Goal: Task Accomplishment & Management: Use online tool/utility

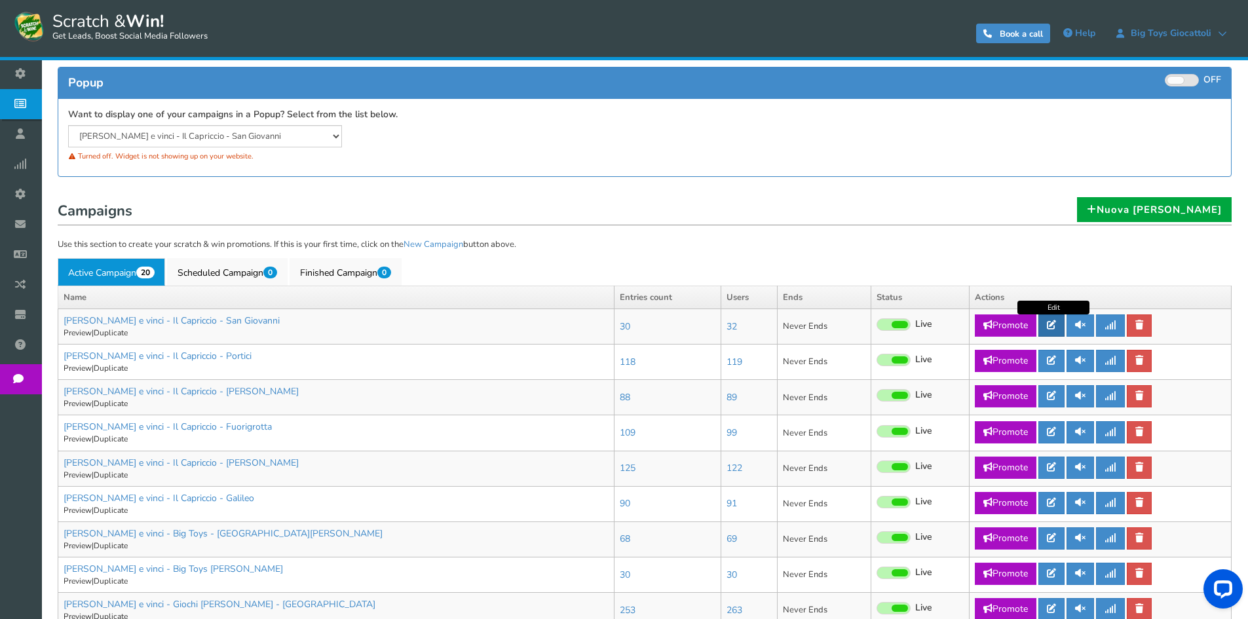
click at [1056, 327] on icon at bounding box center [1051, 324] width 9 height 9
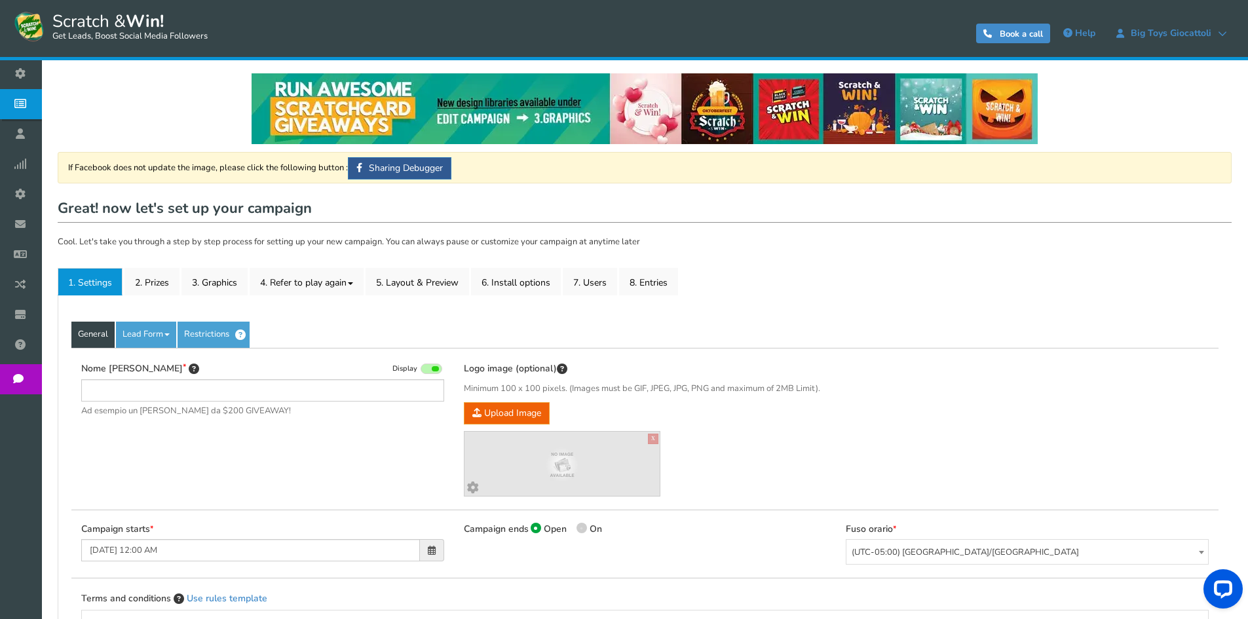
type input "[PERSON_NAME] e vinci - Il Capriccio - San Giovanni"
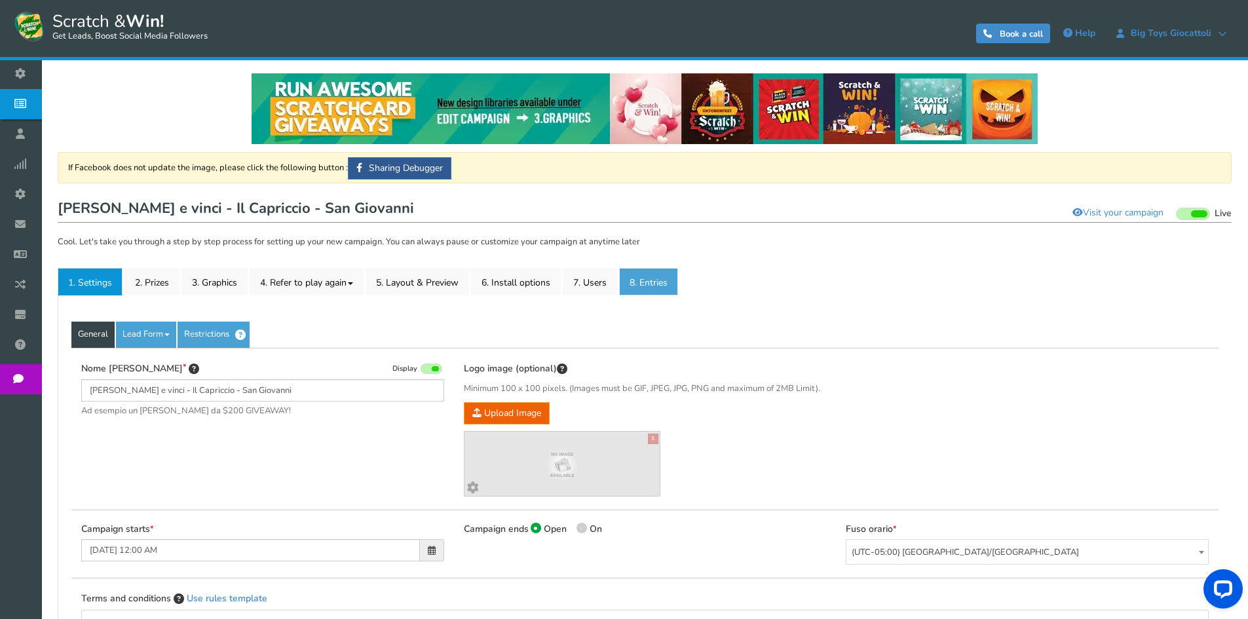
click at [653, 282] on link "8. Entries" at bounding box center [648, 282] width 59 height 28
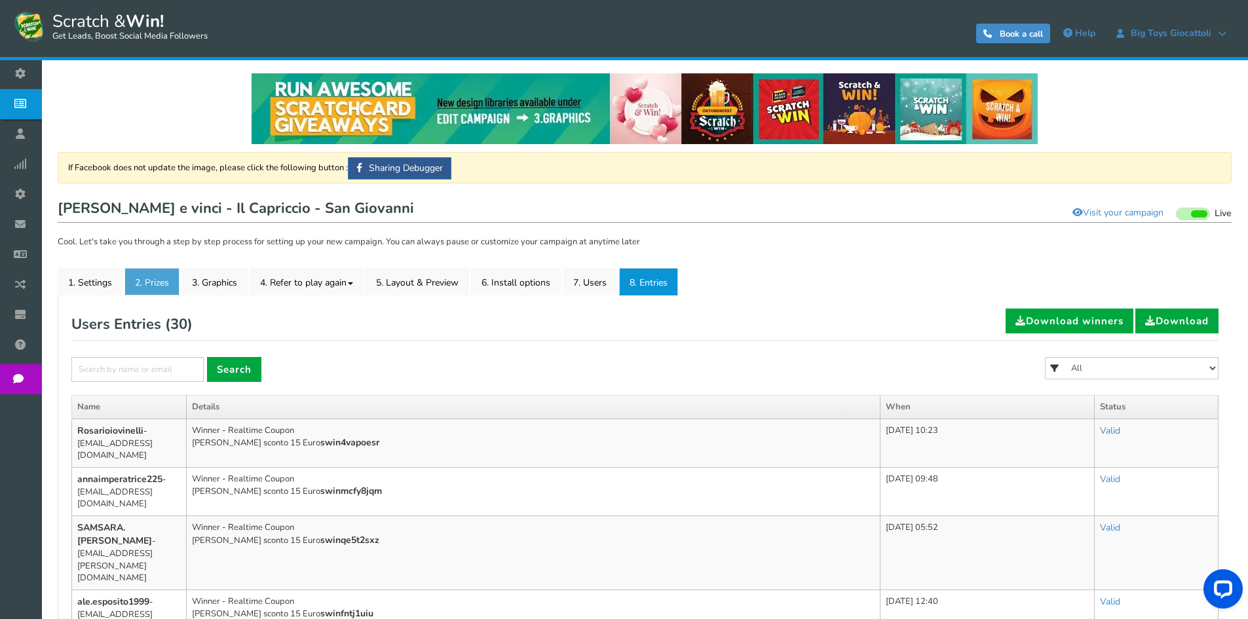
click at [156, 284] on link "2. Prizes" at bounding box center [151, 282] width 55 height 28
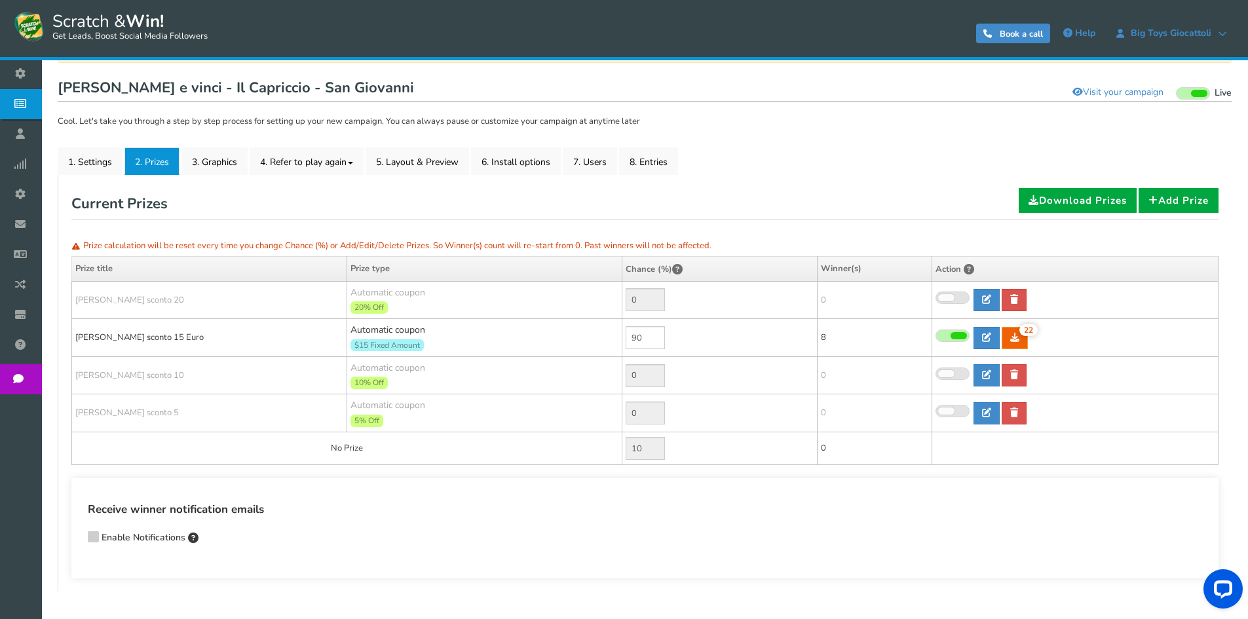
scroll to position [131, 0]
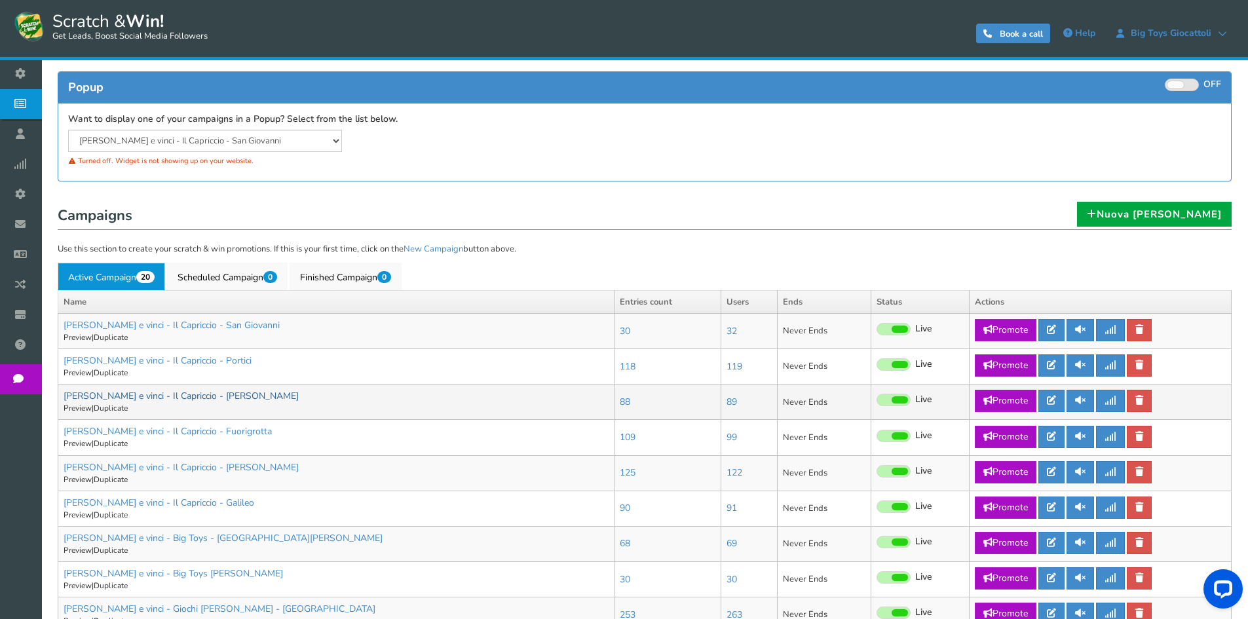
scroll to position [131, 0]
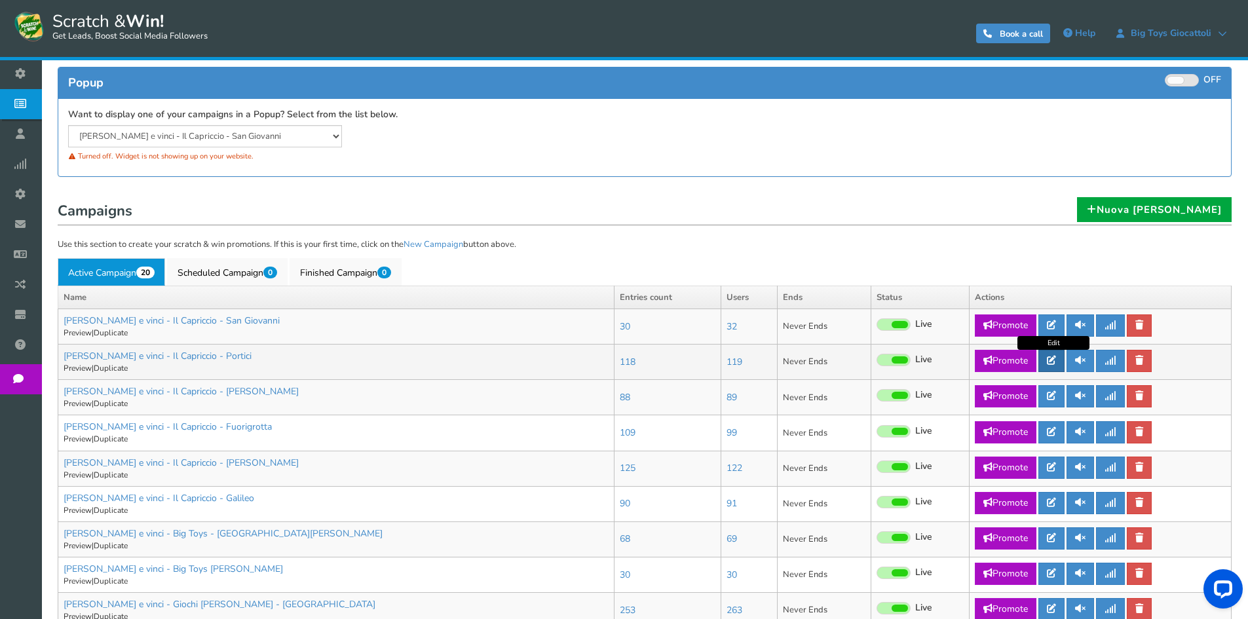
click at [1048, 362] on link at bounding box center [1051, 361] width 26 height 22
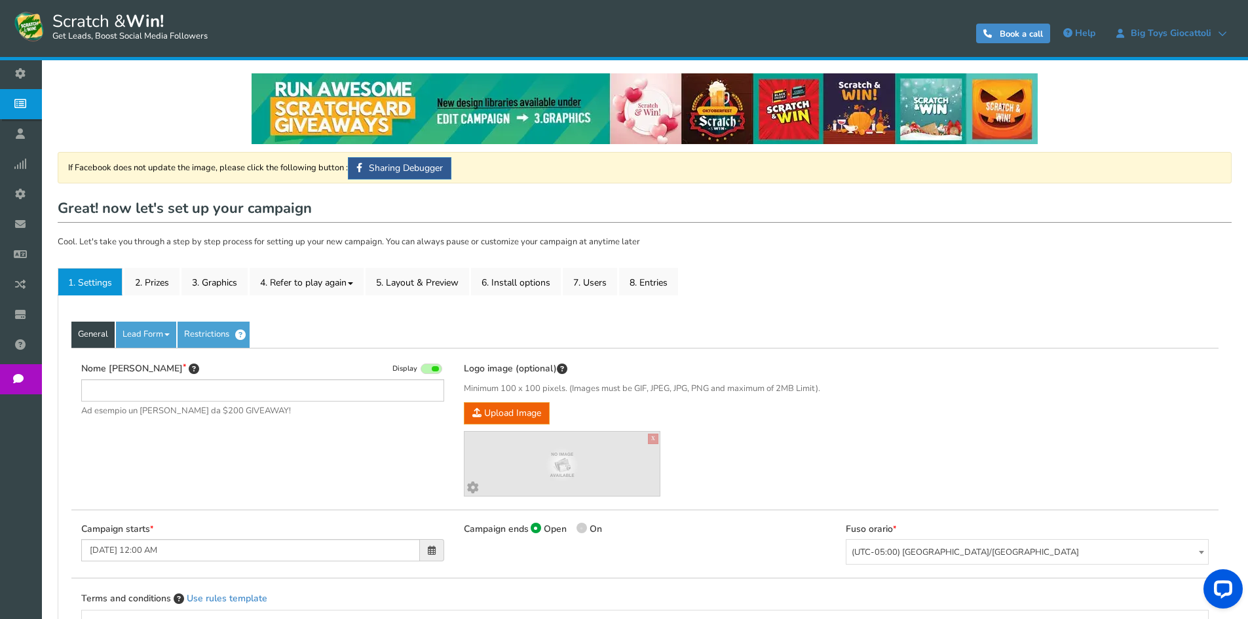
type input "[PERSON_NAME] e vinci - Il Capriccio - Portici"
click at [648, 271] on link "8. Entries" at bounding box center [648, 282] width 59 height 28
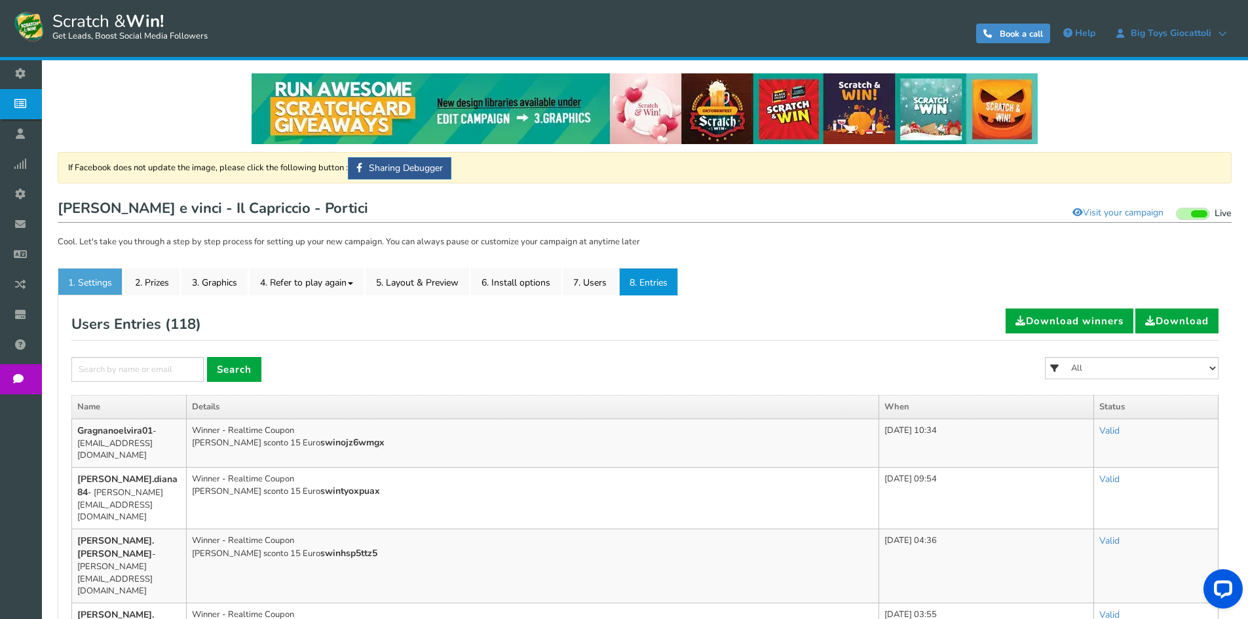
click at [103, 277] on link "1. Settings" at bounding box center [90, 282] width 65 height 28
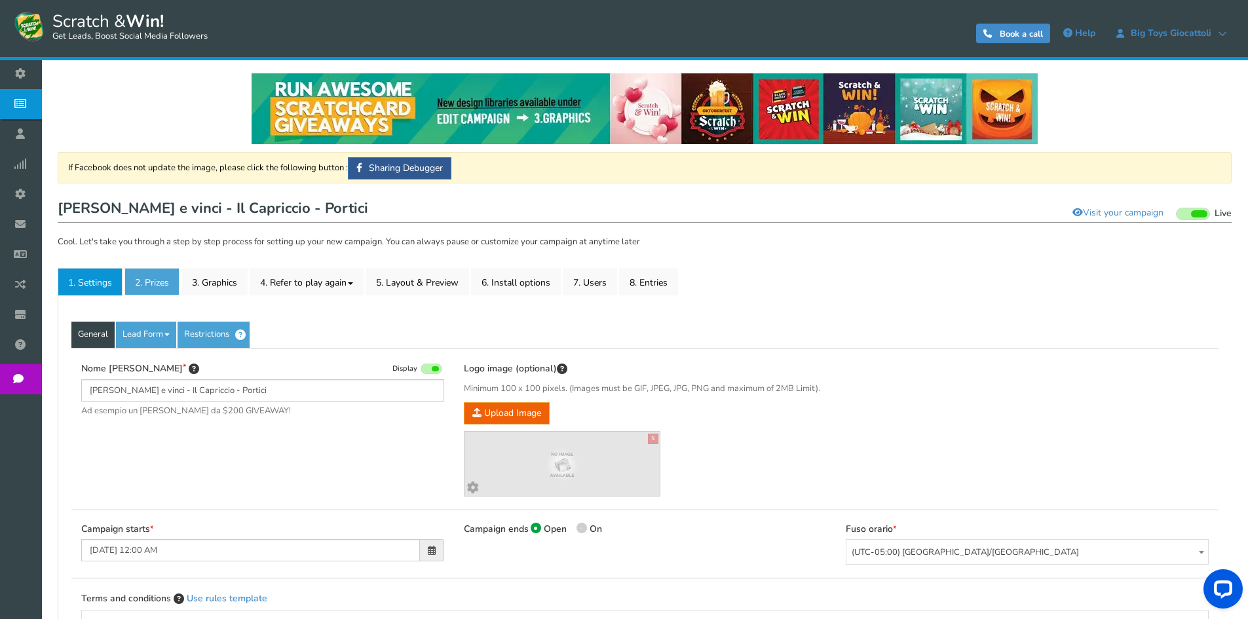
click at [140, 286] on link "2. Prizes" at bounding box center [151, 282] width 55 height 28
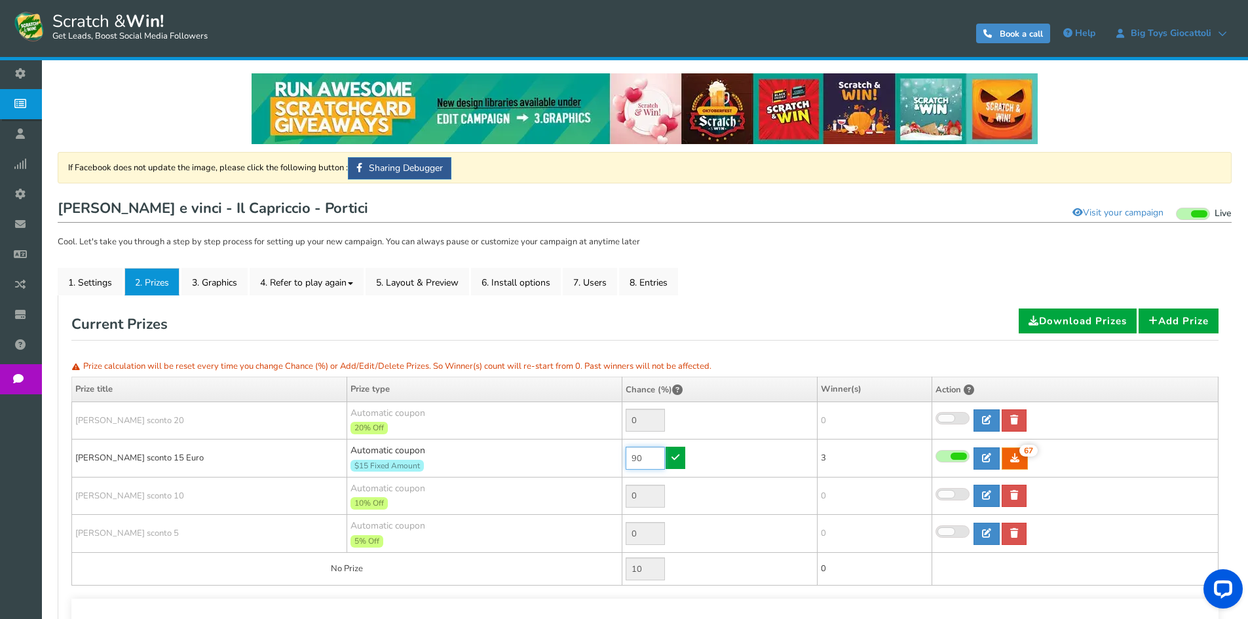
drag, startPoint x: 651, startPoint y: 458, endPoint x: 578, endPoint y: 453, distance: 73.5
click at [579, 455] on tr "[PERSON_NAME] sconto 15 Euro Automatic coupon $15 Fixed Amount Min.order value:…" at bounding box center [645, 458] width 1146 height 38
type input "30"
click at [676, 456] on icon at bounding box center [675, 457] width 8 height 9
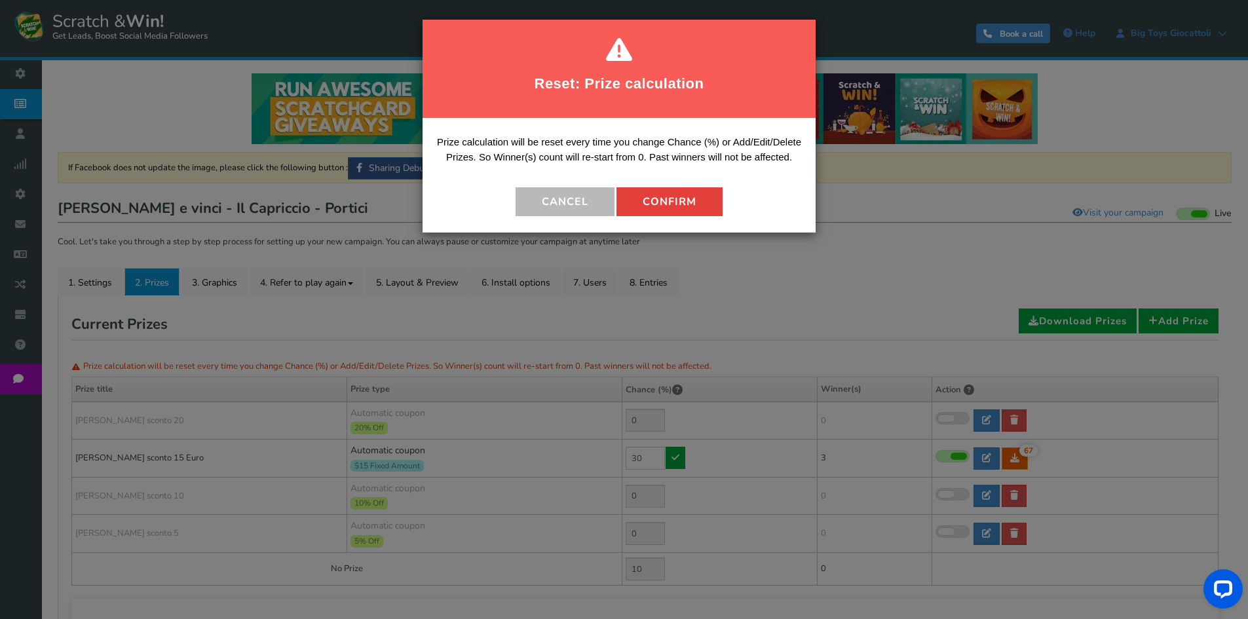
click at [647, 204] on button "Confirm" at bounding box center [669, 201] width 106 height 29
type input "70"
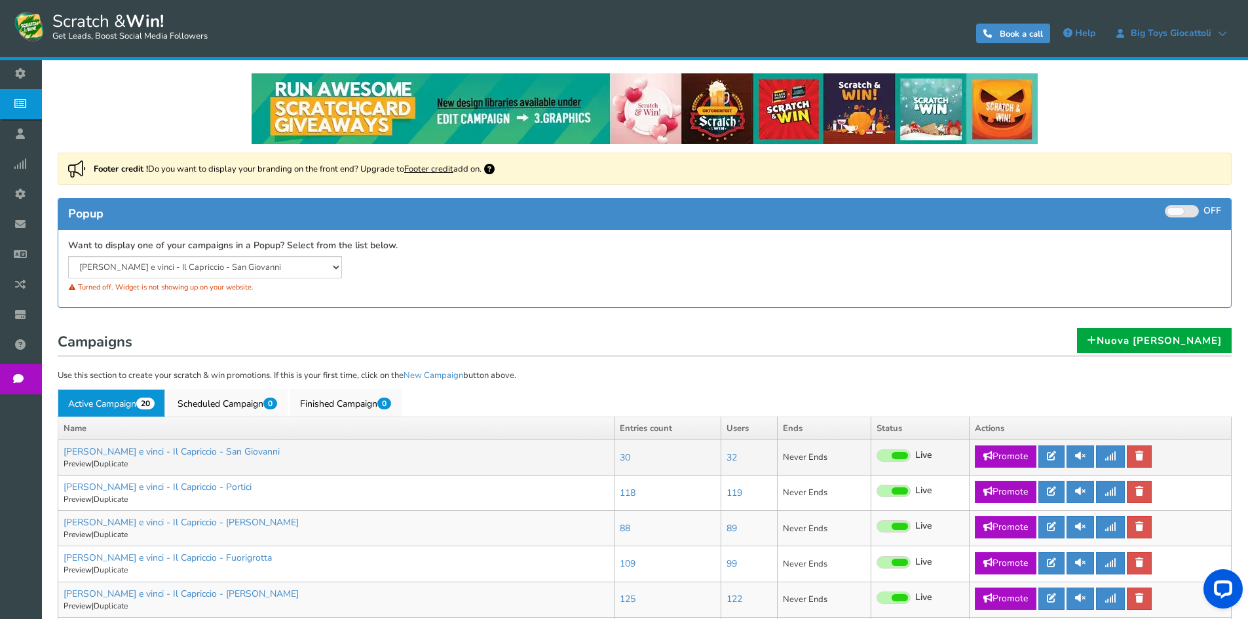
scroll to position [131, 0]
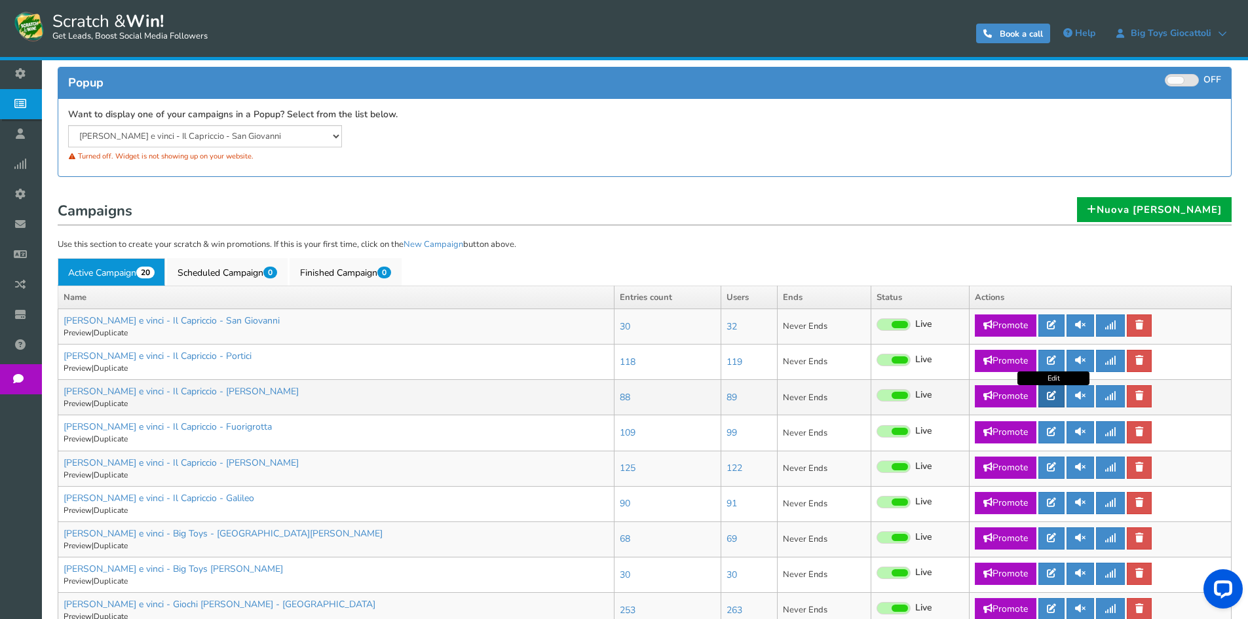
click at [1063, 399] on link at bounding box center [1051, 396] width 26 height 22
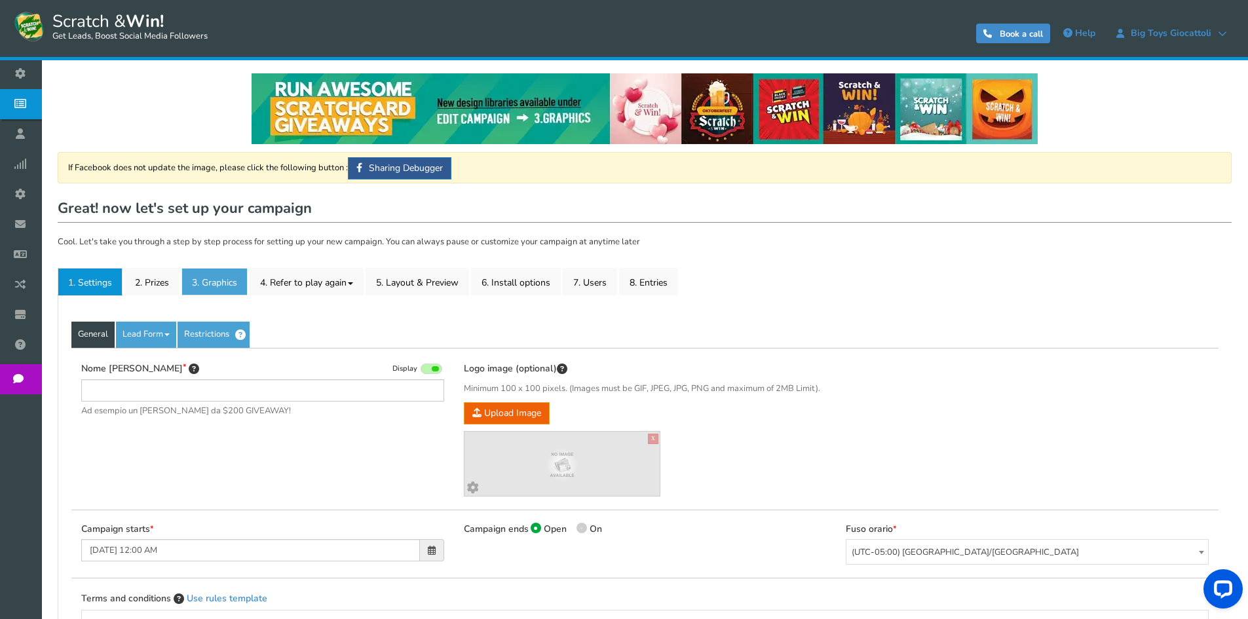
type input "[PERSON_NAME] e vinci - Il Capriccio - [PERSON_NAME]"
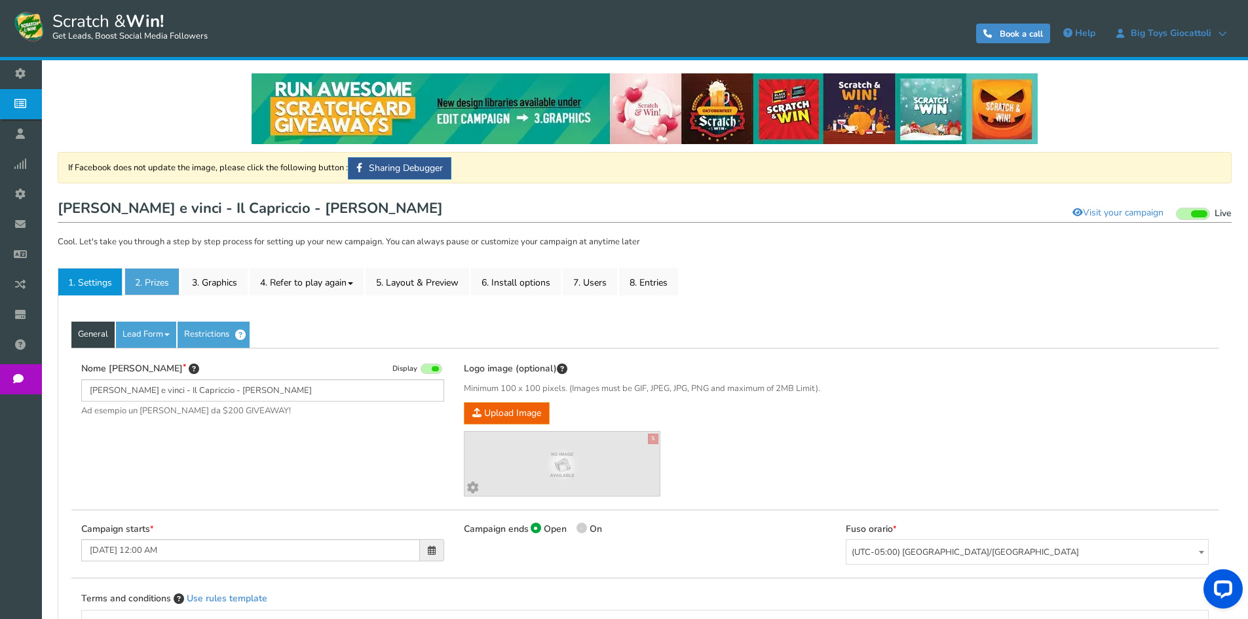
click at [143, 280] on link "2. Prizes" at bounding box center [151, 282] width 55 height 28
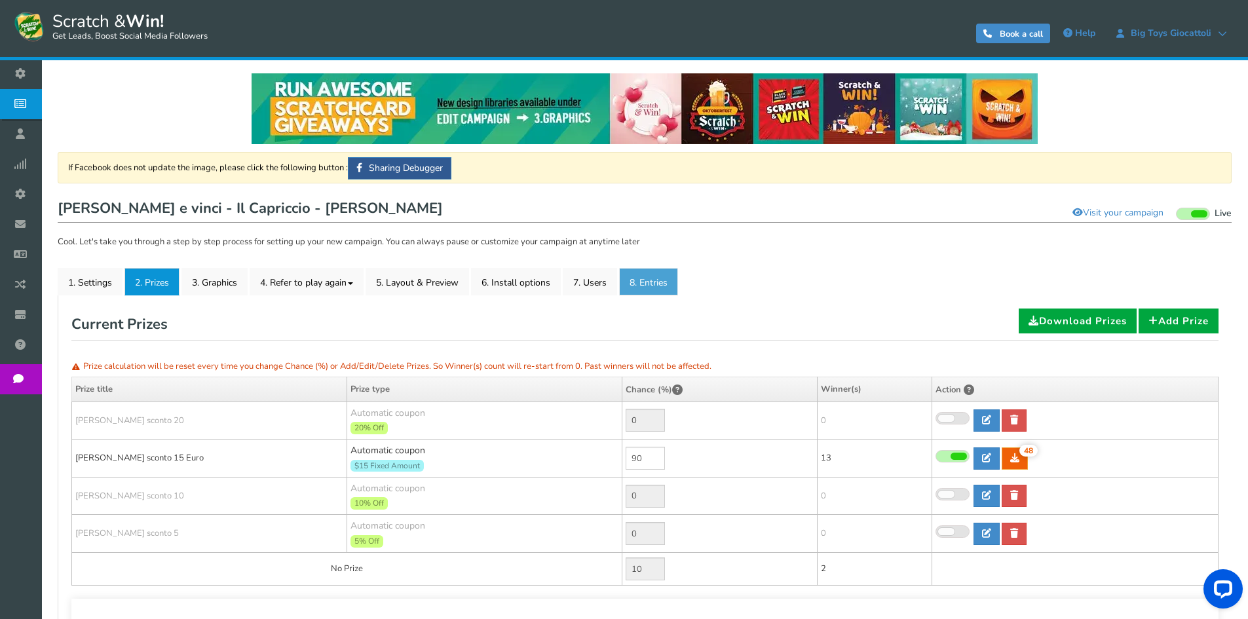
click at [669, 283] on link "8. Entries" at bounding box center [648, 282] width 59 height 28
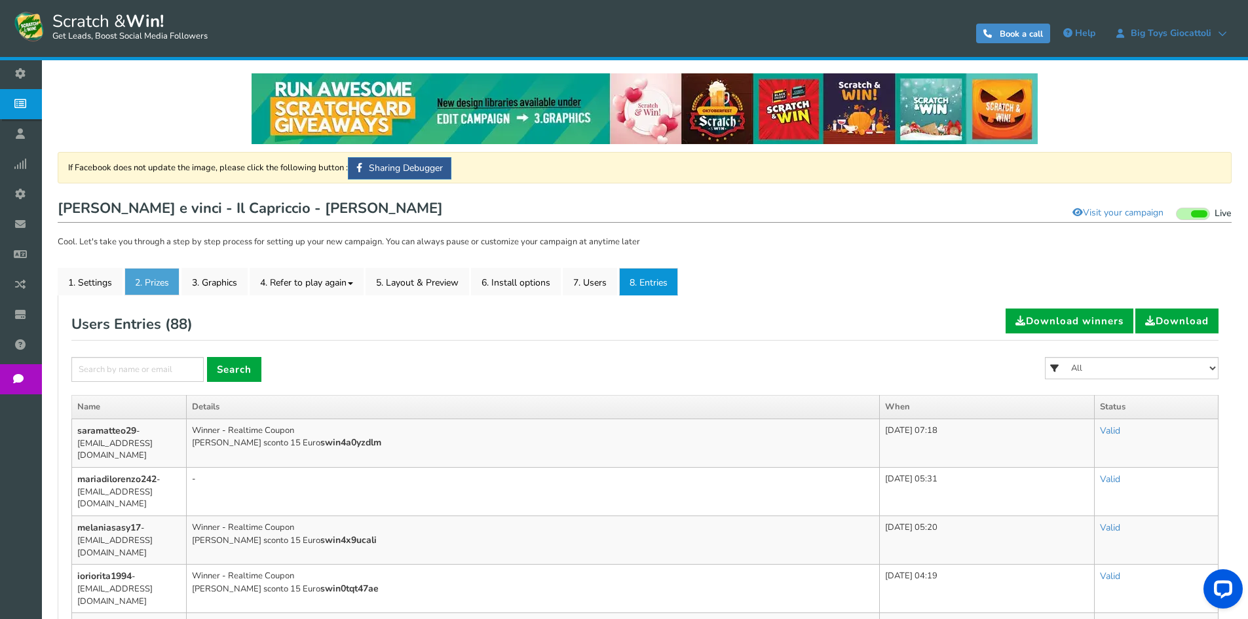
click at [138, 278] on link "2. Prizes" at bounding box center [151, 282] width 55 height 28
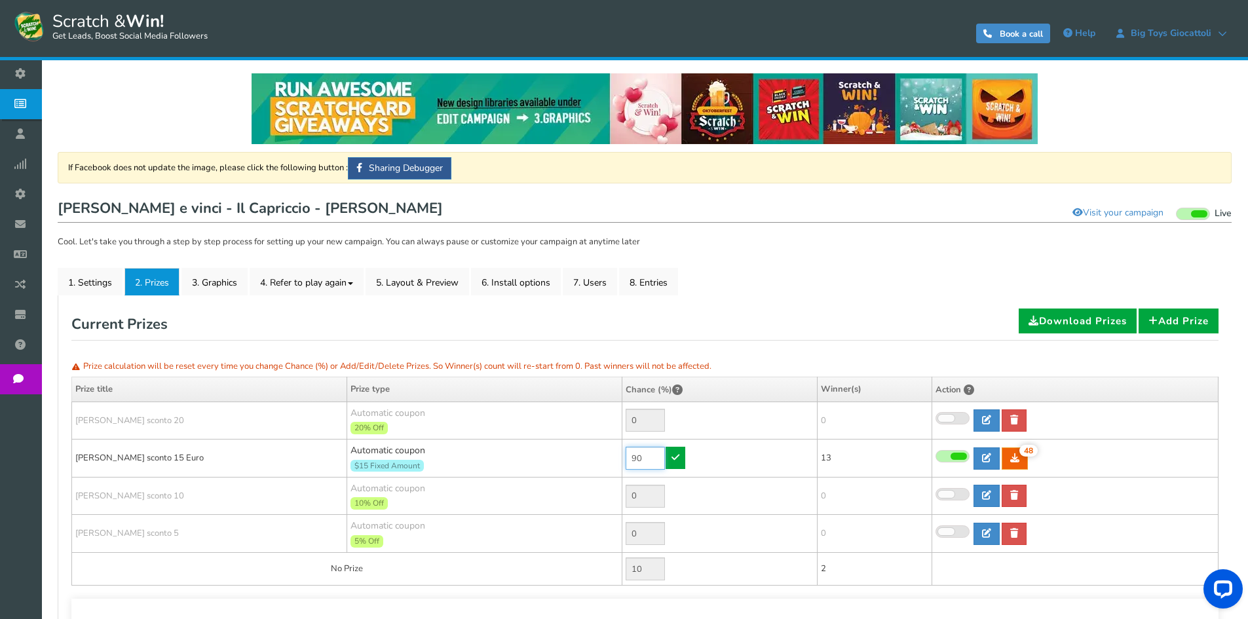
drag, startPoint x: 652, startPoint y: 459, endPoint x: 605, endPoint y: 459, distance: 47.2
click at [608, 459] on tr "[PERSON_NAME] sconto 15 Euro Automatic coupon $15 Fixed Amount Min.order value:…" at bounding box center [645, 458] width 1146 height 38
type input "30"
click at [680, 456] on link at bounding box center [675, 458] width 20 height 22
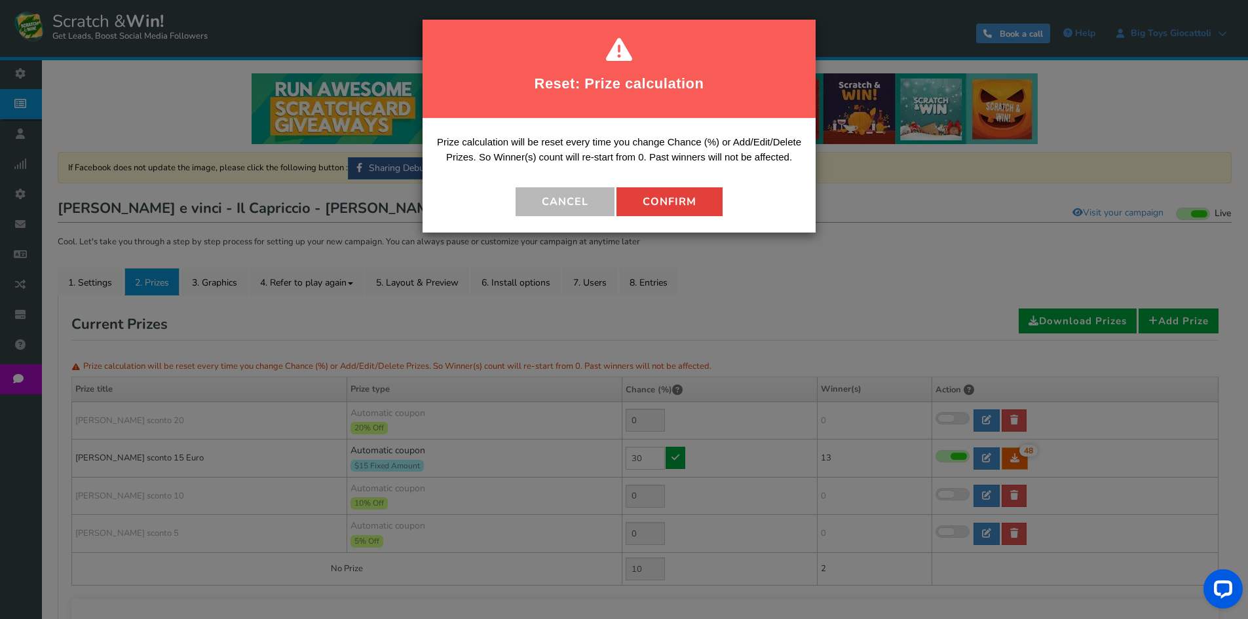
click at [665, 204] on button "Confirm" at bounding box center [669, 201] width 106 height 29
type input "70"
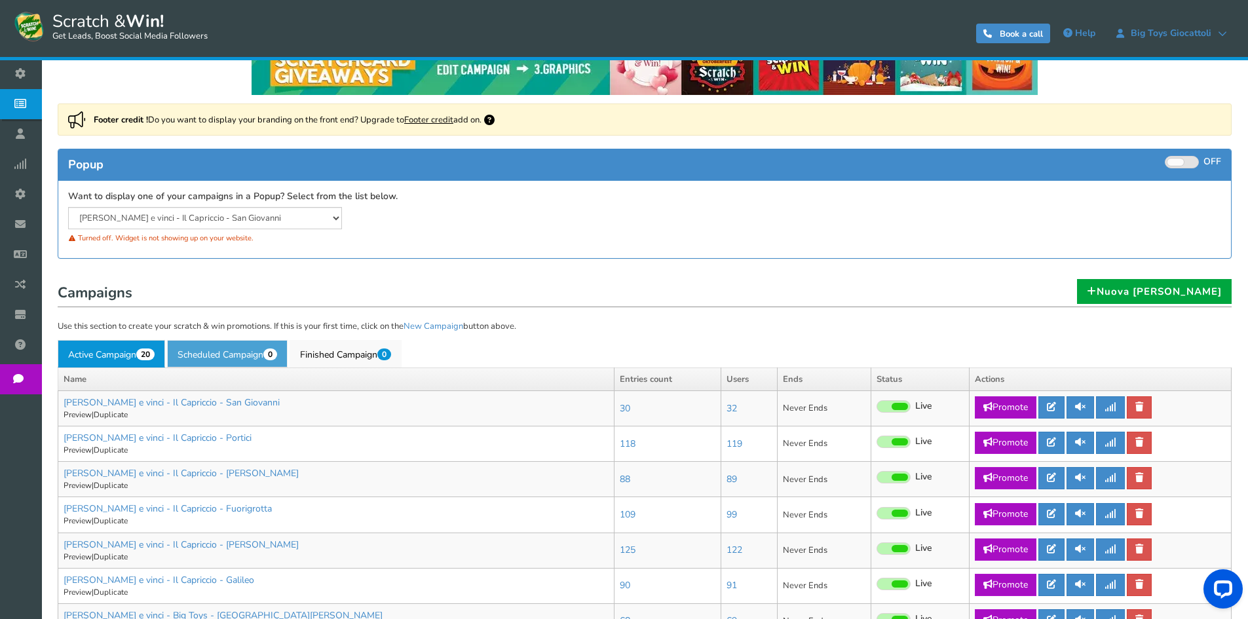
scroll to position [131, 0]
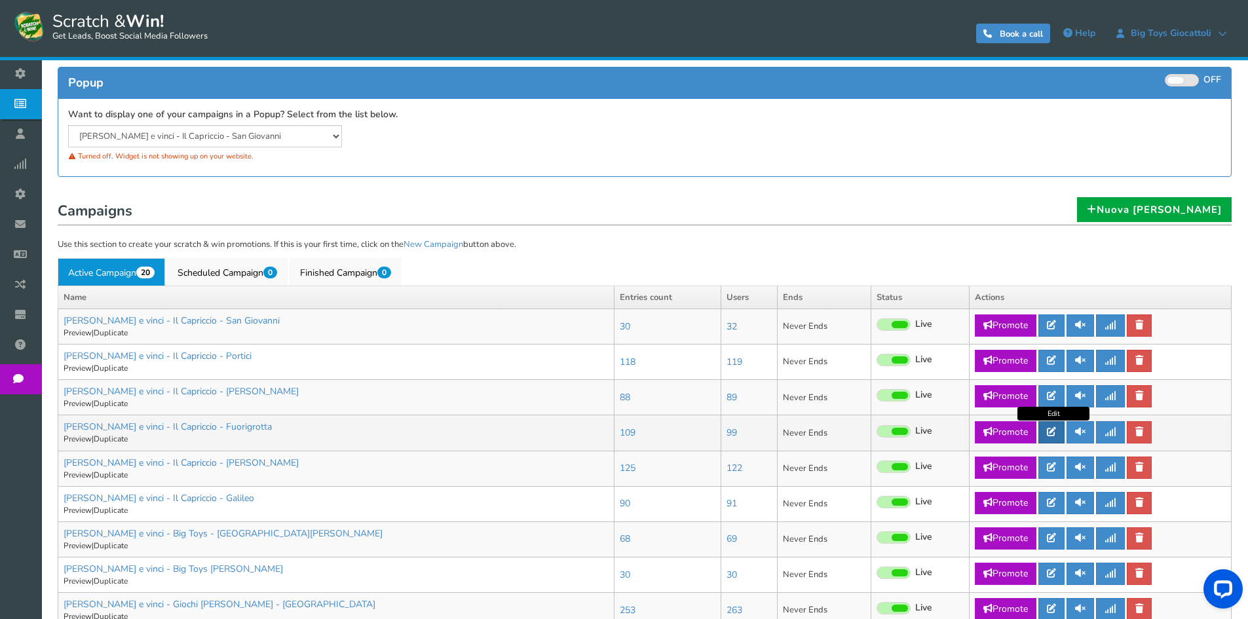
click at [1052, 430] on icon at bounding box center [1051, 431] width 9 height 9
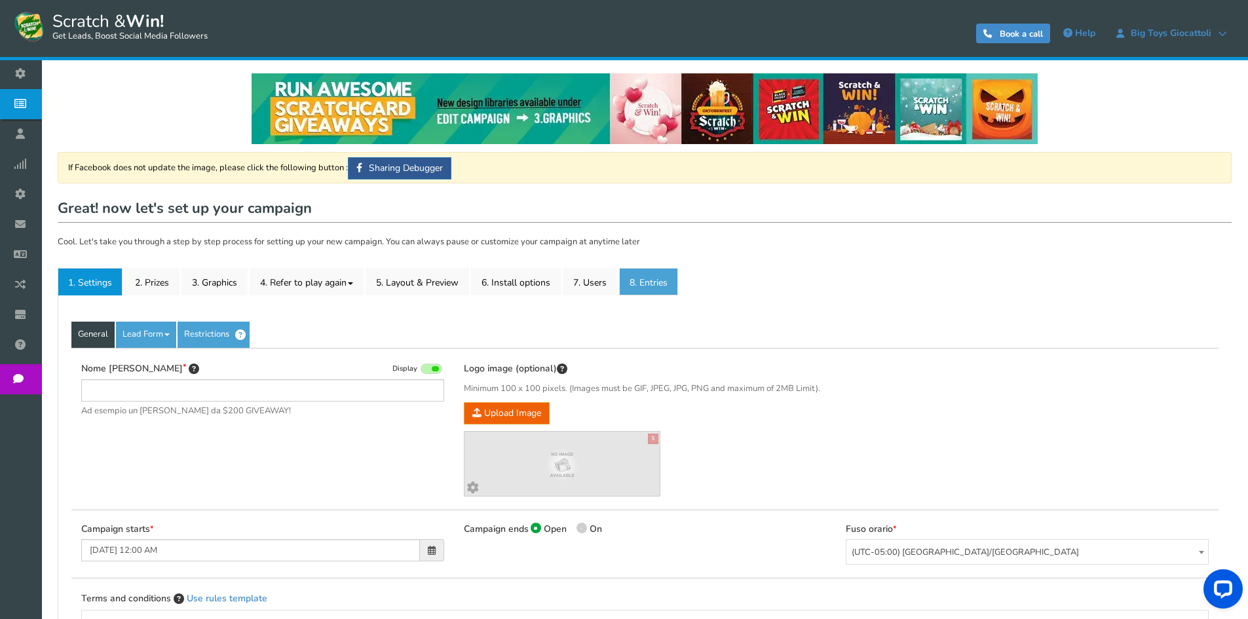
type input "[PERSON_NAME] e vinci - Il Capriccio - Fuorigrotta"
click at [654, 278] on link "8. Entries" at bounding box center [648, 282] width 59 height 28
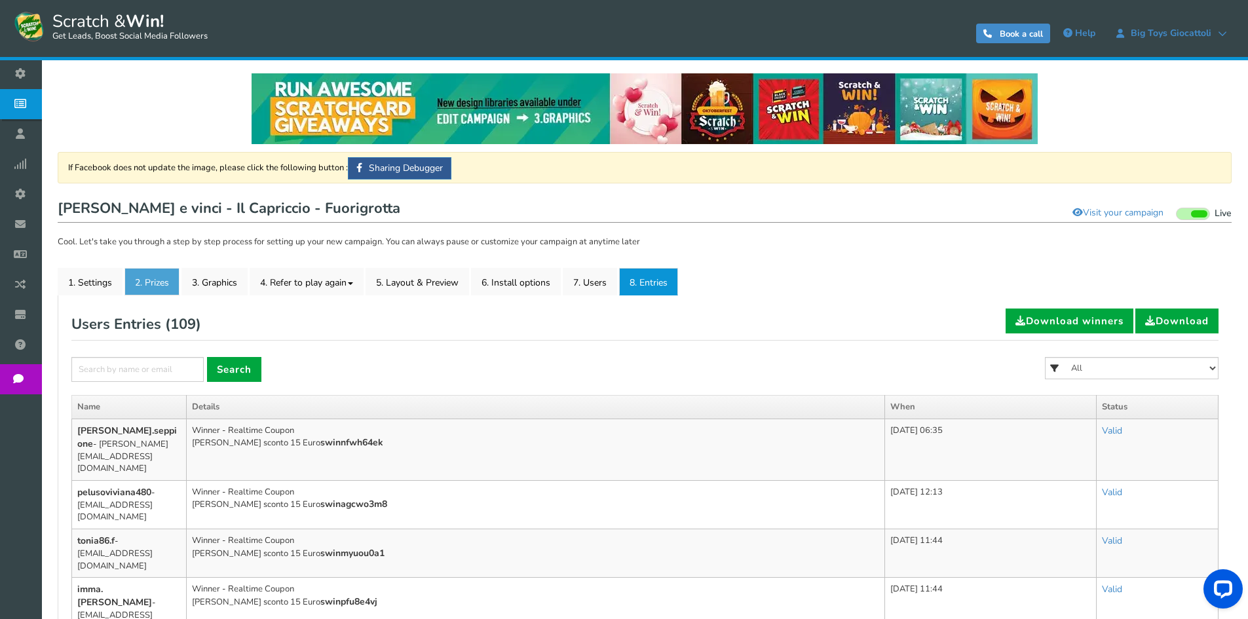
click at [163, 280] on link "2. Prizes" at bounding box center [151, 282] width 55 height 28
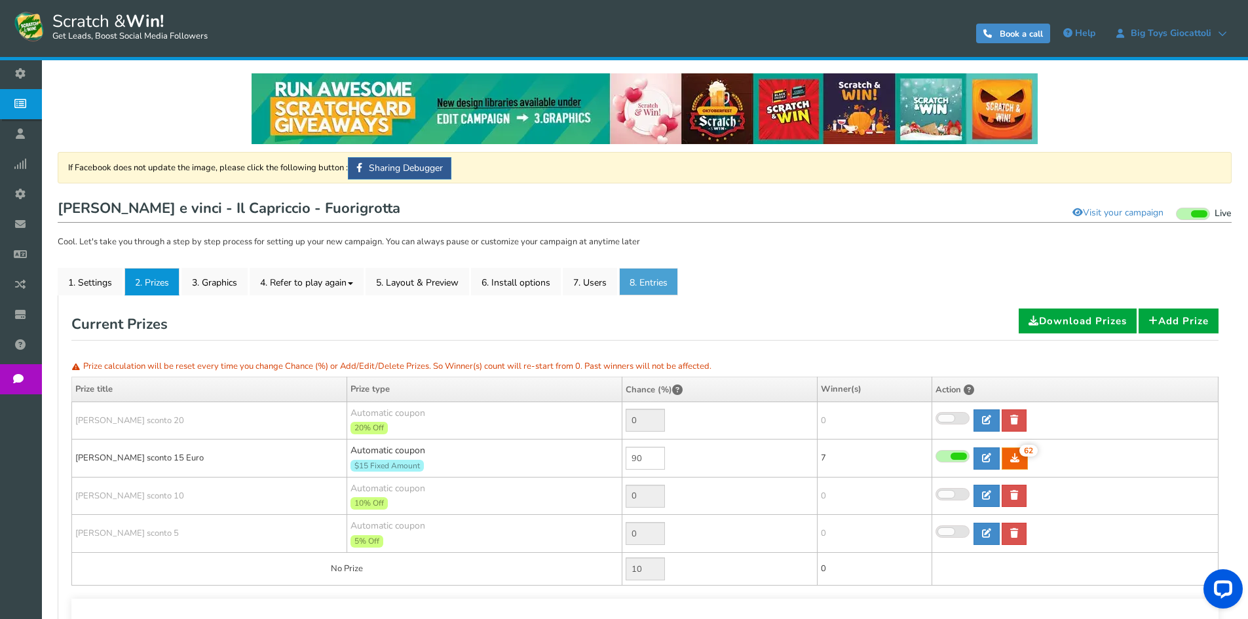
click at [651, 287] on link "8. Entries" at bounding box center [648, 282] width 59 height 28
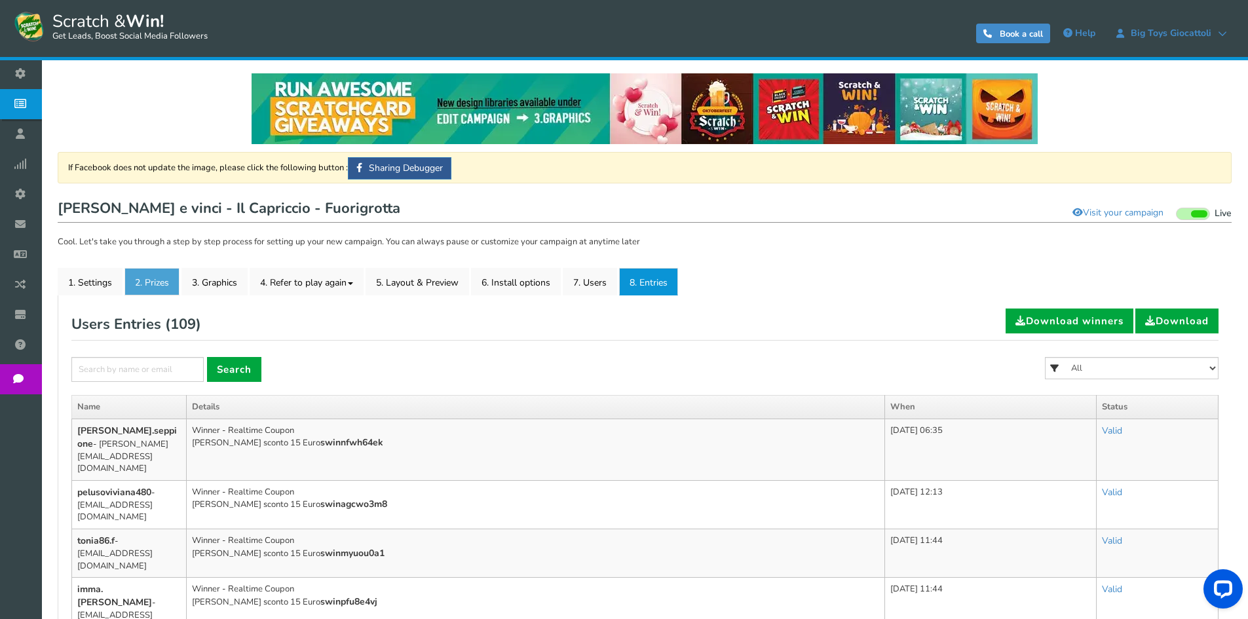
click at [155, 277] on link "2. Prizes" at bounding box center [151, 282] width 55 height 28
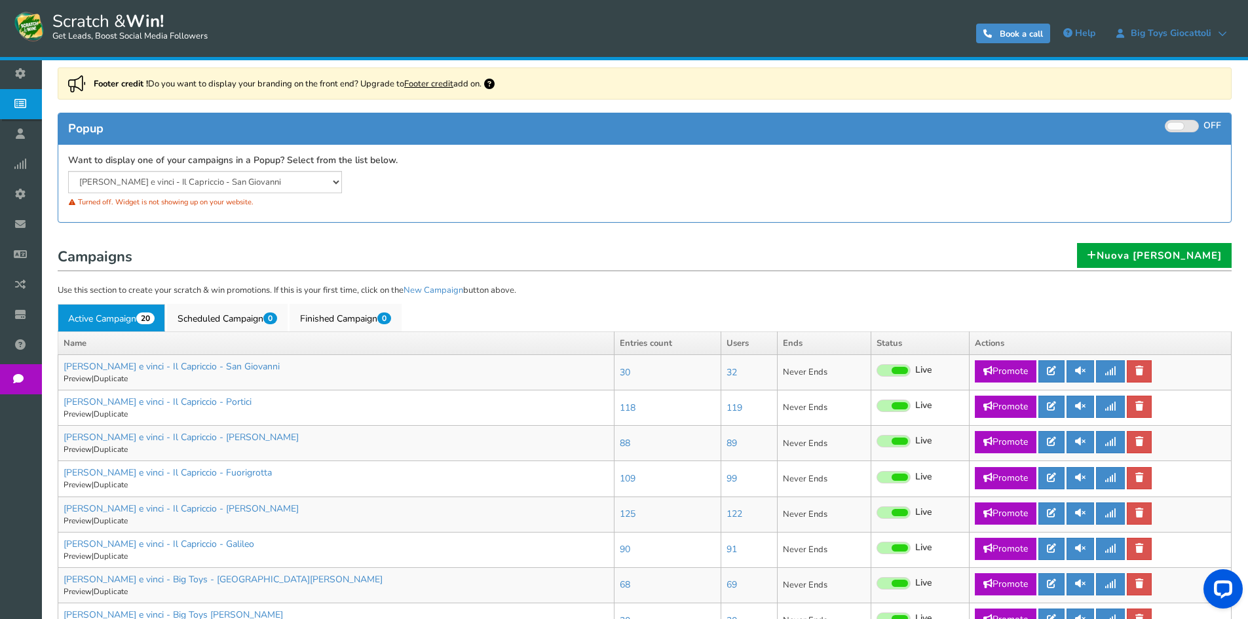
scroll to position [262, 0]
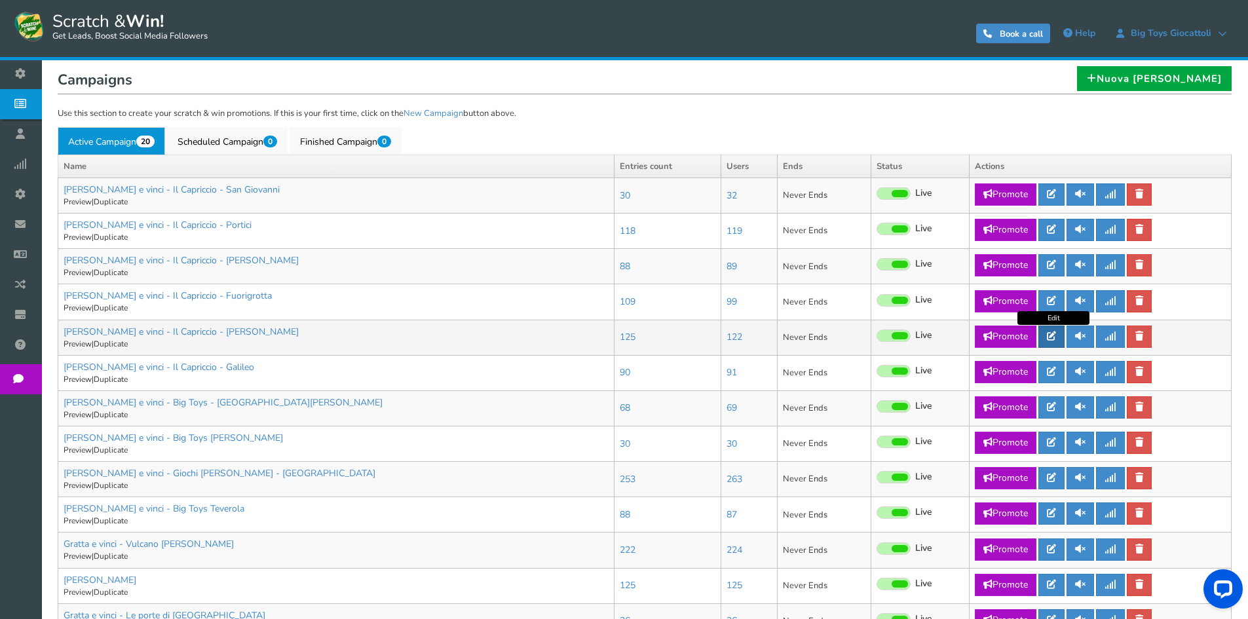
click at [1056, 339] on icon at bounding box center [1051, 335] width 9 height 9
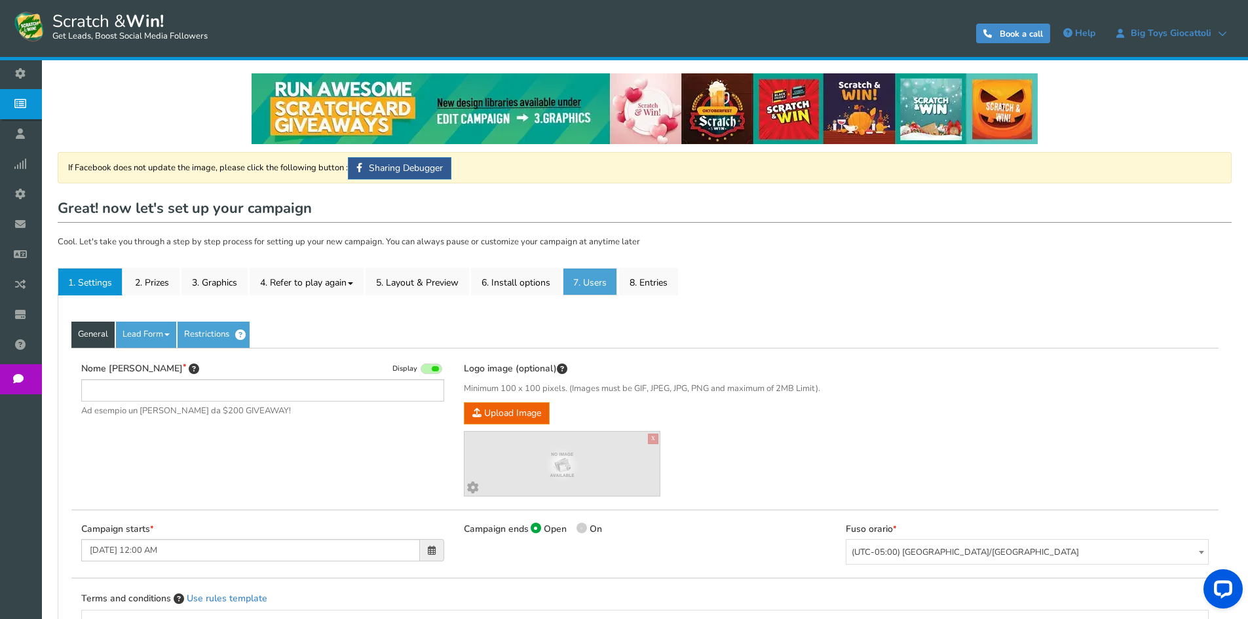
type input "[PERSON_NAME] e vinci - Il Capriccio - [PERSON_NAME]"
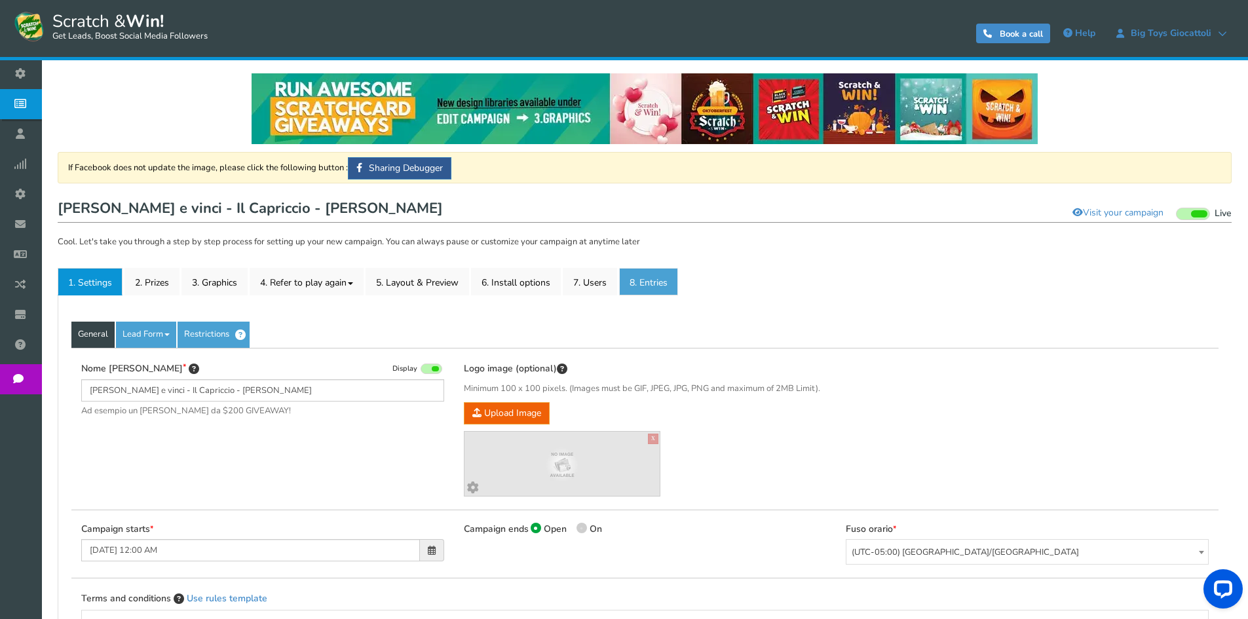
click at [663, 284] on link "8. Entries" at bounding box center [648, 282] width 59 height 28
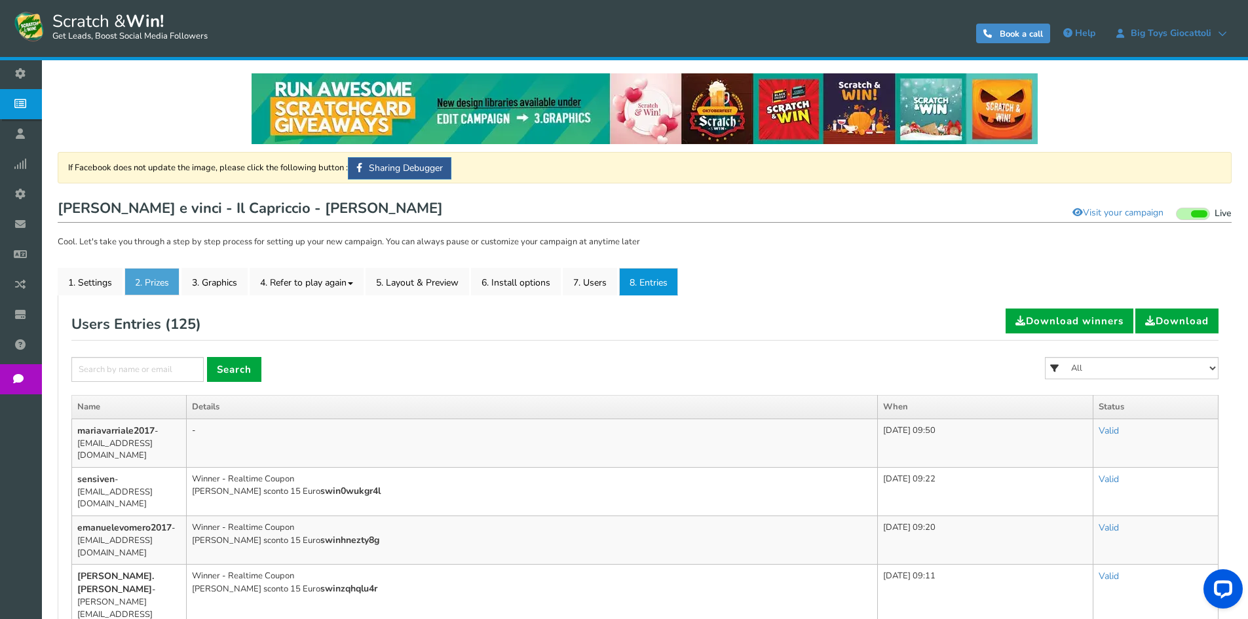
click at [143, 288] on link "2. Prizes" at bounding box center [151, 282] width 55 height 28
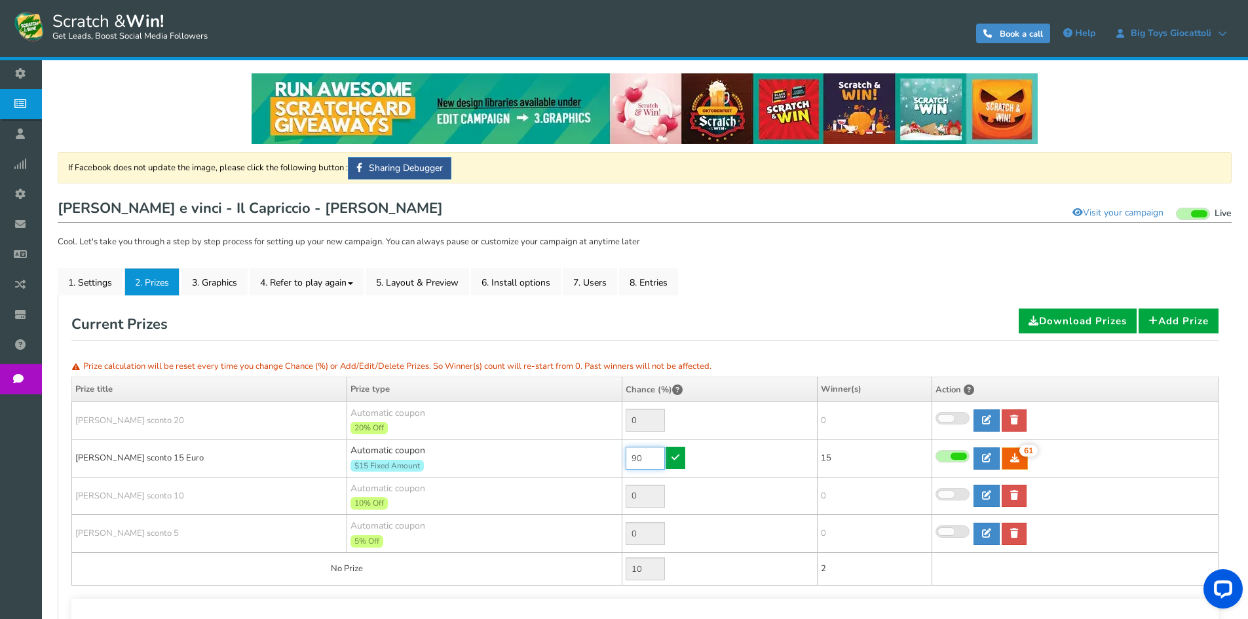
drag, startPoint x: 650, startPoint y: 458, endPoint x: 561, endPoint y: 456, distance: 89.1
click at [575, 456] on tr "[PERSON_NAME] sconto 15 Euro Automatic coupon $15 Fixed Amount Min.order value:…" at bounding box center [645, 458] width 1146 height 38
type input "30"
click at [681, 454] on link at bounding box center [675, 458] width 20 height 22
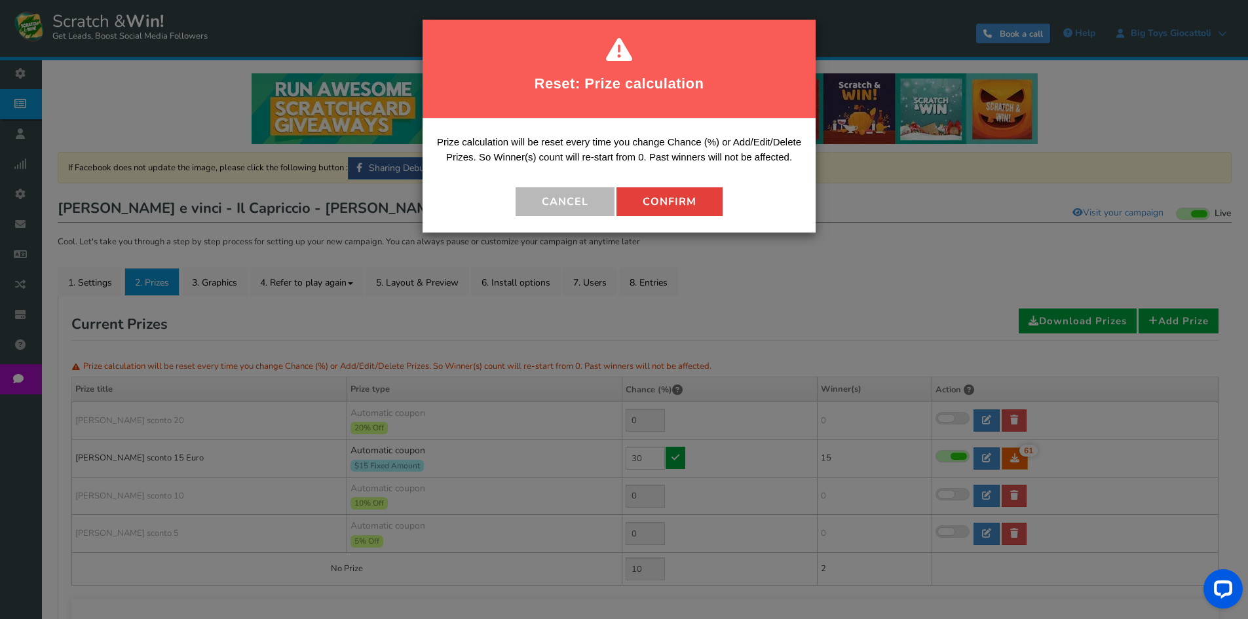
click at [664, 196] on button "Confirm" at bounding box center [669, 201] width 106 height 29
type input "70"
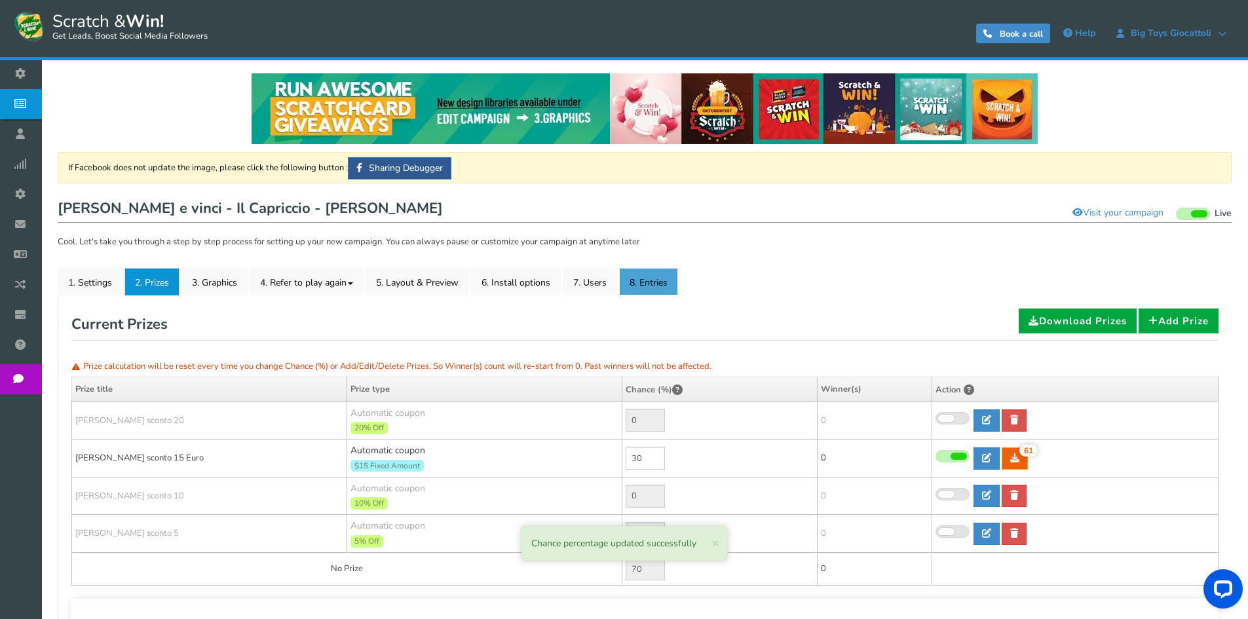
click at [662, 284] on link "8. Entries" at bounding box center [648, 282] width 59 height 28
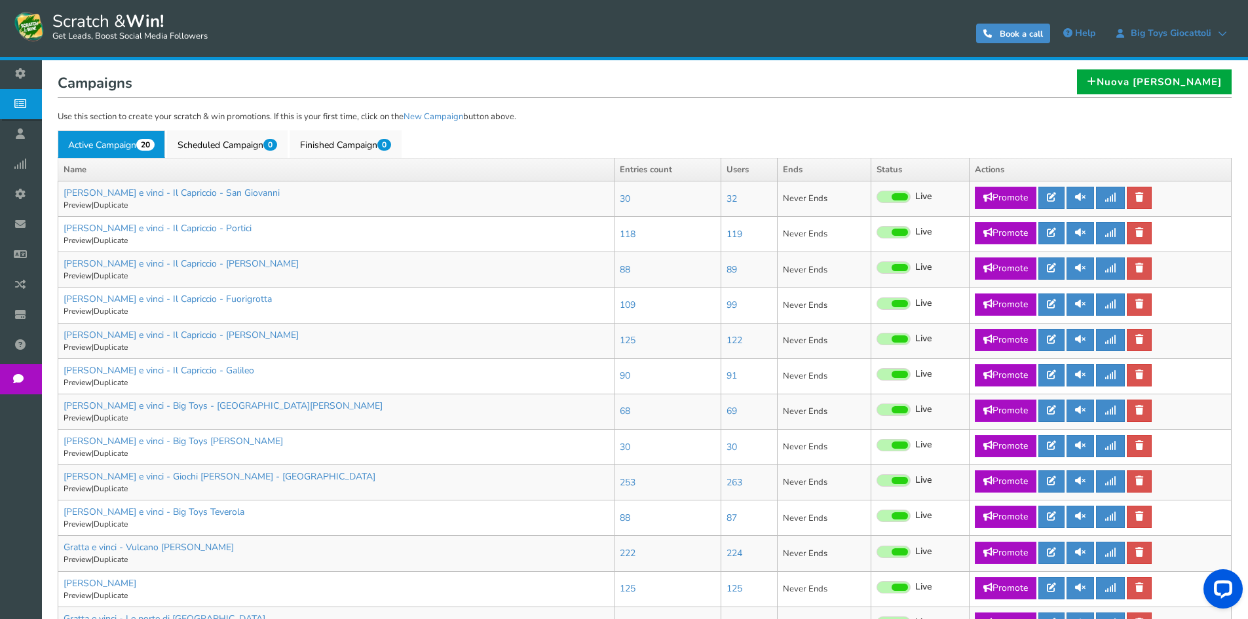
scroll to position [262, 0]
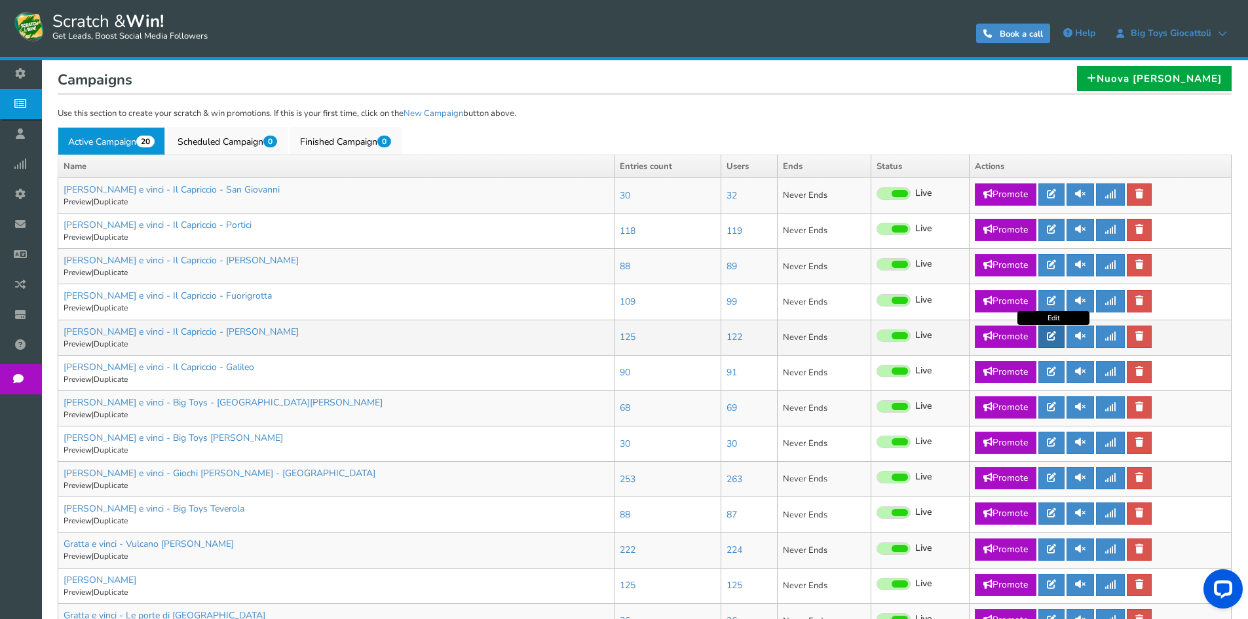
click at [1054, 335] on icon at bounding box center [1051, 335] width 9 height 9
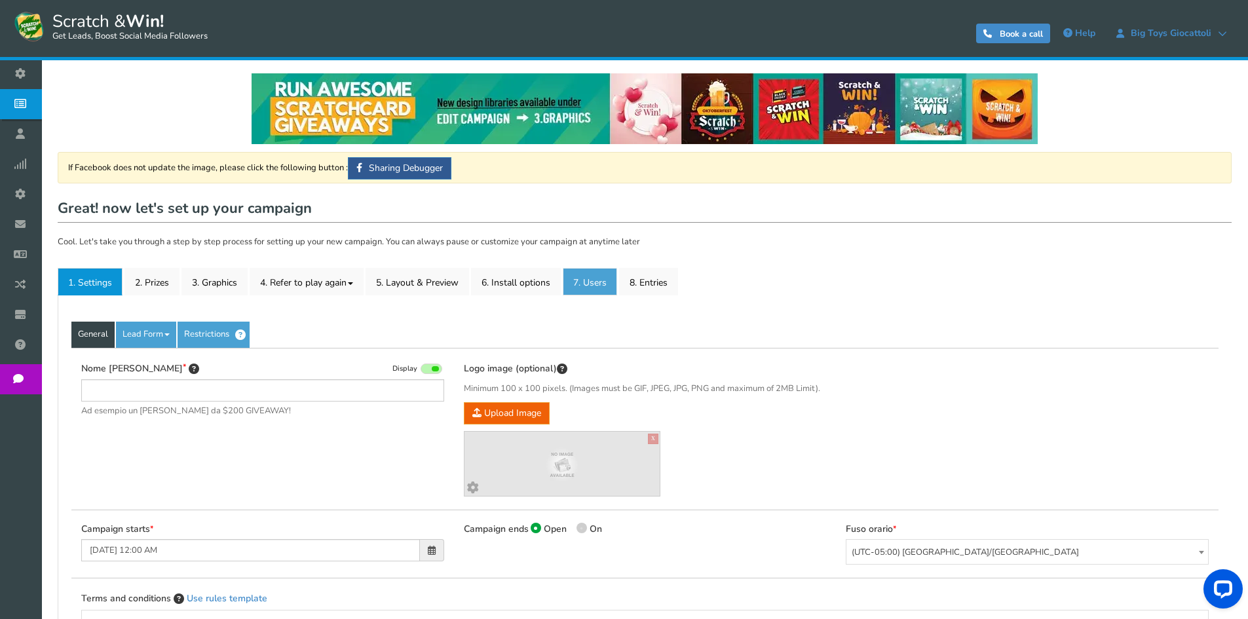
type input "[PERSON_NAME] e vinci - Il Capriccio - [PERSON_NAME]"
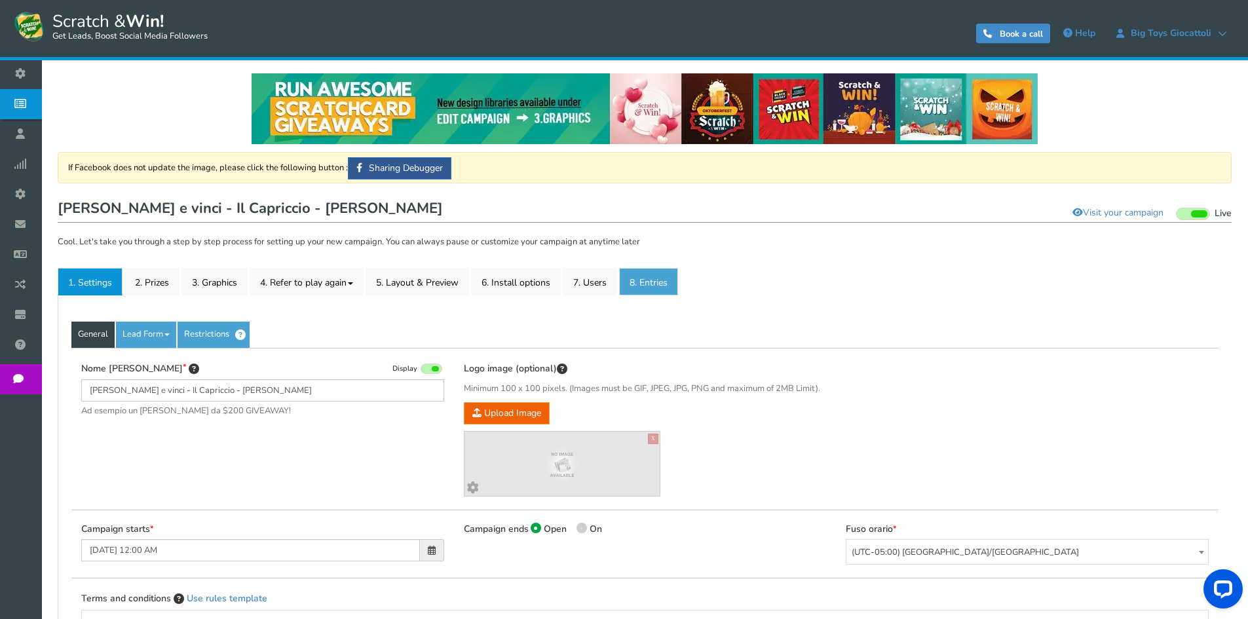
click at [645, 286] on link "8. Entries" at bounding box center [648, 282] width 59 height 28
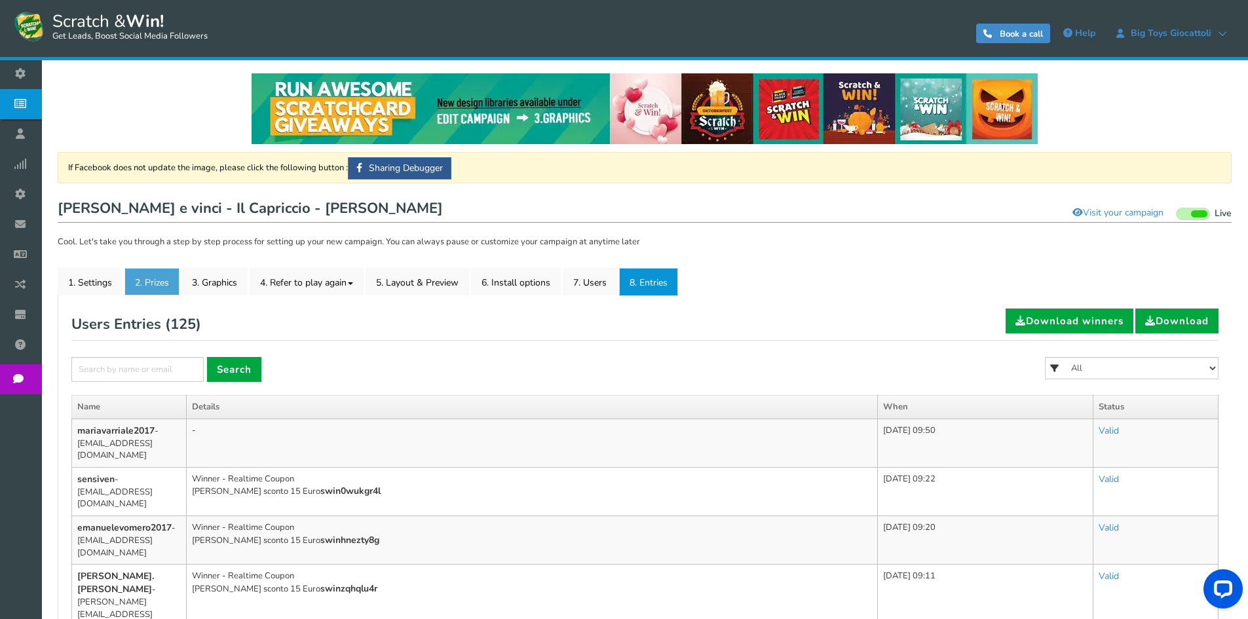
click at [155, 289] on link "2. Prizes" at bounding box center [151, 282] width 55 height 28
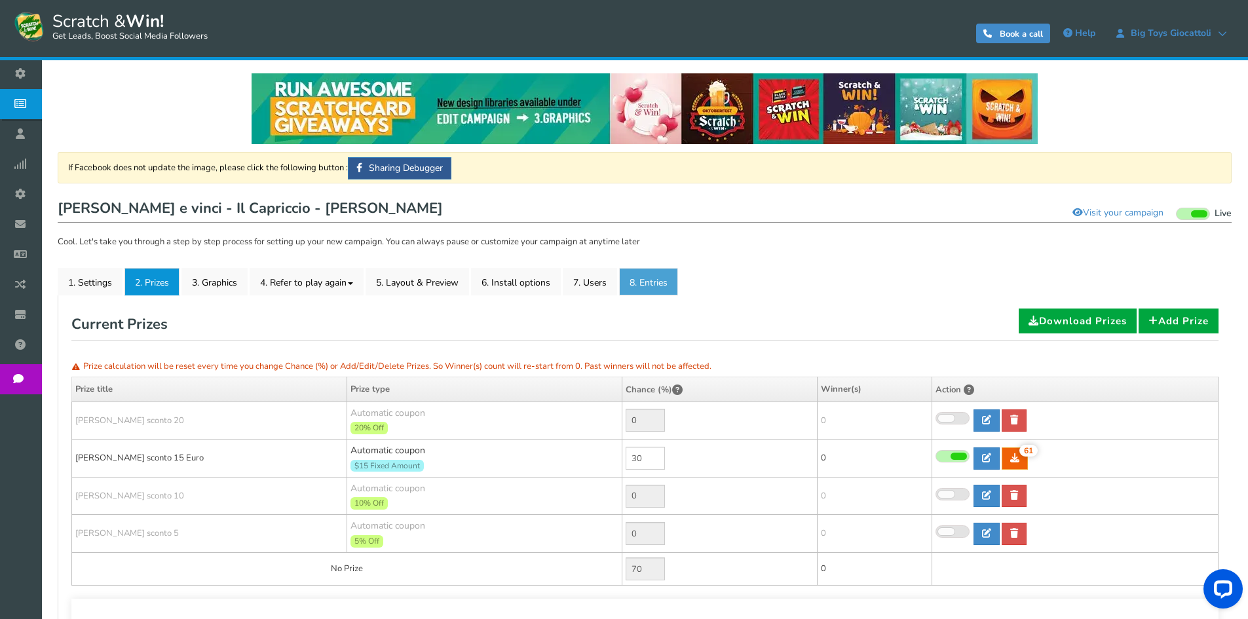
click at [661, 287] on link "8. Entries" at bounding box center [648, 282] width 59 height 28
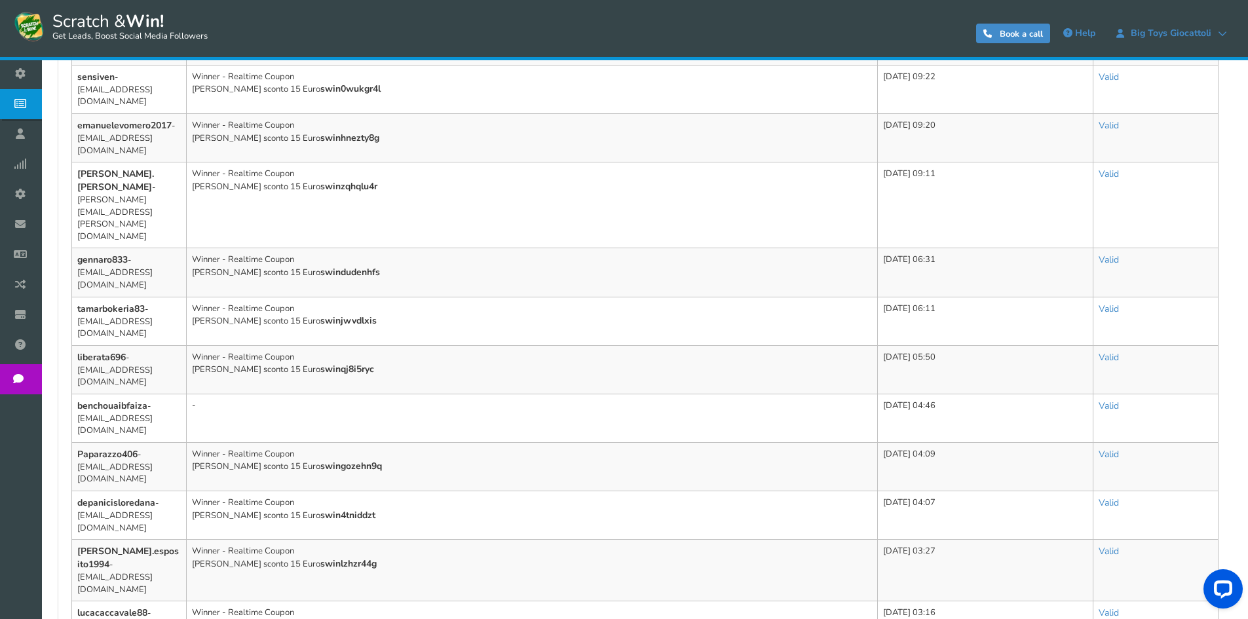
scroll to position [79, 0]
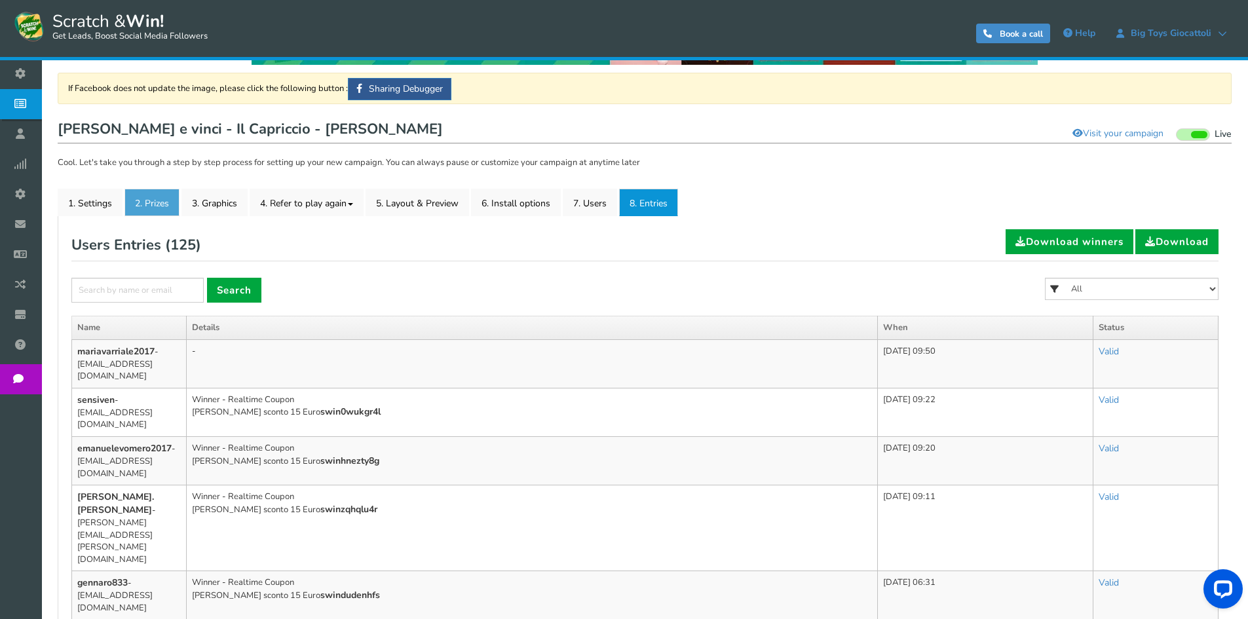
click at [177, 210] on link "2. Prizes" at bounding box center [151, 203] width 55 height 28
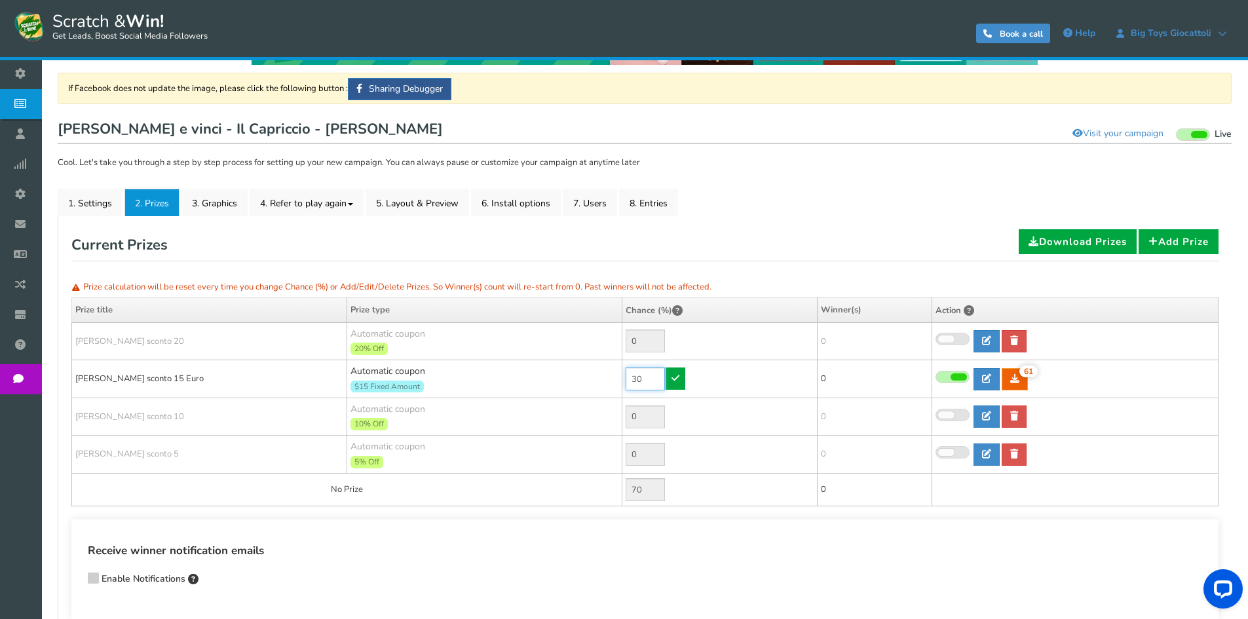
drag, startPoint x: 639, startPoint y: 381, endPoint x: 614, endPoint y: 376, distance: 24.8
click at [614, 376] on tr "[PERSON_NAME] sconto 15 Euro Automatic coupon $15 Fixed Amount Min.order value:…" at bounding box center [645, 379] width 1146 height 38
type input "10"
click at [672, 381] on icon at bounding box center [675, 377] width 8 height 9
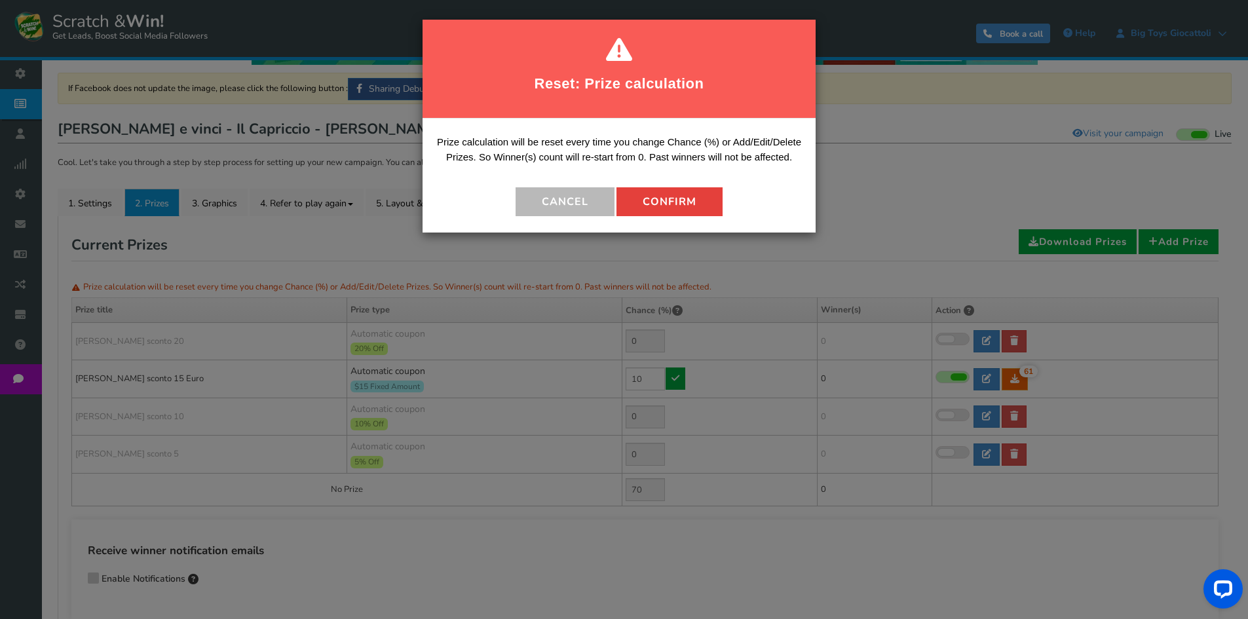
click at [675, 213] on button "Confirm" at bounding box center [669, 201] width 106 height 29
type input "90"
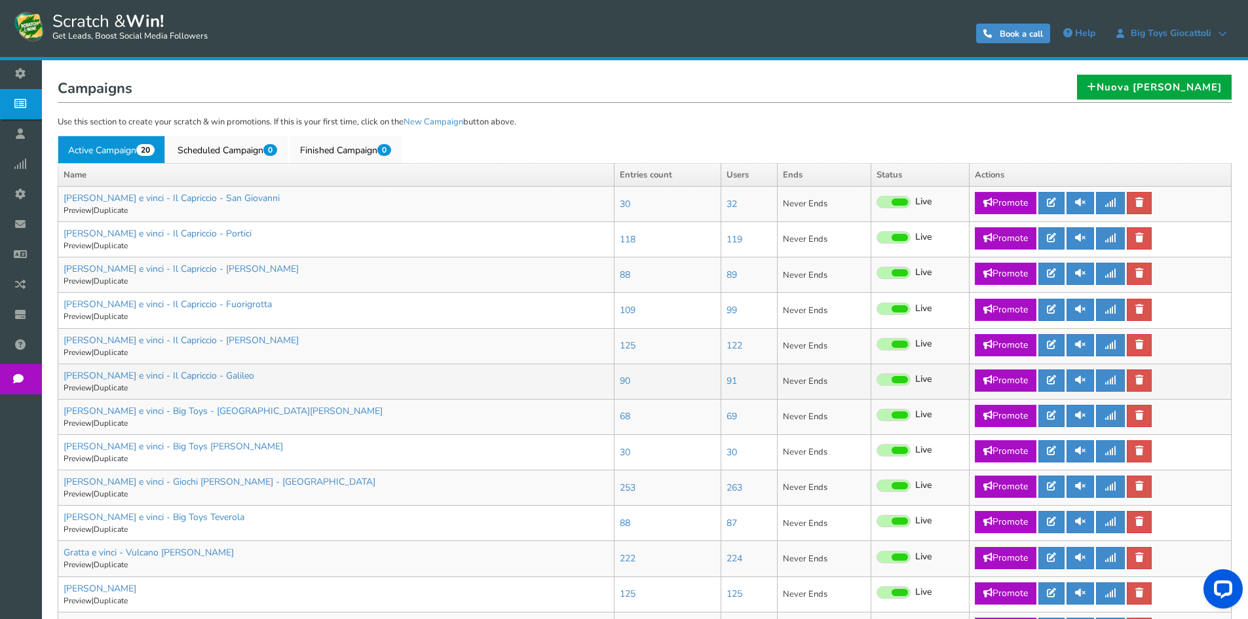
scroll to position [262, 0]
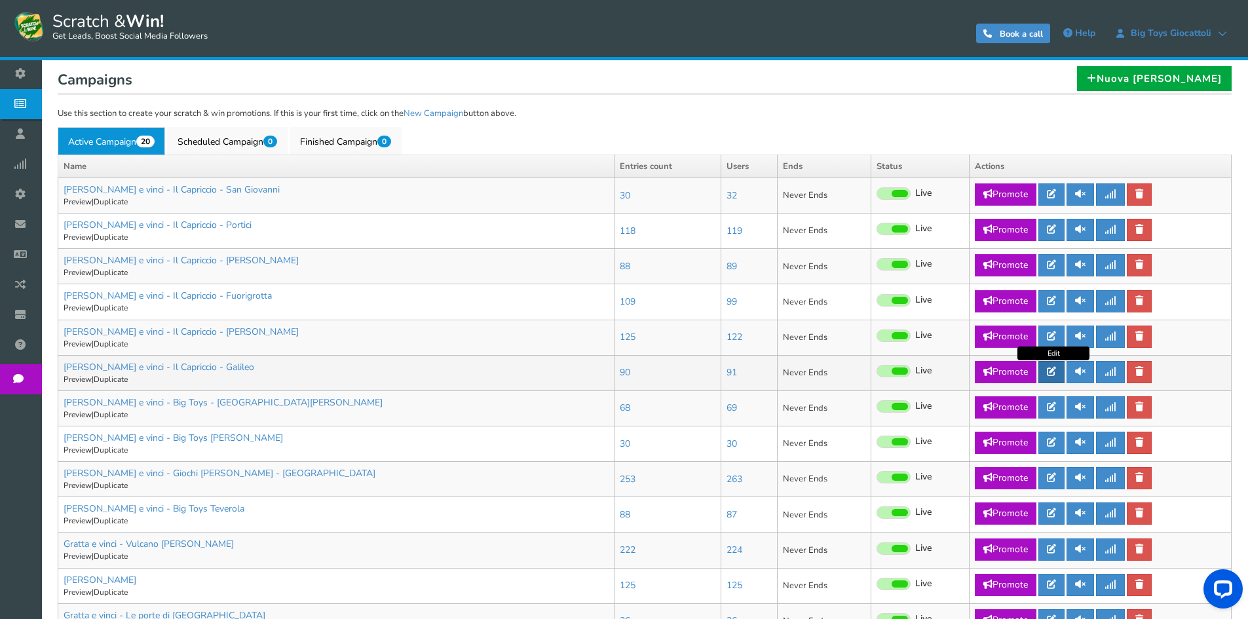
click at [1054, 371] on icon at bounding box center [1051, 371] width 9 height 9
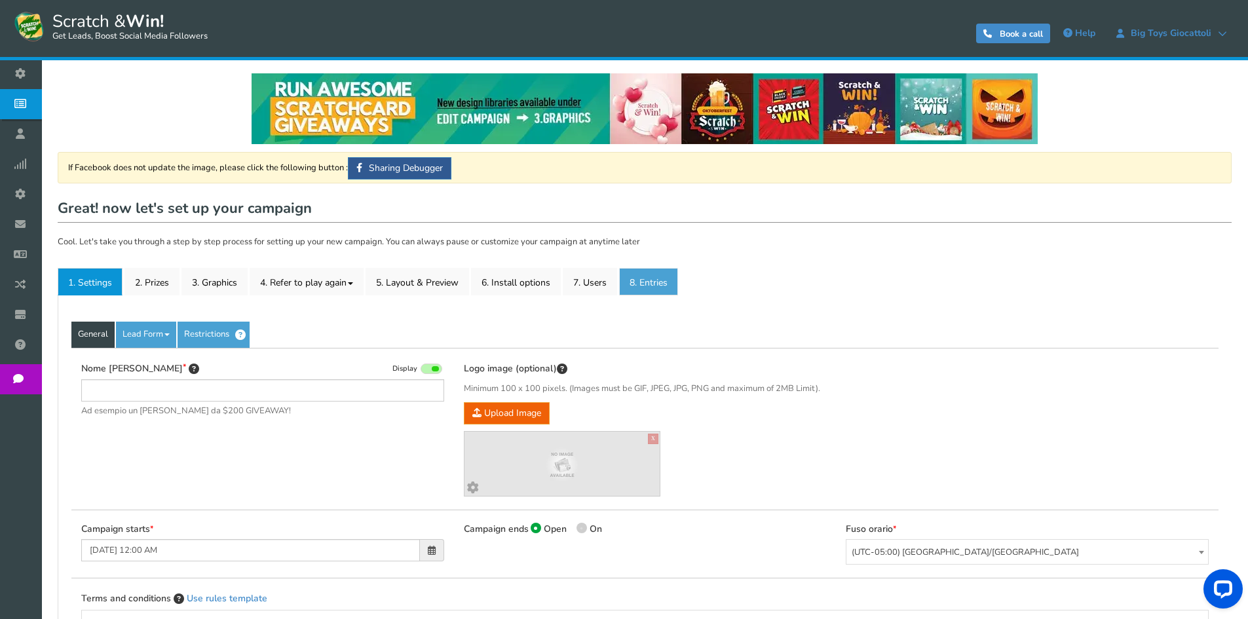
type input "[PERSON_NAME] e vinci - Il Capriccio - Galileo"
click at [631, 272] on link "8. Entries" at bounding box center [648, 282] width 59 height 28
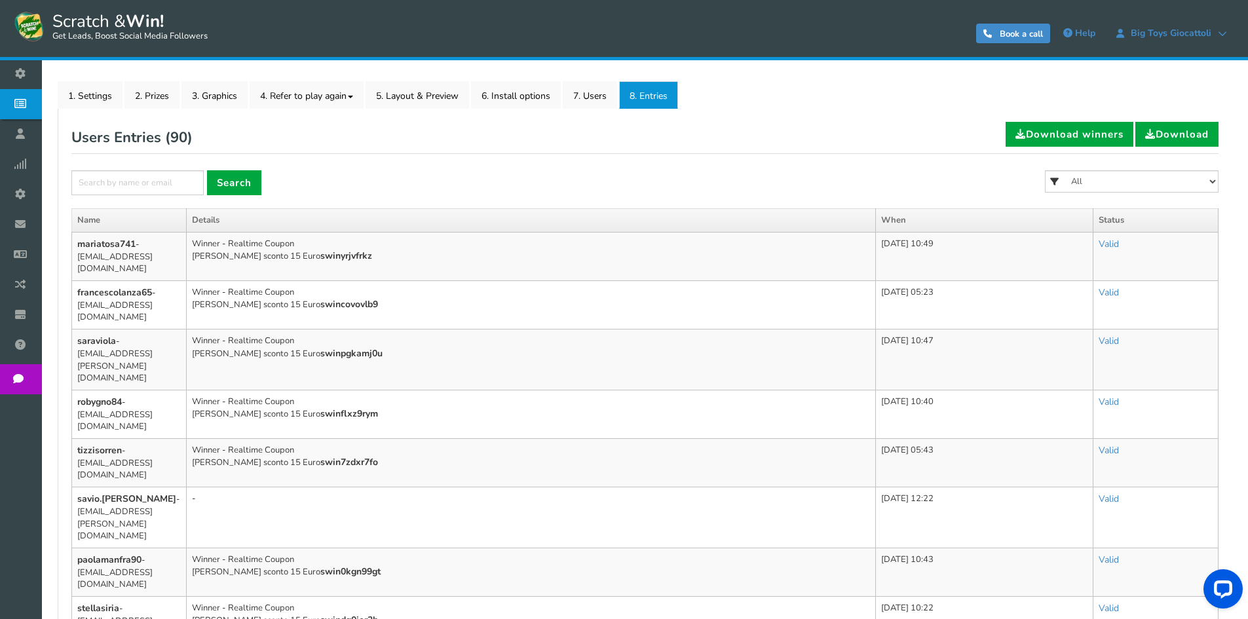
scroll to position [196, 0]
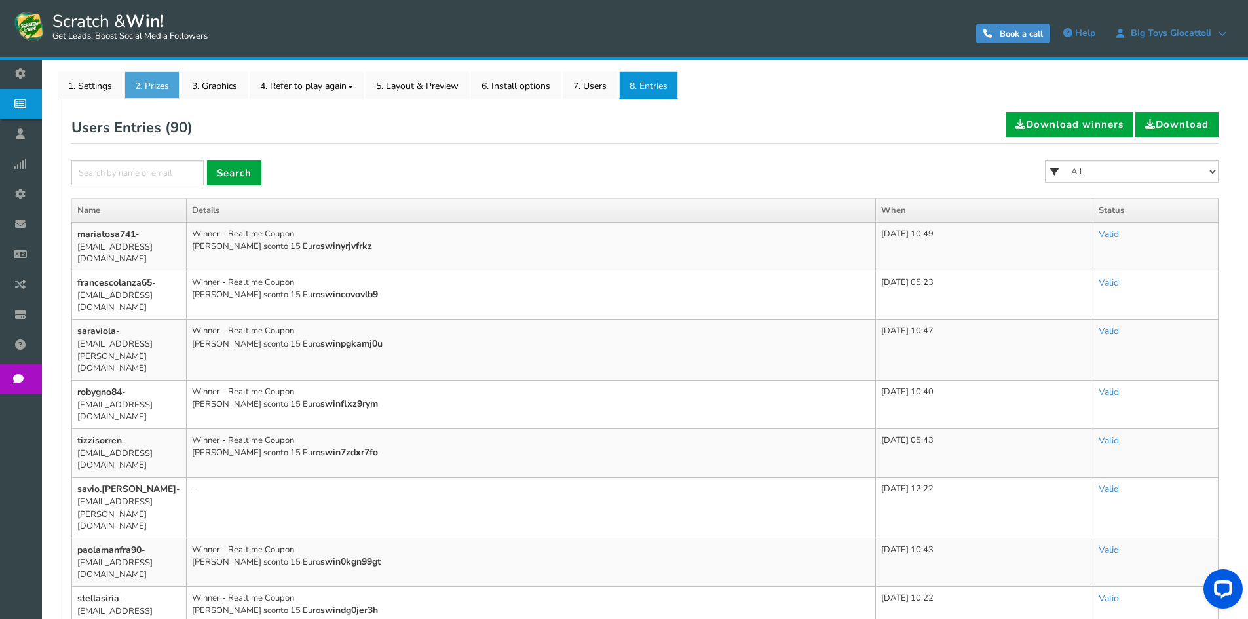
click at [151, 94] on link "2. Prizes" at bounding box center [151, 85] width 55 height 28
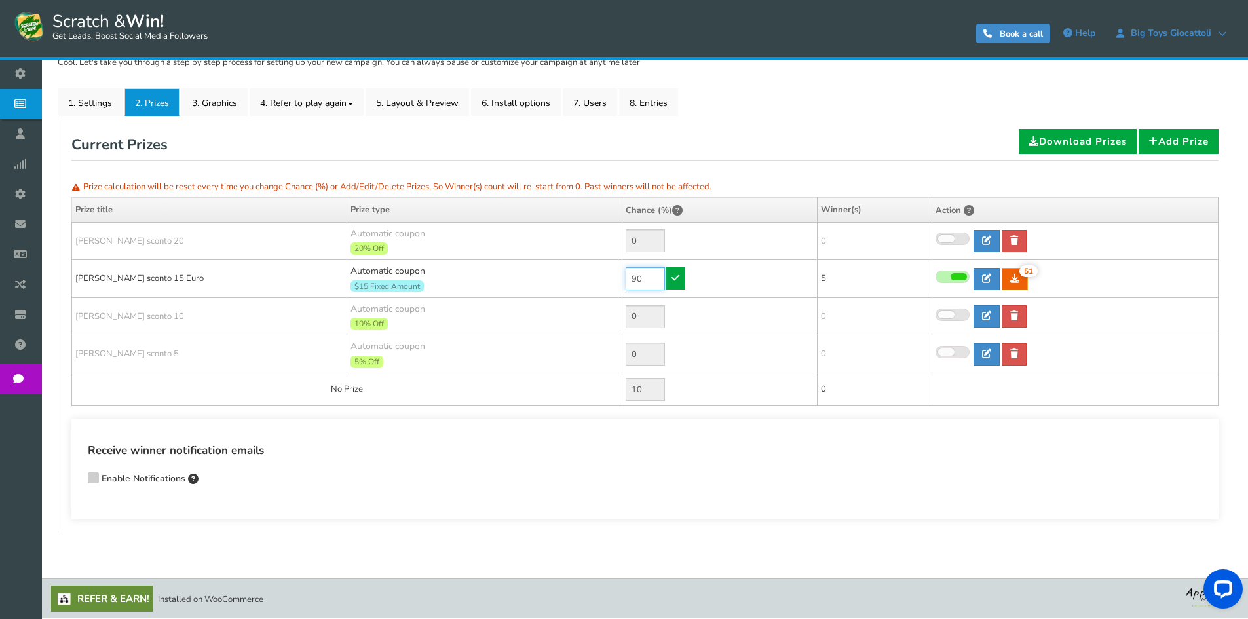
drag, startPoint x: 644, startPoint y: 275, endPoint x: 581, endPoint y: 274, distance: 62.9
click at [586, 275] on tr "[PERSON_NAME] sconto 15 Euro Automatic coupon $15 Fixed Amount Min.order value:…" at bounding box center [645, 279] width 1146 height 38
type input "50"
click at [669, 272] on link at bounding box center [675, 278] width 20 height 22
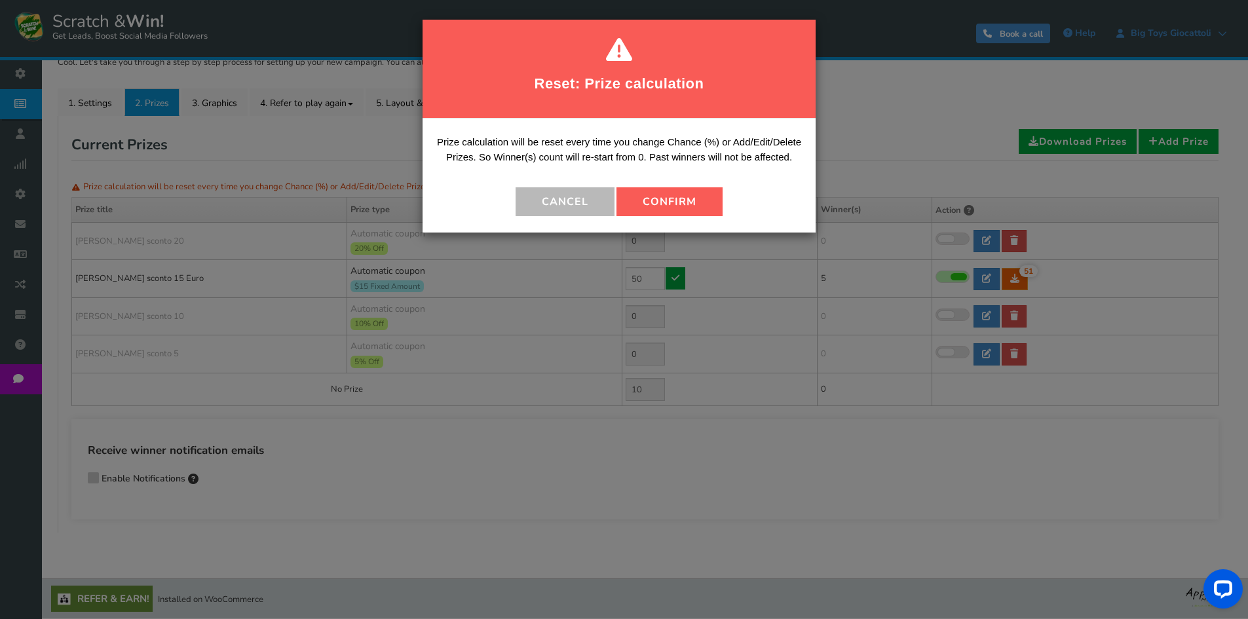
click at [663, 186] on div "Prize calculation will be reset every time you change Chance (%) or Add/Edit/De…" at bounding box center [618, 176] width 393 height 114
click at [667, 199] on button "Confirm" at bounding box center [669, 201] width 106 height 29
type input "50"
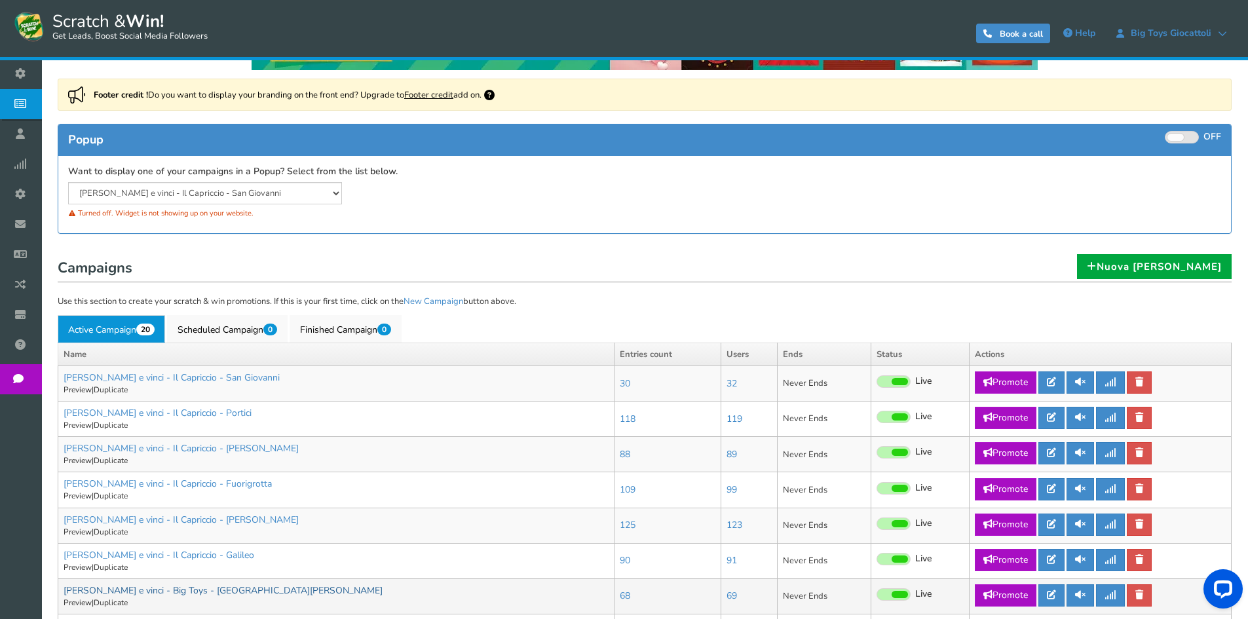
scroll to position [327, 0]
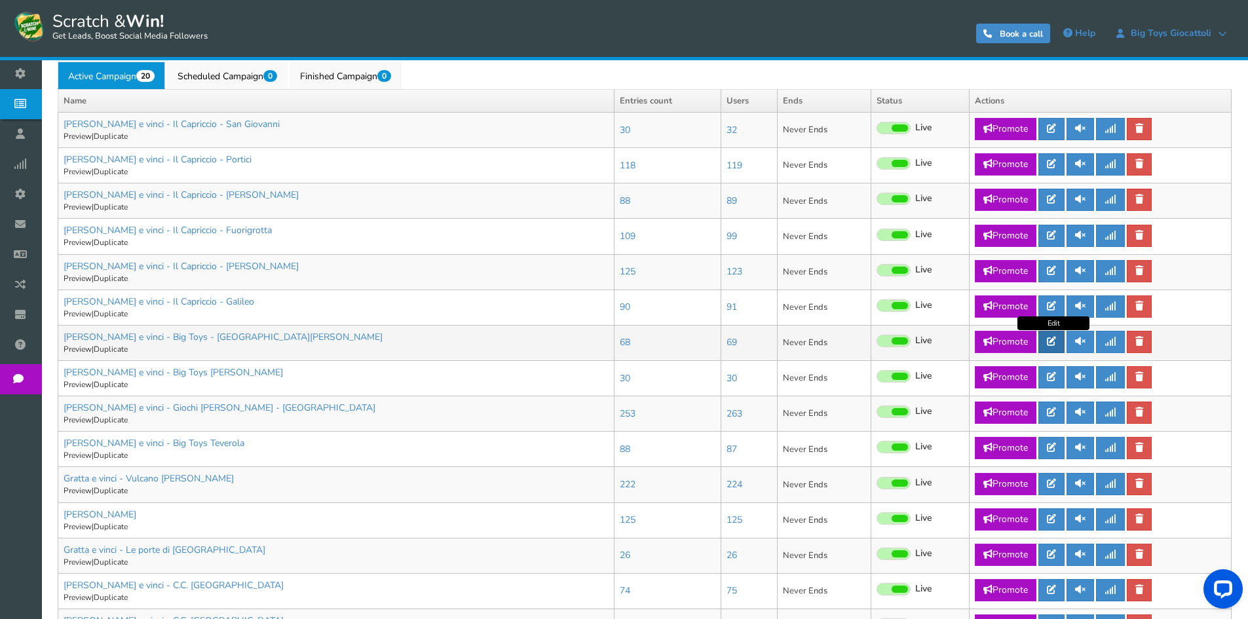
click at [1059, 344] on link at bounding box center [1051, 342] width 26 height 22
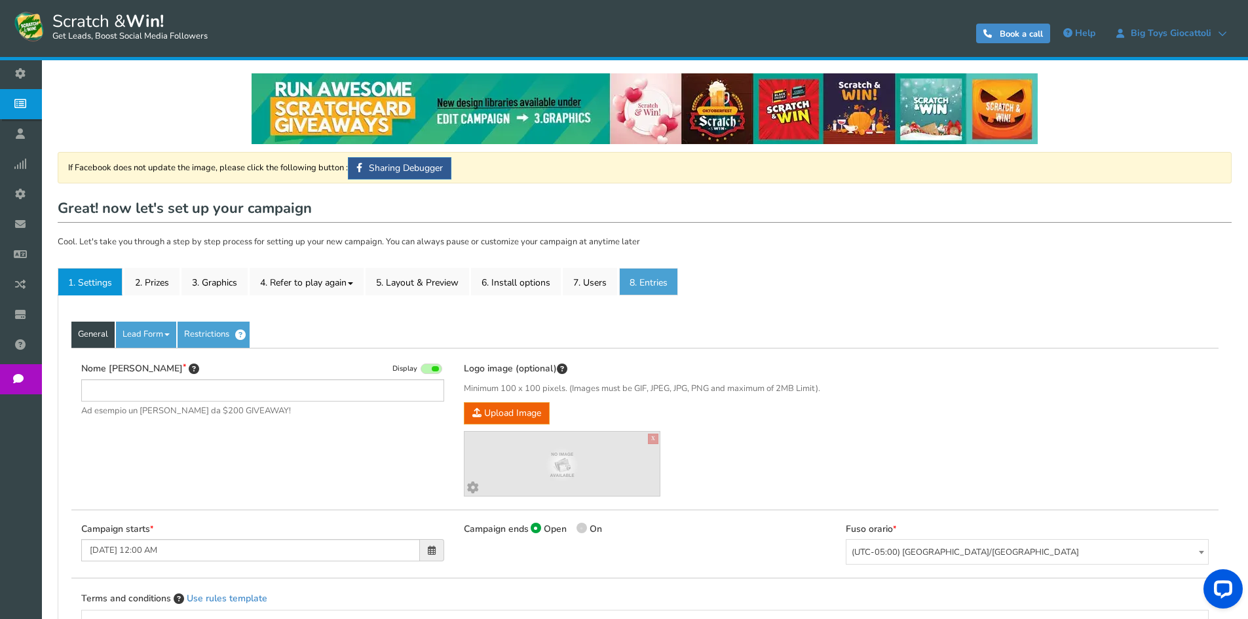
type input "[PERSON_NAME] e vinci - Big Toys - [GEOGRAPHIC_DATA][PERSON_NAME]"
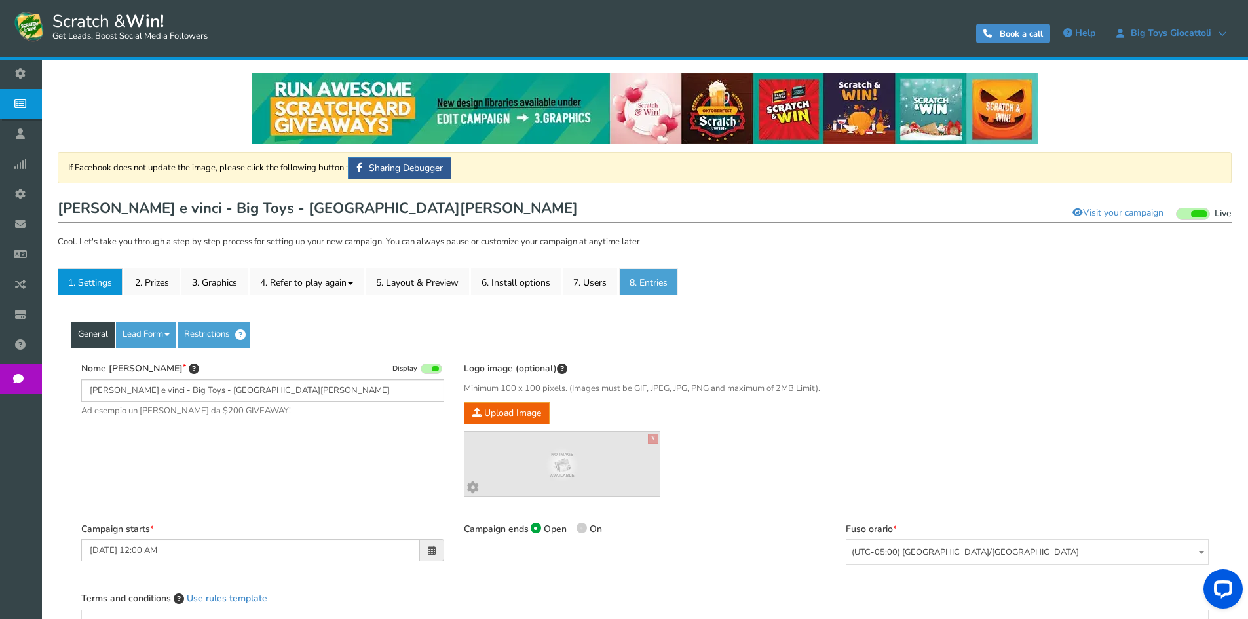
click at [646, 272] on link "8. Entries" at bounding box center [648, 282] width 59 height 28
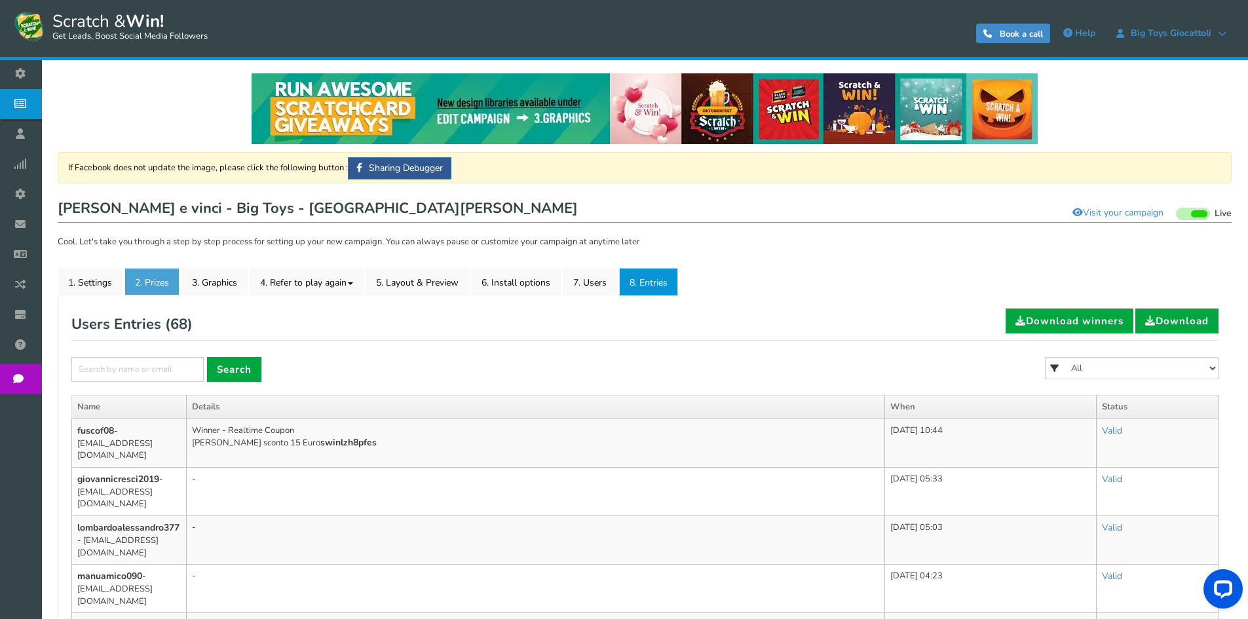
click at [149, 278] on link "2. Prizes" at bounding box center [151, 282] width 55 height 28
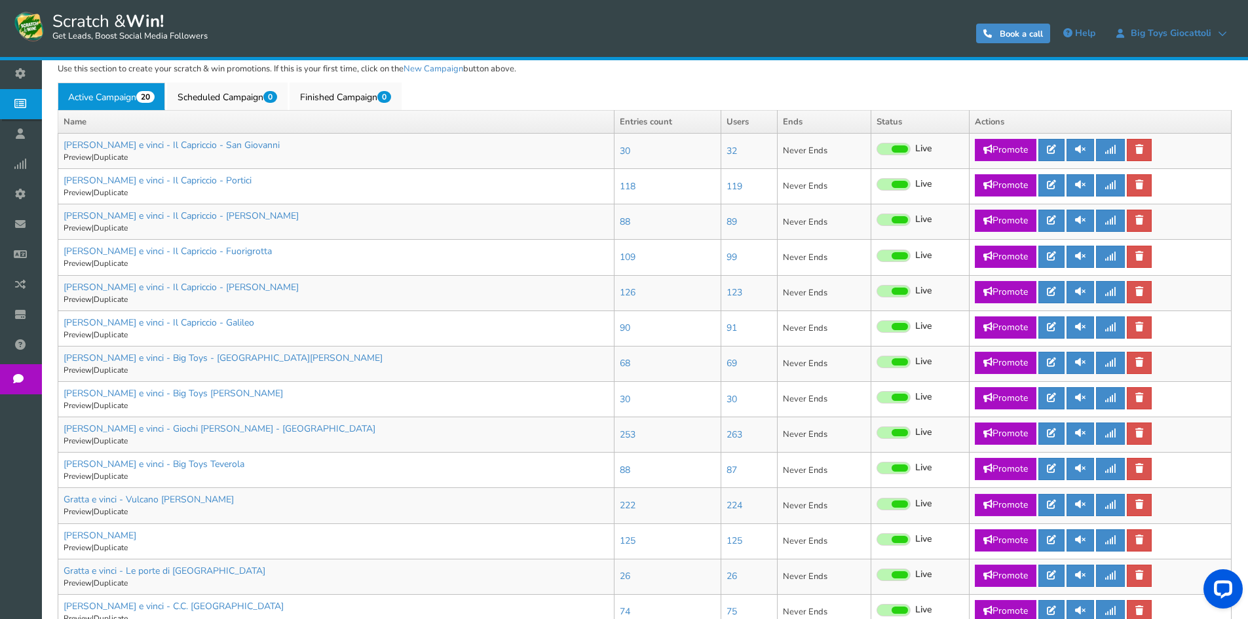
scroll to position [393, 0]
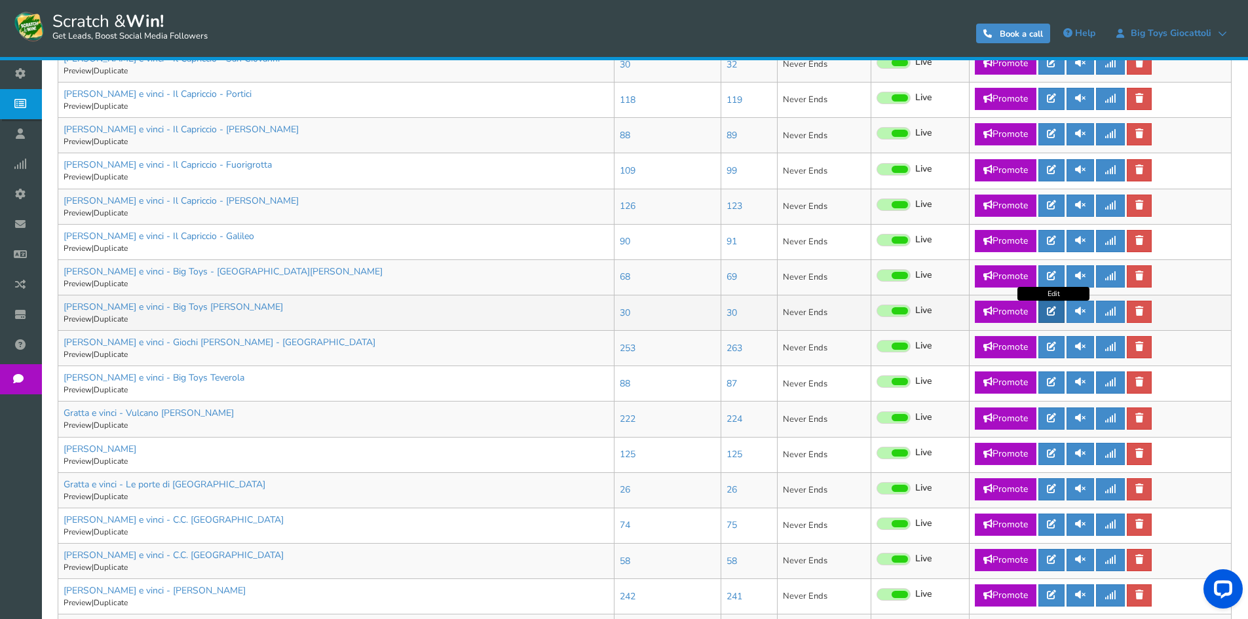
click at [1062, 316] on link at bounding box center [1051, 312] width 26 height 22
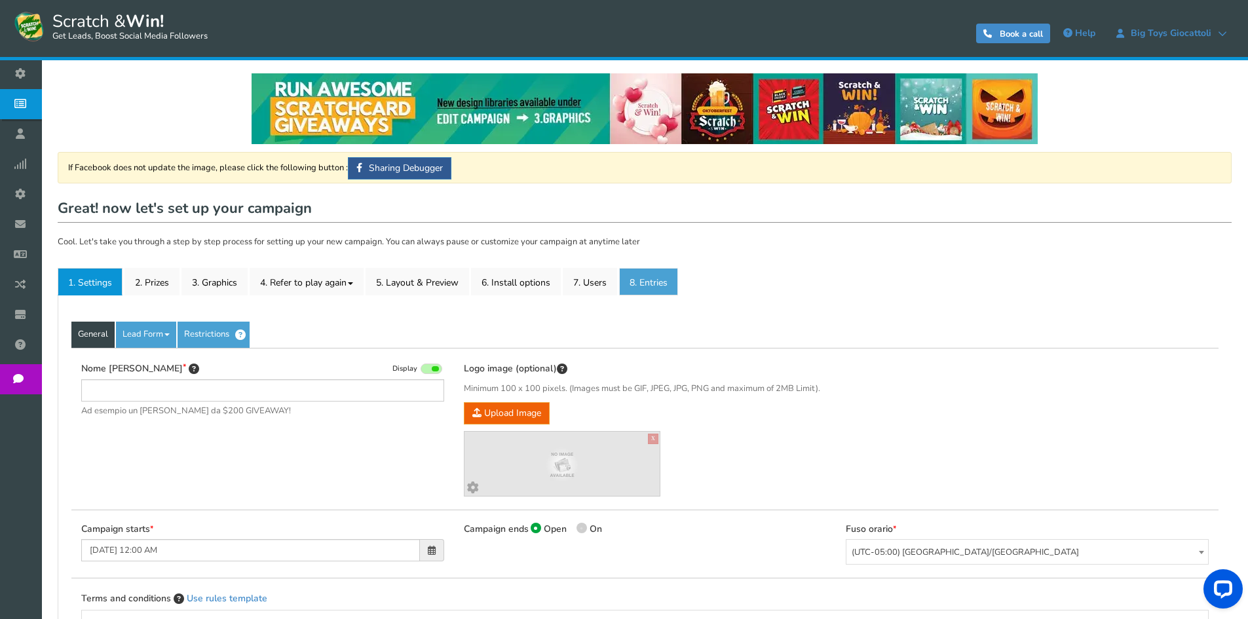
type input "[PERSON_NAME] e vinci - Big Toys [PERSON_NAME]"
click at [652, 281] on link "8. Entries" at bounding box center [648, 282] width 59 height 28
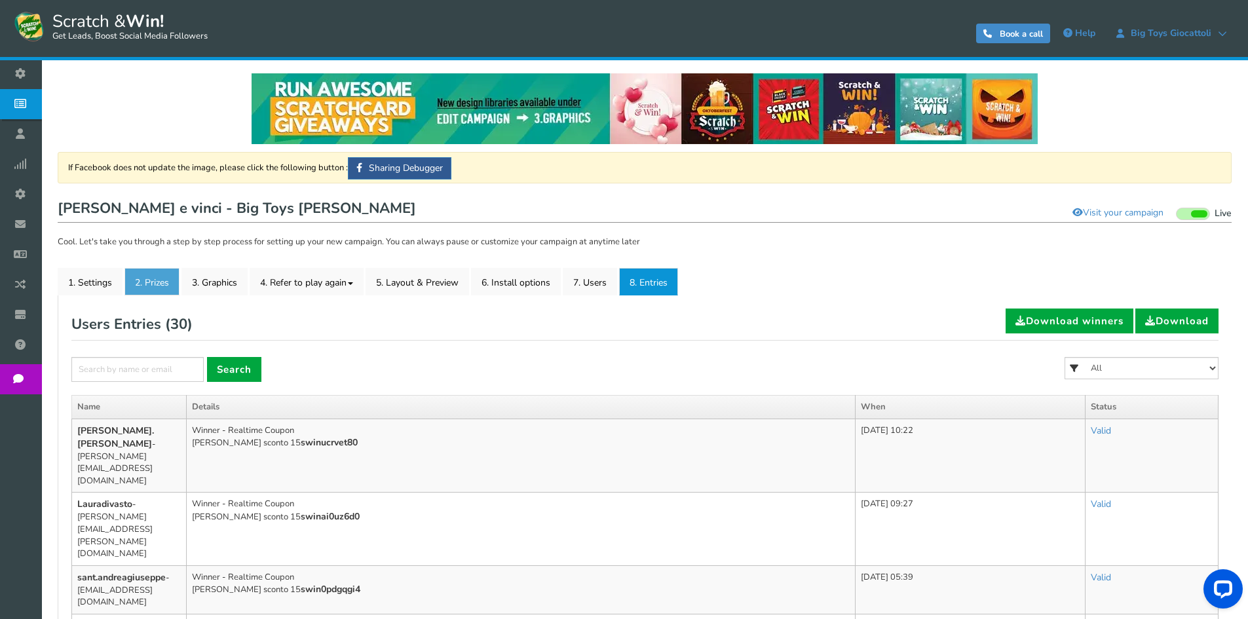
click at [151, 282] on link "2. Prizes" at bounding box center [151, 282] width 55 height 28
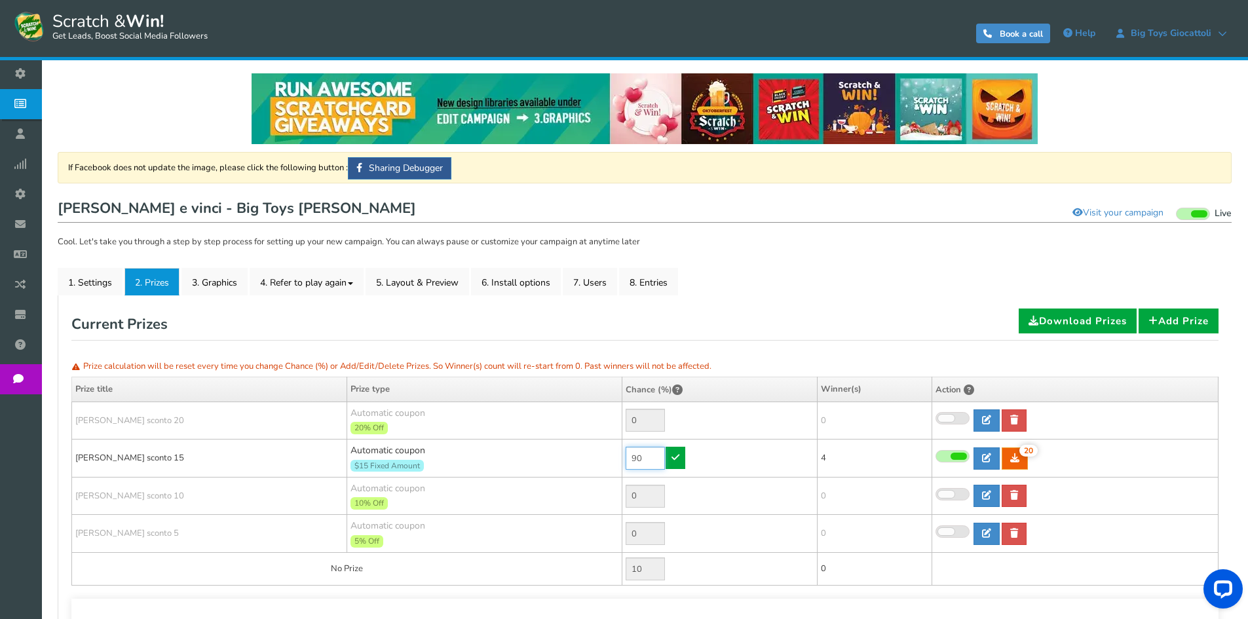
drag, startPoint x: 637, startPoint y: 456, endPoint x: 580, endPoint y: 455, distance: 56.3
click at [586, 455] on tr "[PERSON_NAME] sconto 15 Automatic coupon $15 Fixed Amount Min.order value: 0 90…" at bounding box center [645, 458] width 1146 height 38
type input "30"
click at [673, 460] on icon at bounding box center [675, 457] width 8 height 9
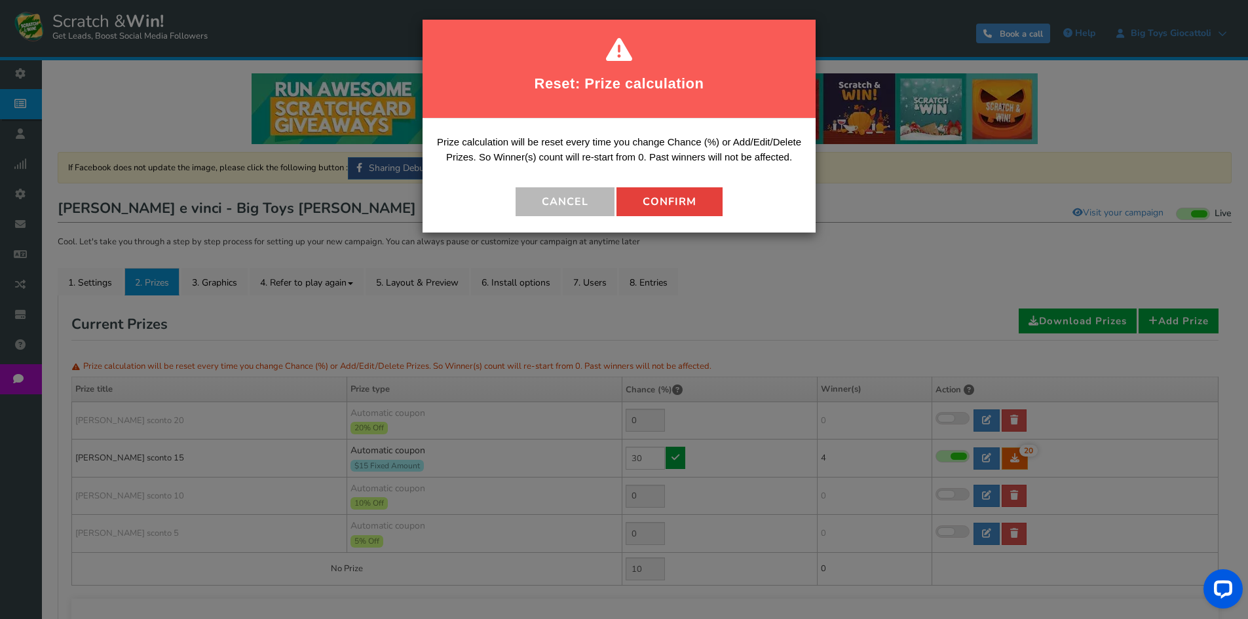
click at [634, 189] on button "Confirm" at bounding box center [669, 201] width 106 height 29
type input "70"
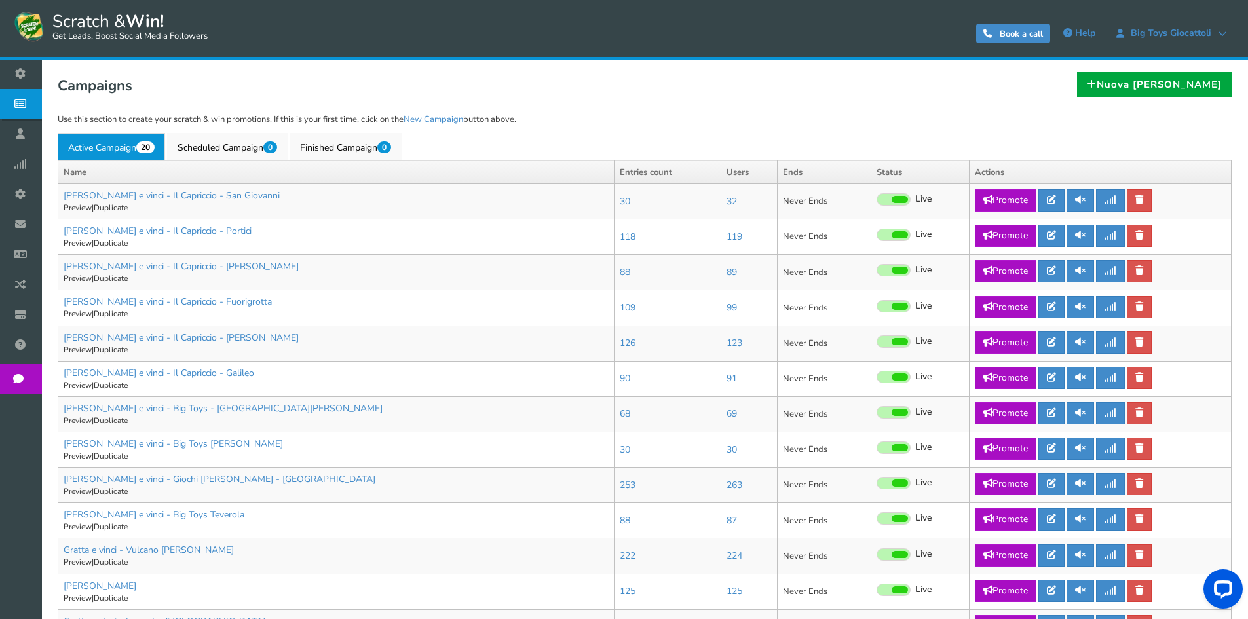
scroll to position [327, 0]
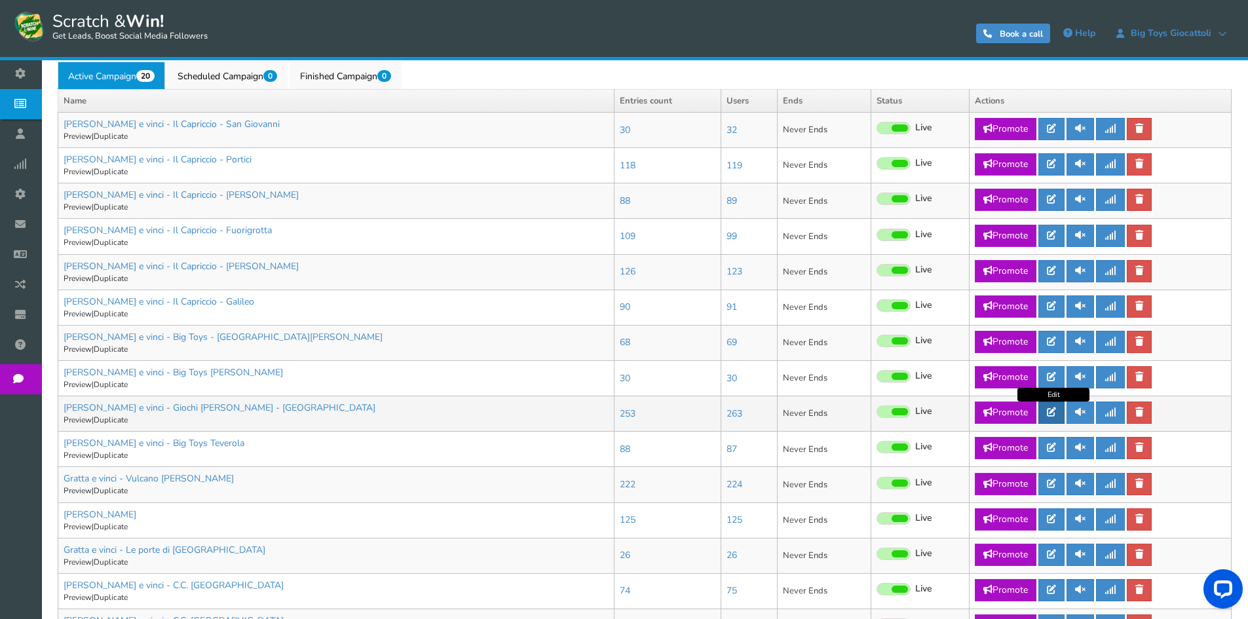
click at [1046, 413] on link at bounding box center [1051, 412] width 26 height 22
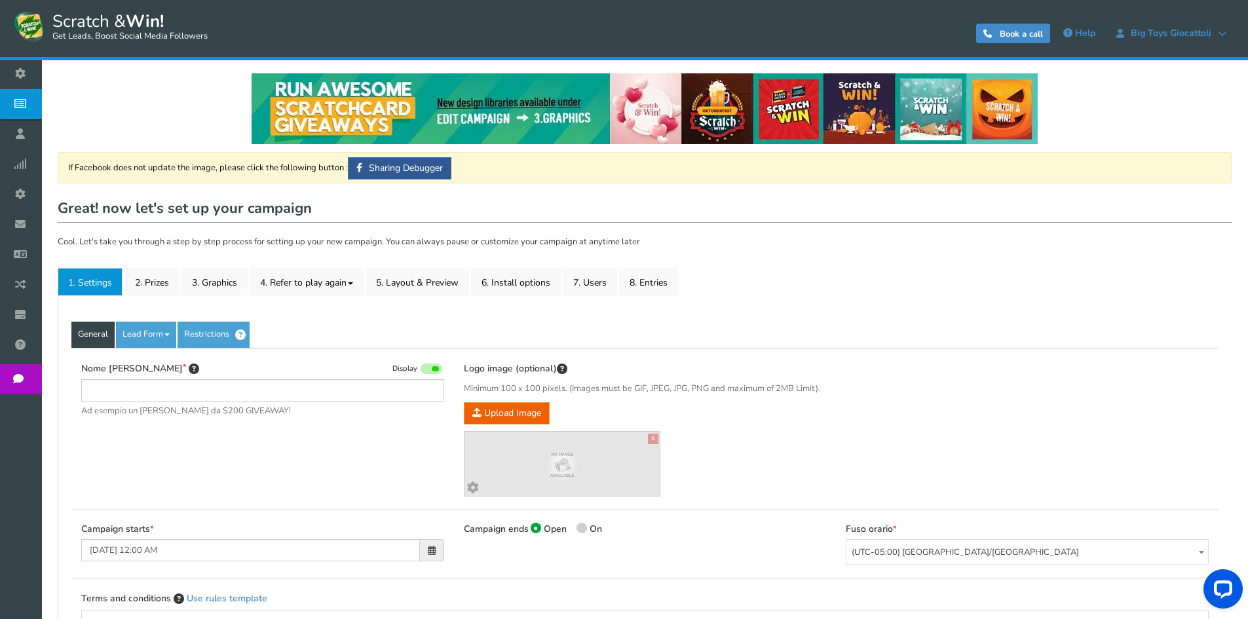
type input "[PERSON_NAME] e vinci - Giochi [PERSON_NAME] - [GEOGRAPHIC_DATA]"
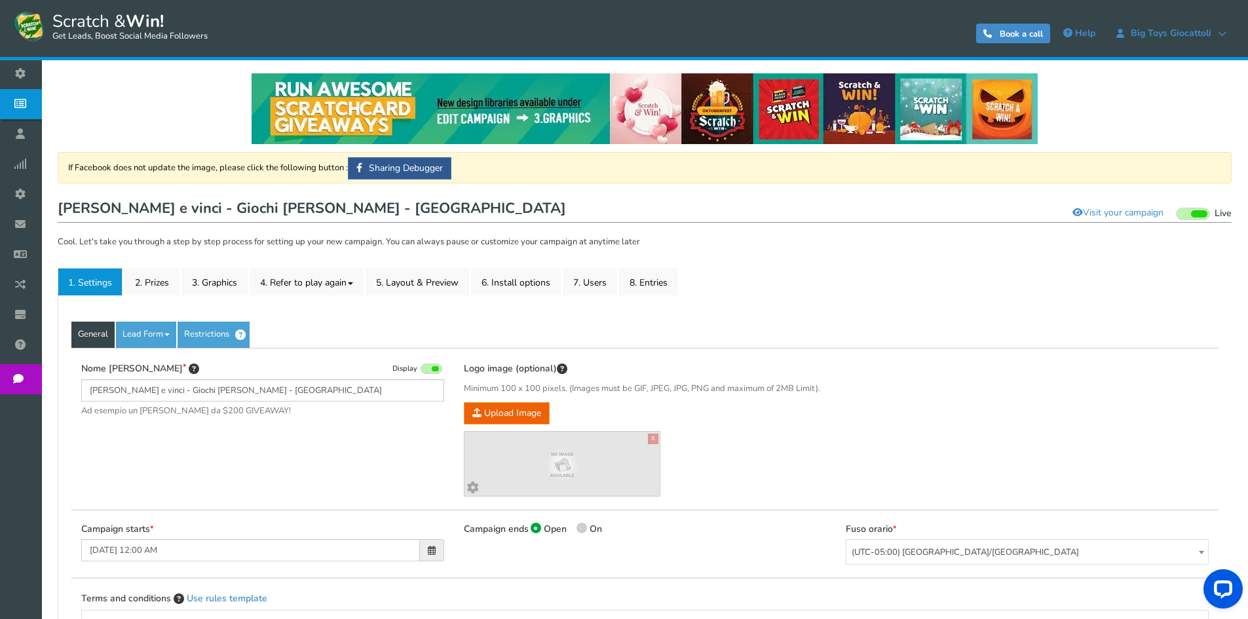
click at [181, 277] on li "2. Prizes" at bounding box center [152, 282] width 57 height 28
click at [176, 278] on link "2. Prizes" at bounding box center [151, 282] width 55 height 28
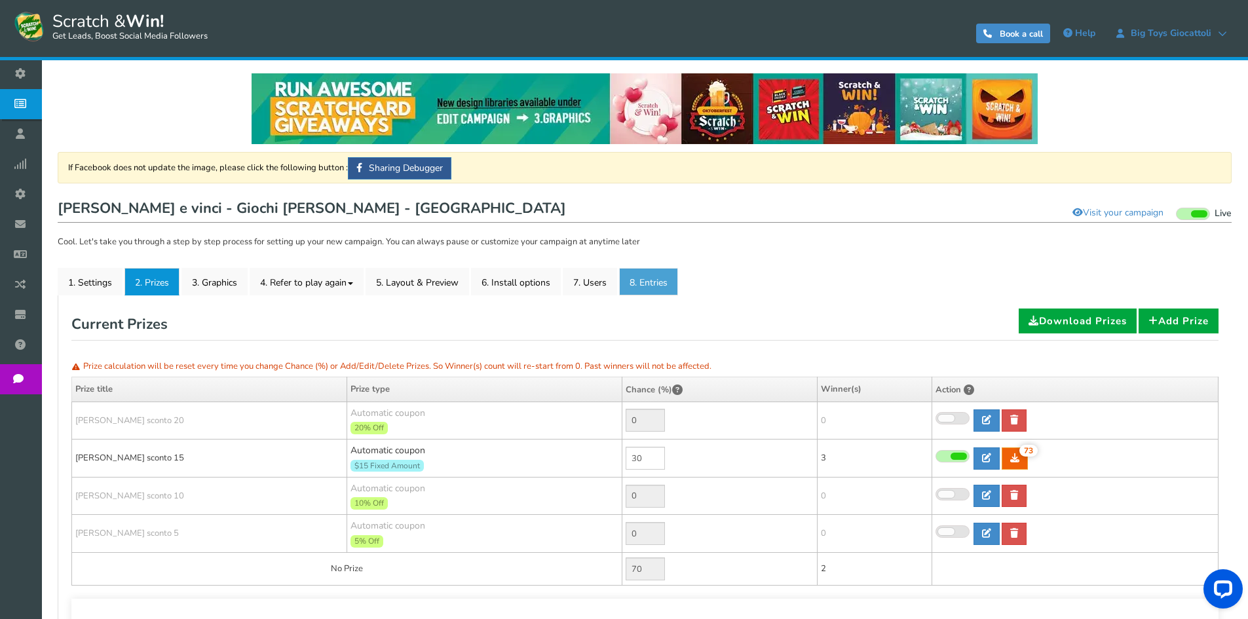
click at [658, 284] on link "8. Entries" at bounding box center [648, 282] width 59 height 28
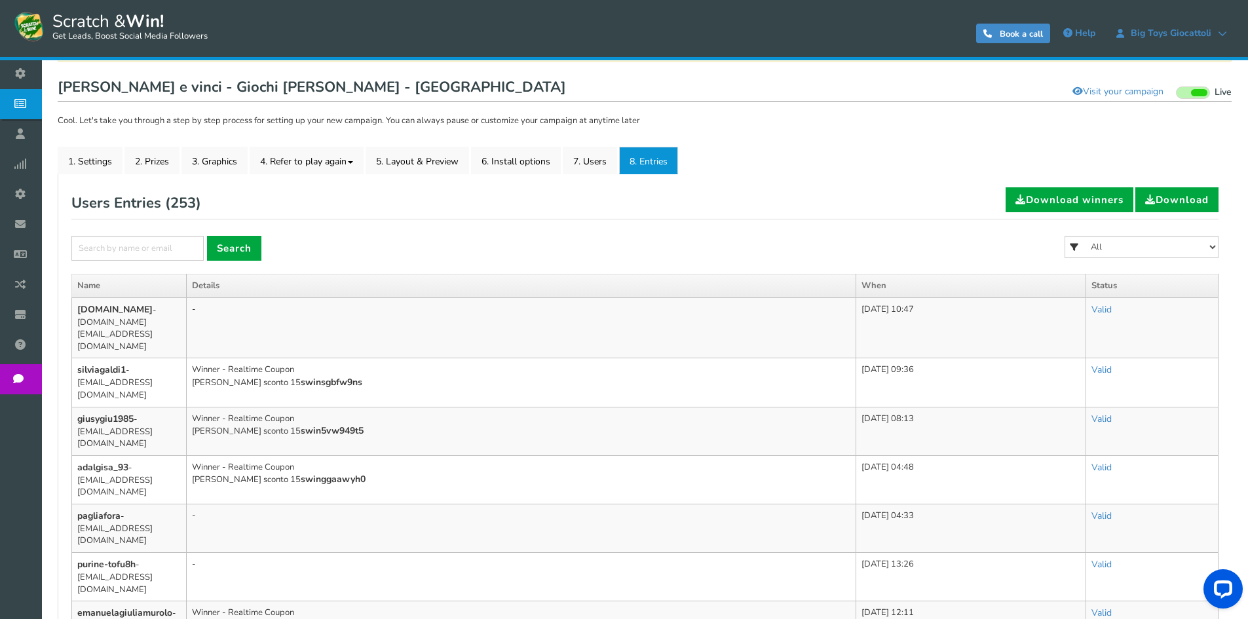
scroll to position [131, 0]
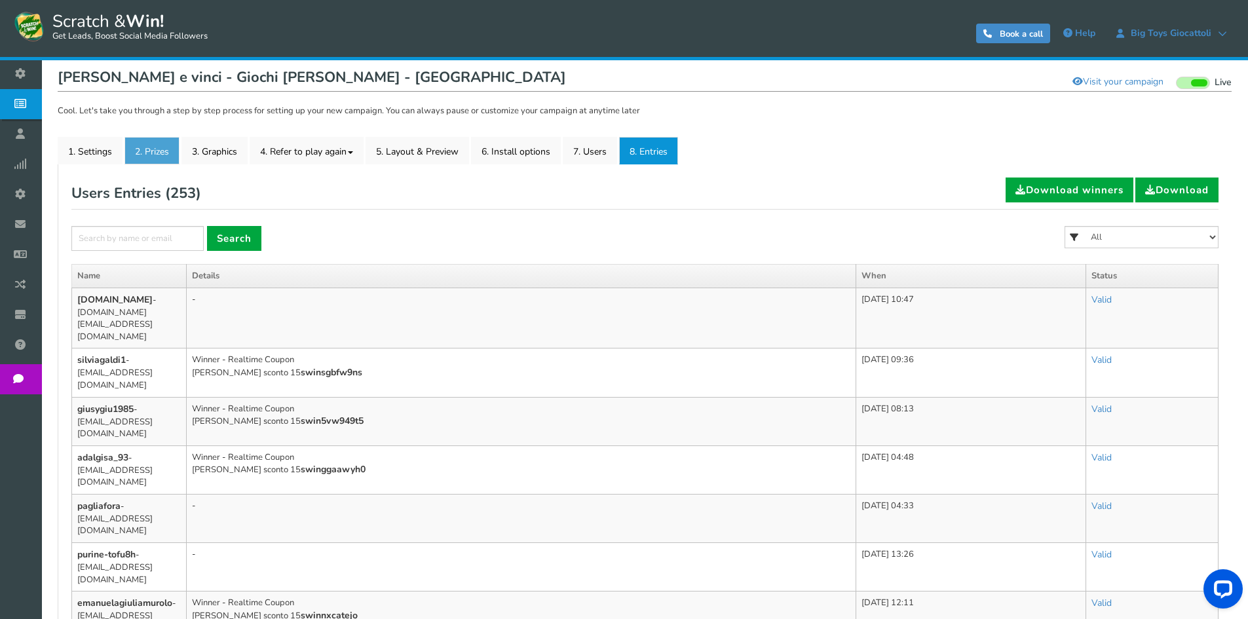
click at [139, 147] on link "2. Prizes" at bounding box center [151, 151] width 55 height 28
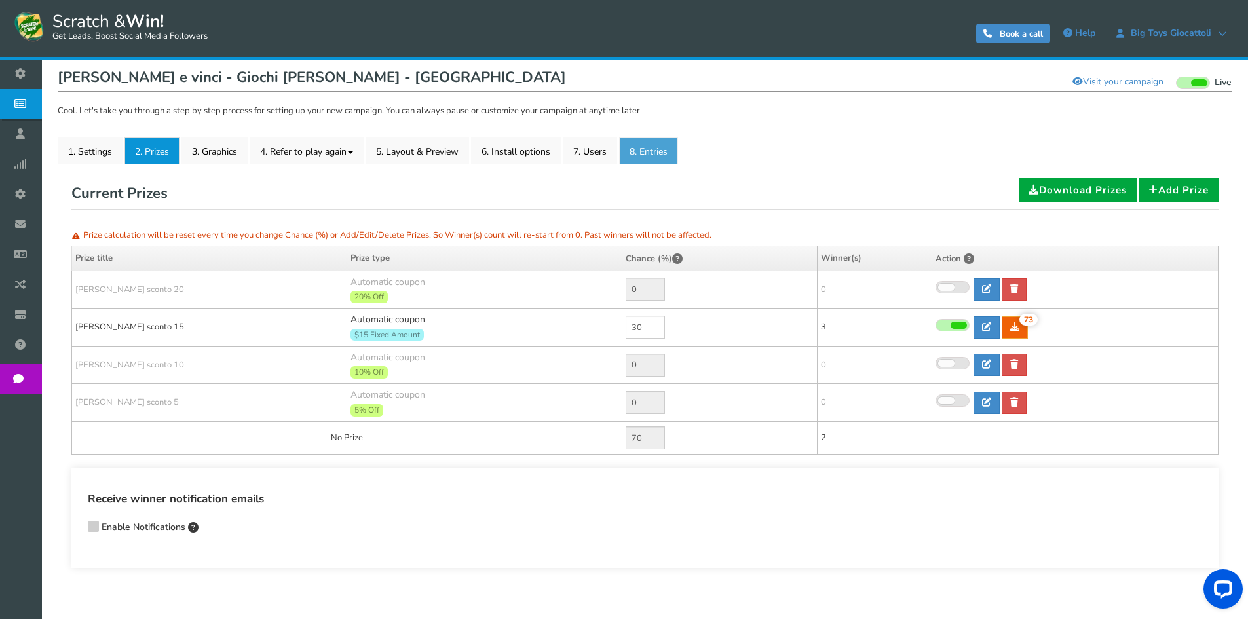
click at [651, 148] on link "8. Entries" at bounding box center [648, 151] width 59 height 28
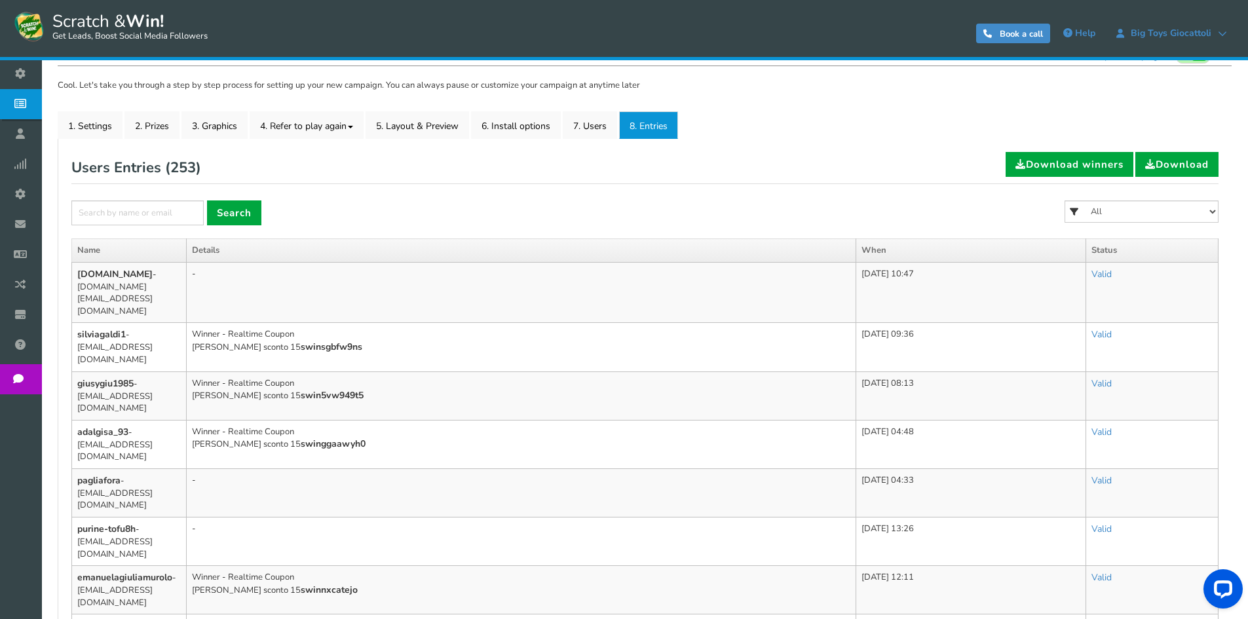
scroll to position [109, 0]
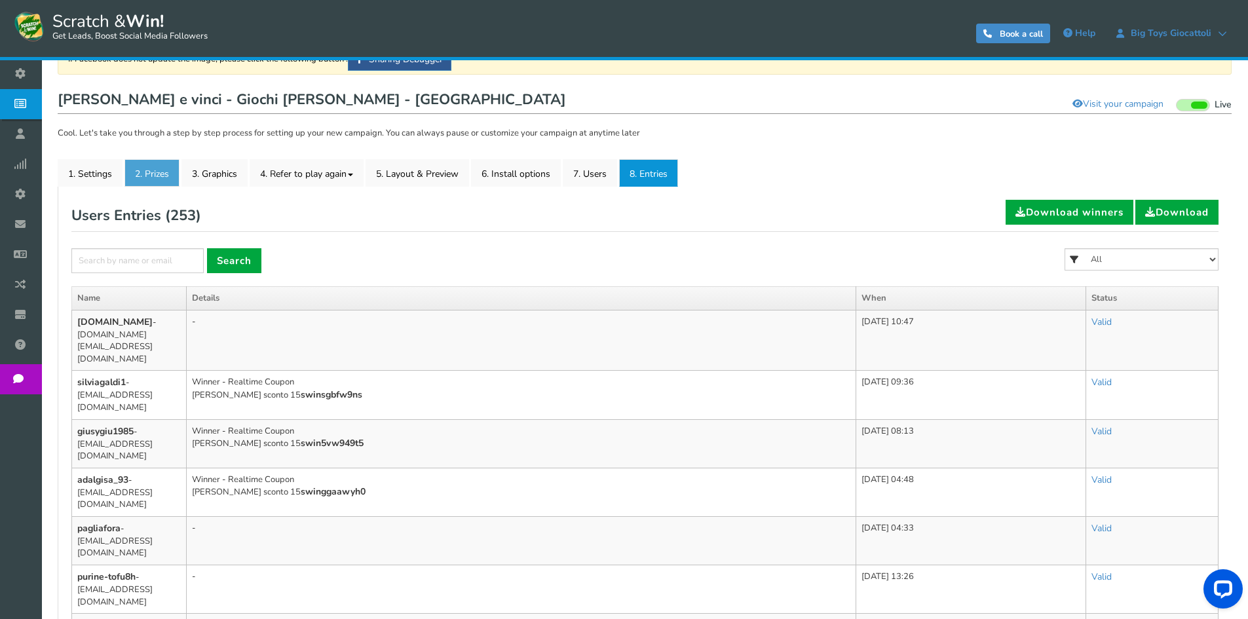
click at [153, 162] on link "2. Prizes" at bounding box center [151, 173] width 55 height 28
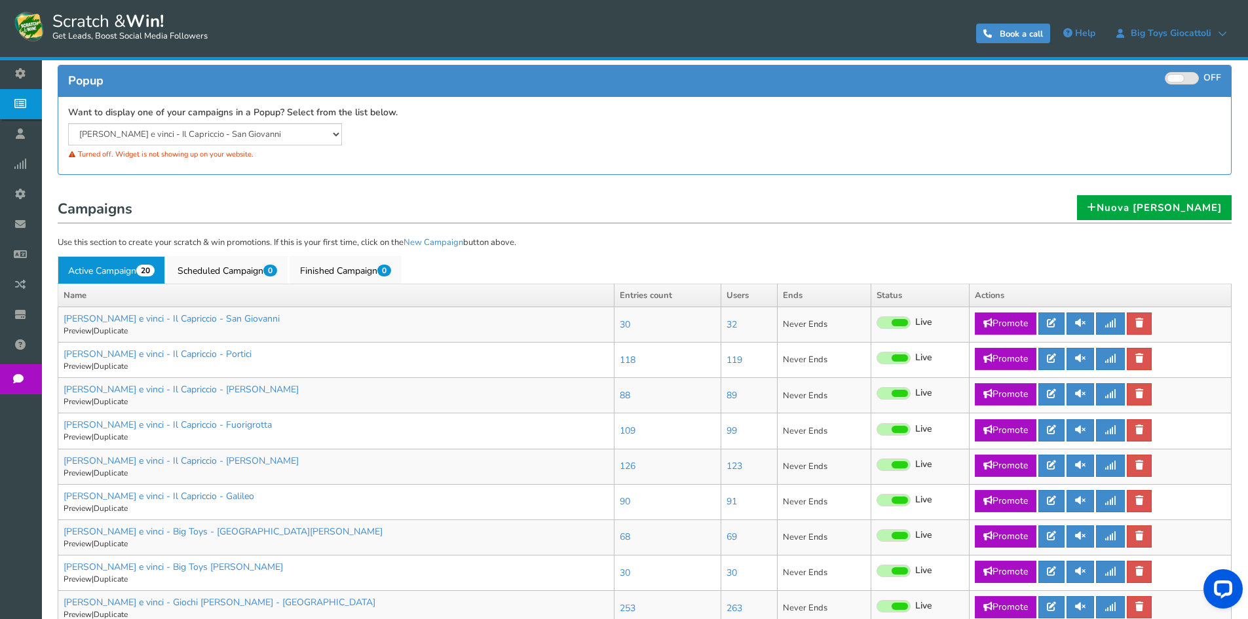
scroll to position [327, 0]
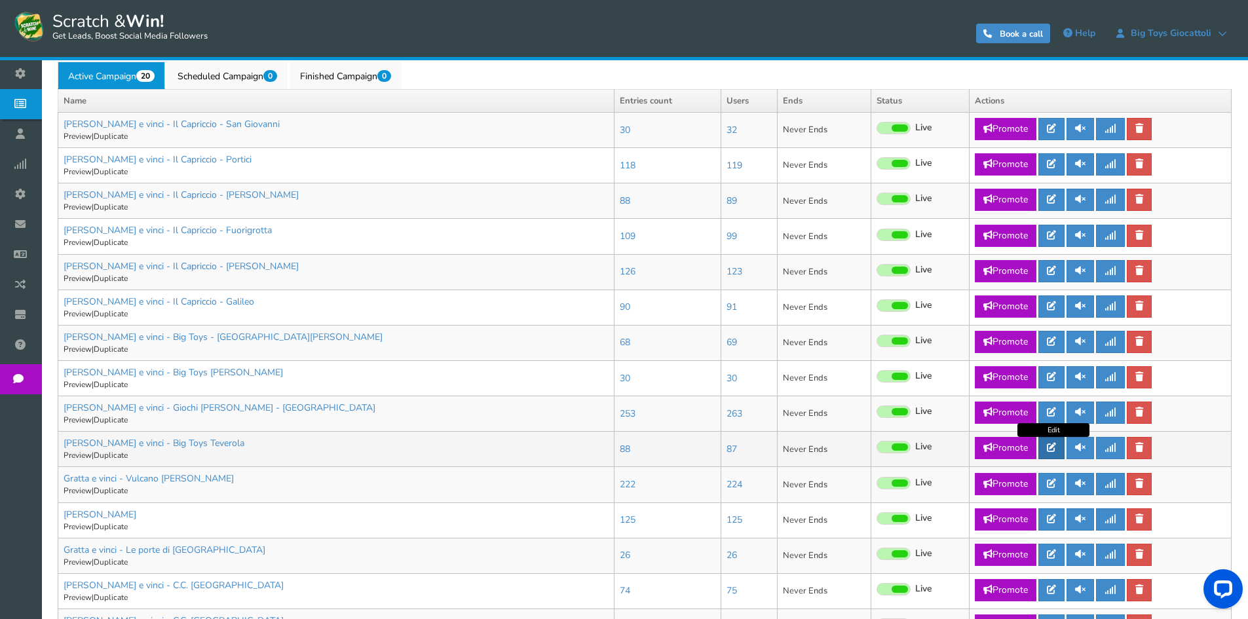
click at [1060, 447] on link at bounding box center [1051, 448] width 26 height 22
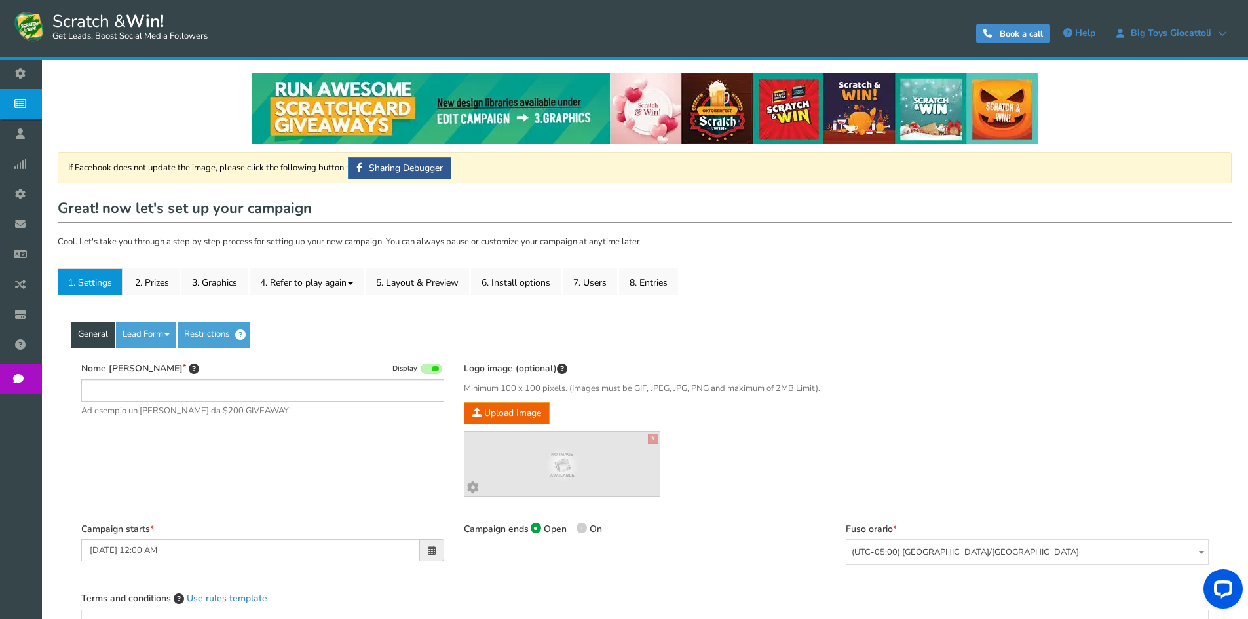
type input "[PERSON_NAME] e vinci - Big Toys Teverola"
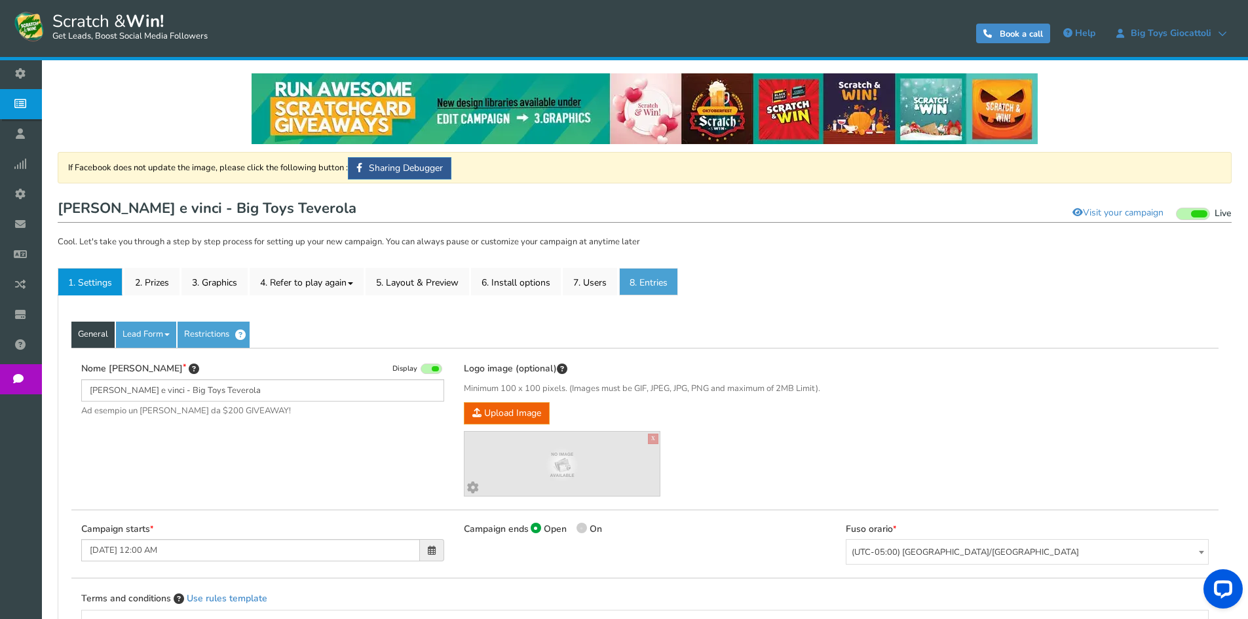
click at [663, 286] on link "8. Entries" at bounding box center [648, 282] width 59 height 28
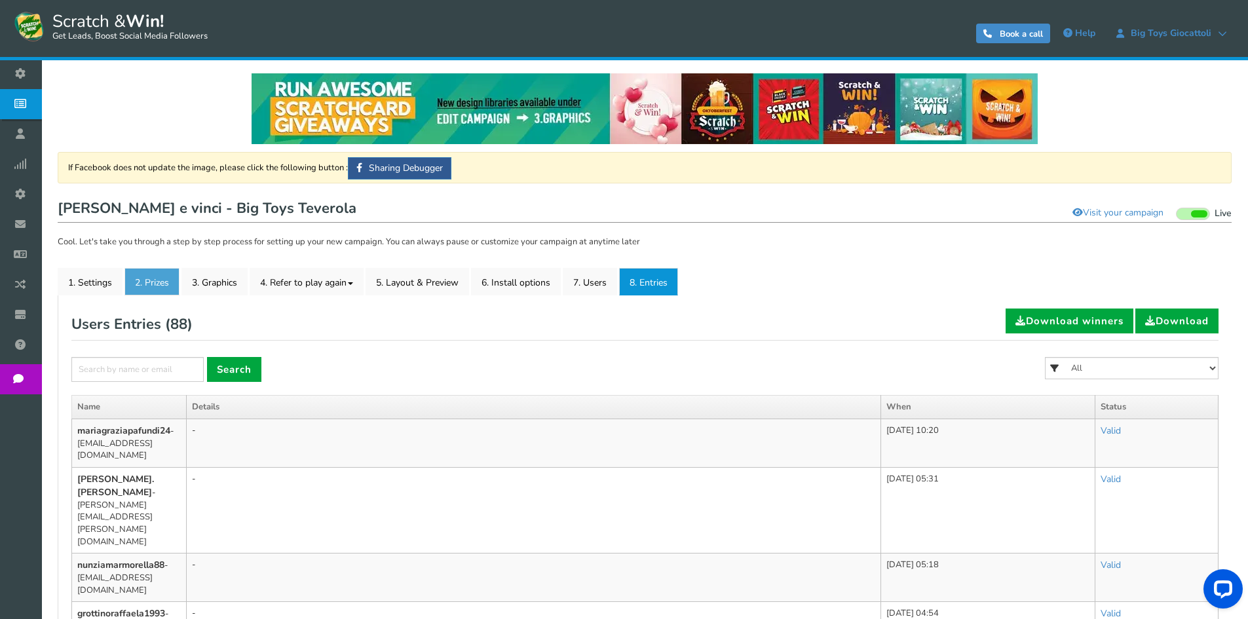
click at [172, 285] on link "2. Prizes" at bounding box center [151, 282] width 55 height 28
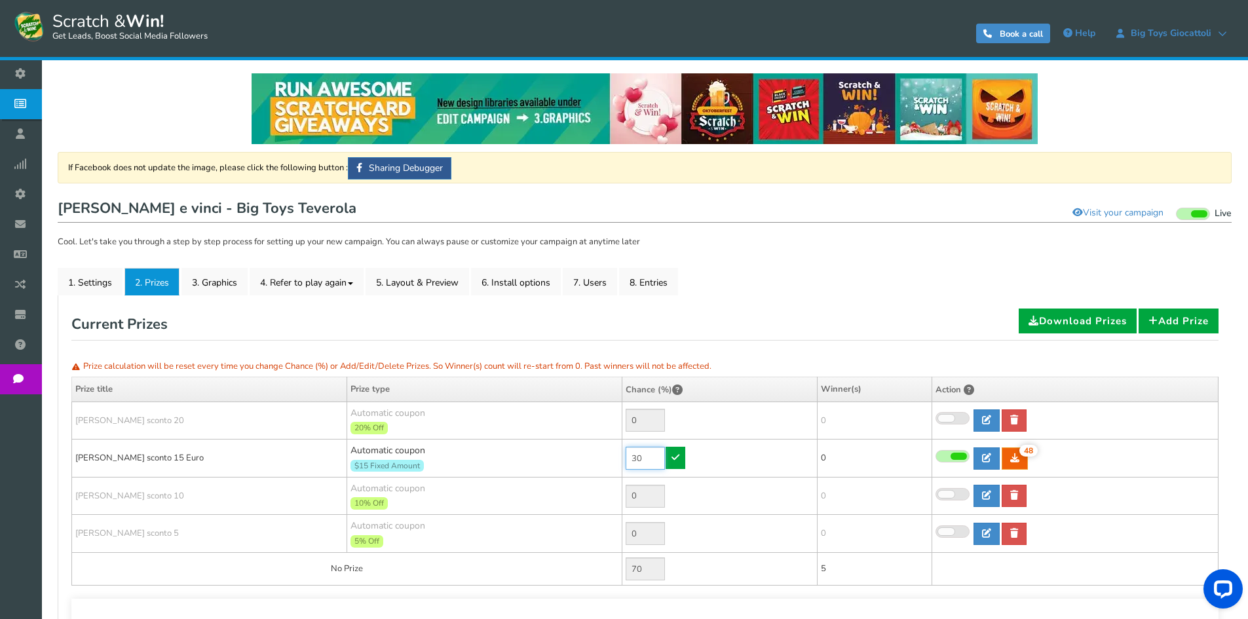
drag, startPoint x: 642, startPoint y: 458, endPoint x: 618, endPoint y: 458, distance: 24.2
click at [618, 458] on tr "[PERSON_NAME] sconto 15 Euro Automatic coupon $15 Fixed Amount Min.order value:…" at bounding box center [645, 458] width 1146 height 38
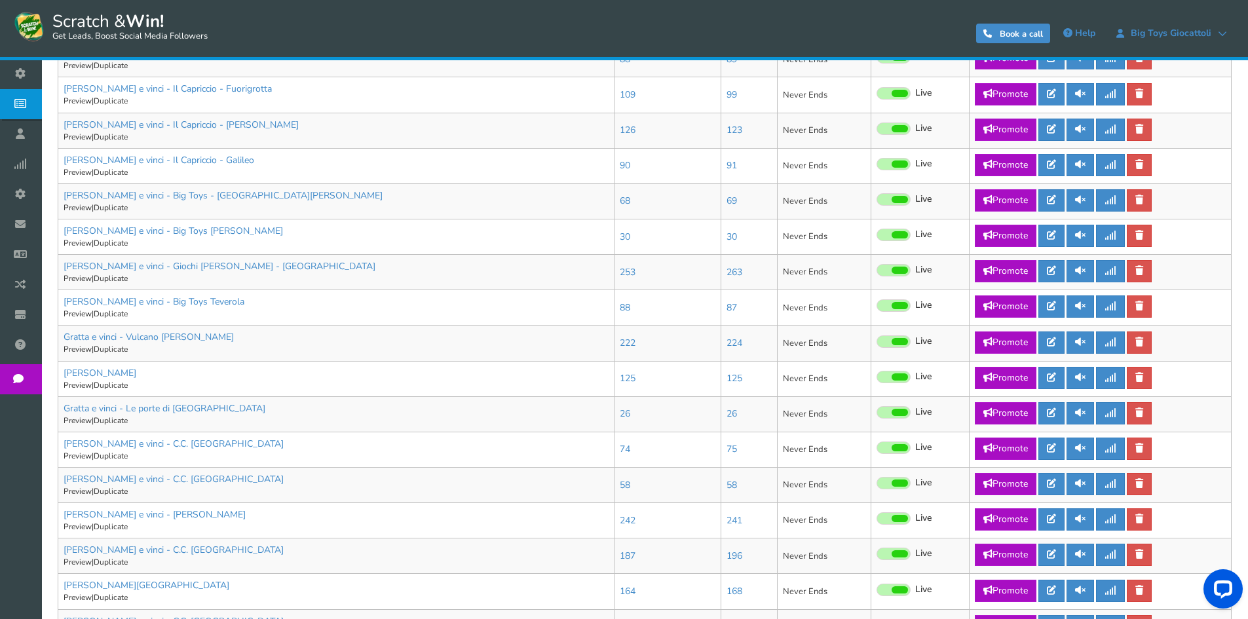
scroll to position [524, 0]
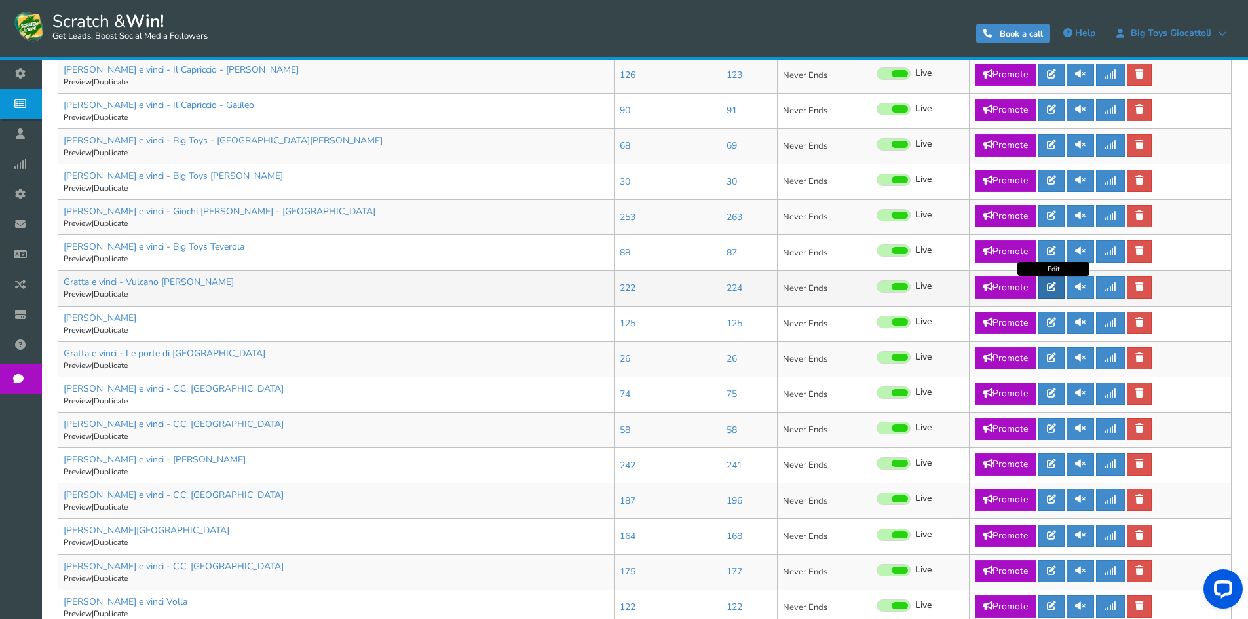
click at [1058, 293] on link at bounding box center [1051, 287] width 26 height 22
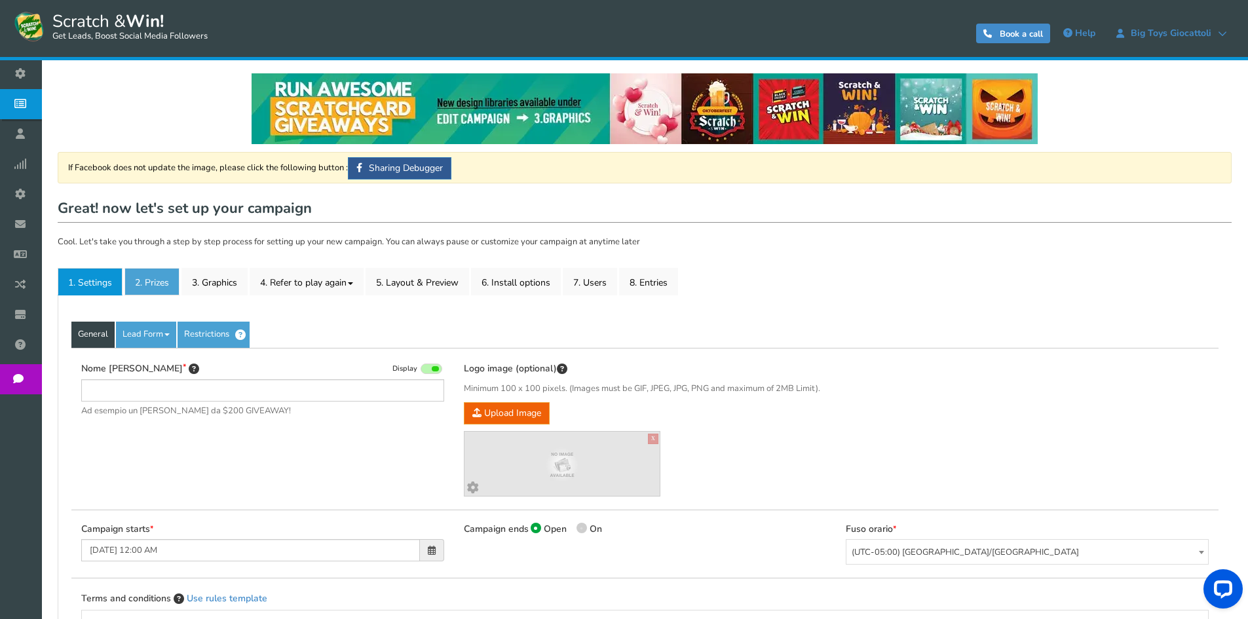
type input "Gratta e vinci - Vulcano [PERSON_NAME]"
click at [140, 269] on link "2. Prizes" at bounding box center [151, 282] width 55 height 28
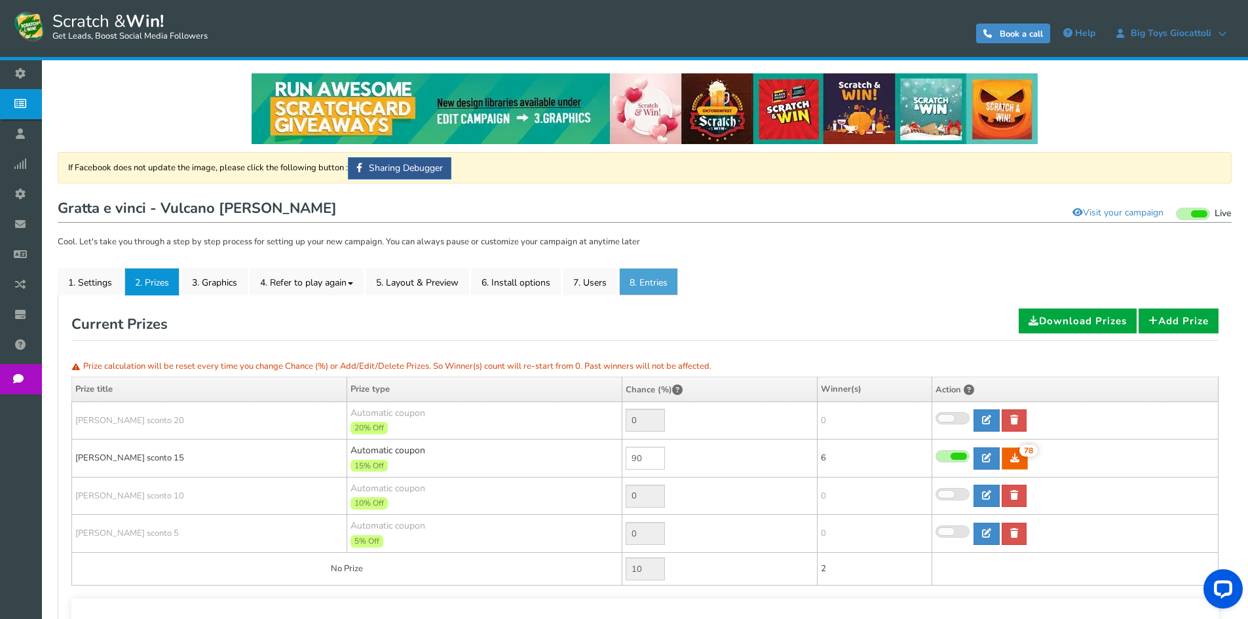
click at [632, 282] on link "8. Entries" at bounding box center [648, 282] width 59 height 28
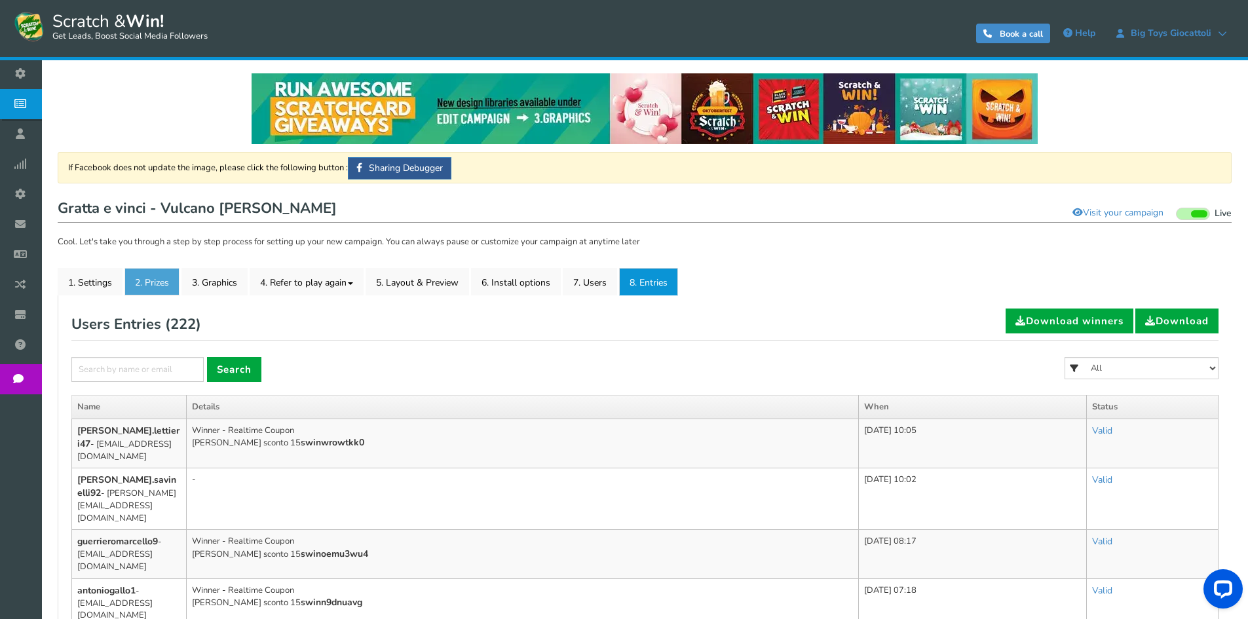
click at [158, 290] on link "2. Prizes" at bounding box center [151, 282] width 55 height 28
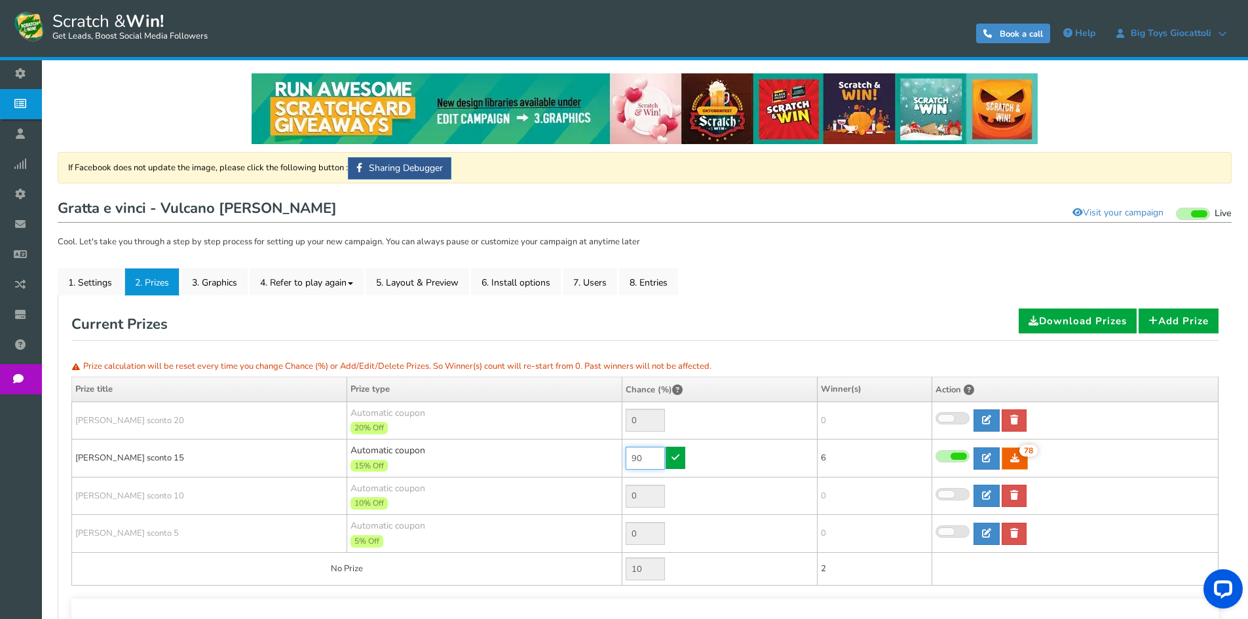
drag, startPoint x: 645, startPoint y: 455, endPoint x: 616, endPoint y: 455, distance: 28.8
click at [616, 455] on tr "[PERSON_NAME] sconto 15 Automatic coupon 15% Off Min.order value: 0 90 78 78 6" at bounding box center [645, 458] width 1146 height 38
type input "30"
click at [670, 455] on link at bounding box center [675, 458] width 20 height 22
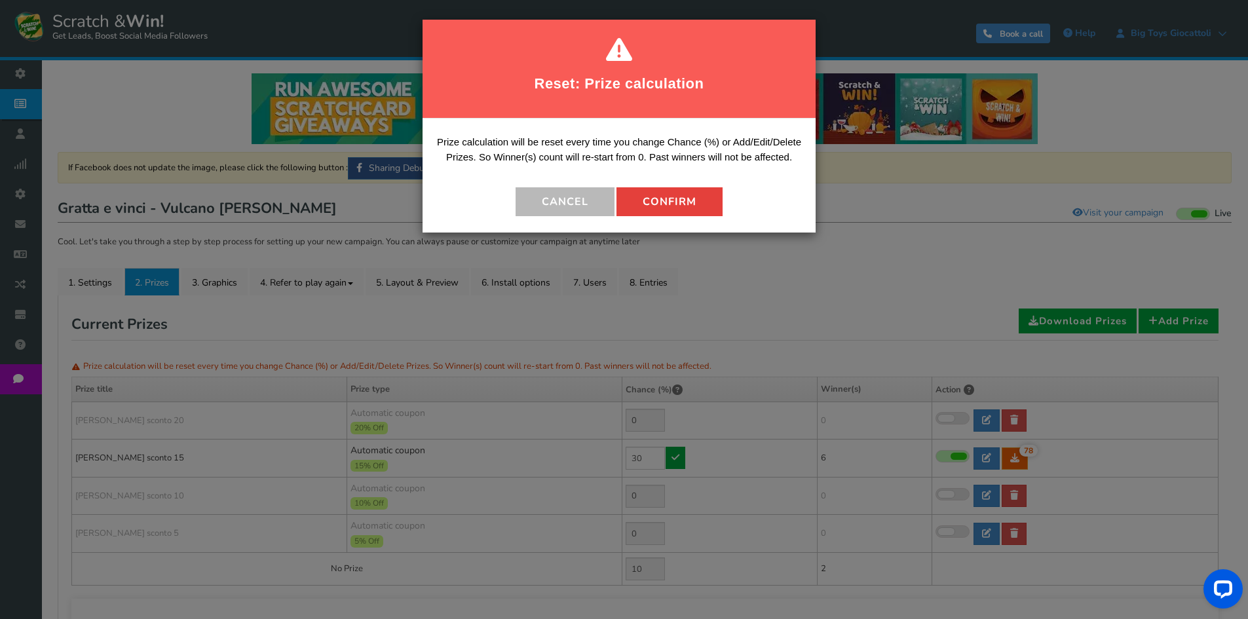
click at [655, 215] on button "Confirm" at bounding box center [669, 201] width 106 height 29
type input "70"
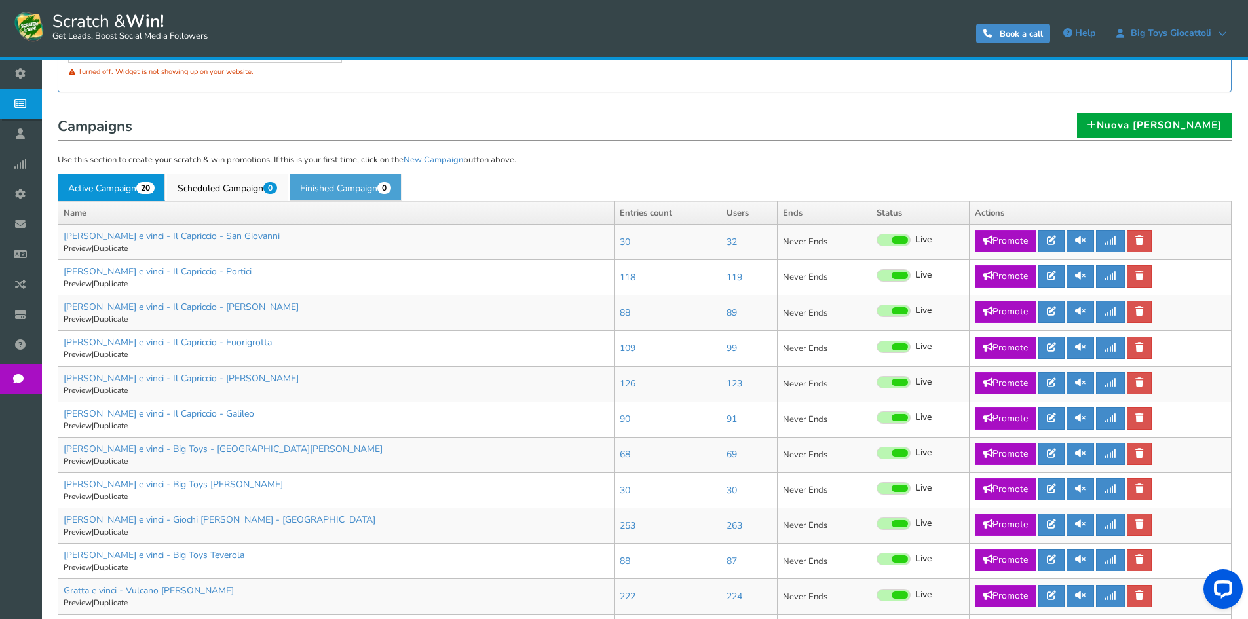
scroll to position [458, 0]
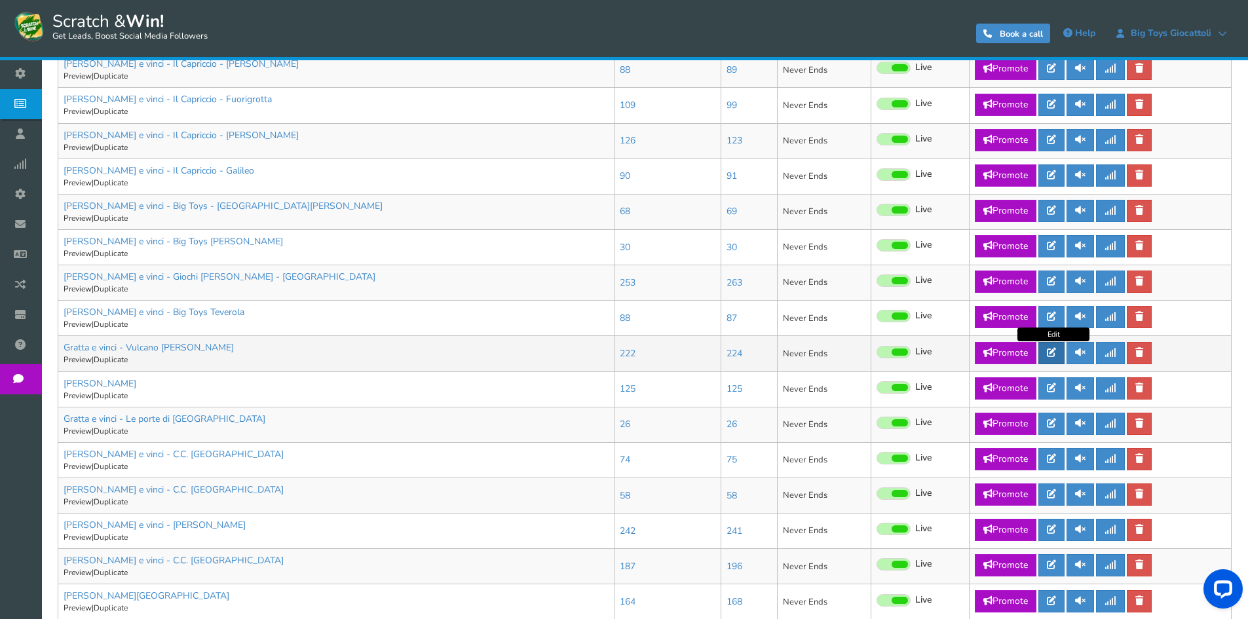
click at [1058, 349] on link at bounding box center [1051, 353] width 26 height 22
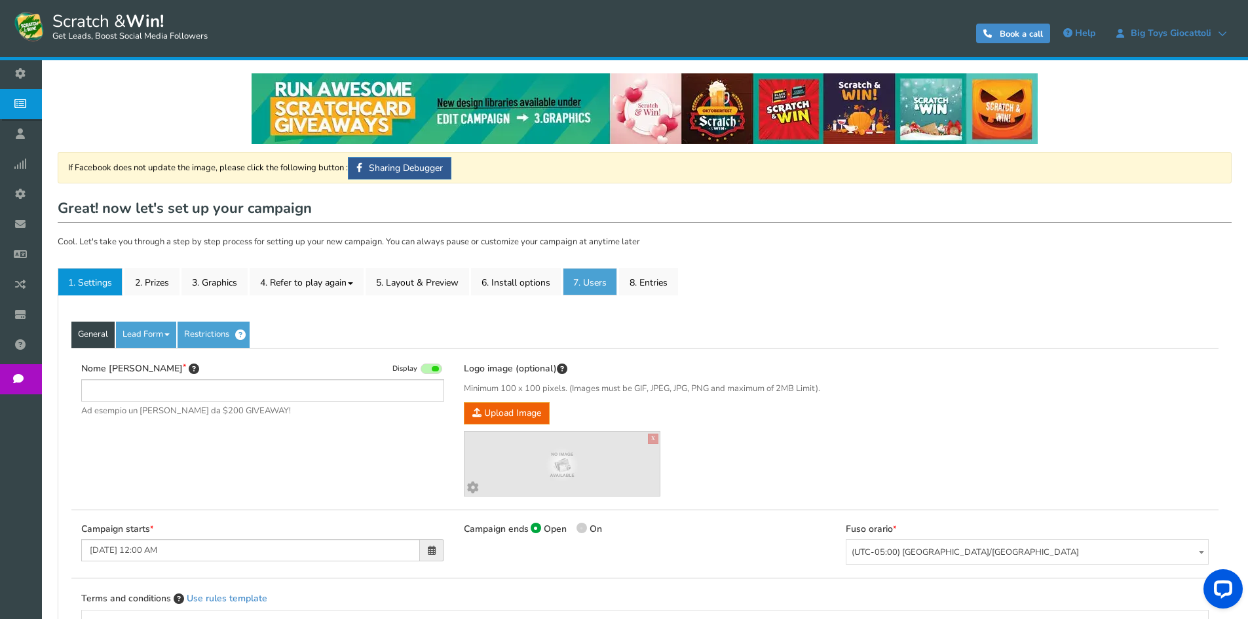
type input "Gratta e vinci - Vulcano [PERSON_NAME]"
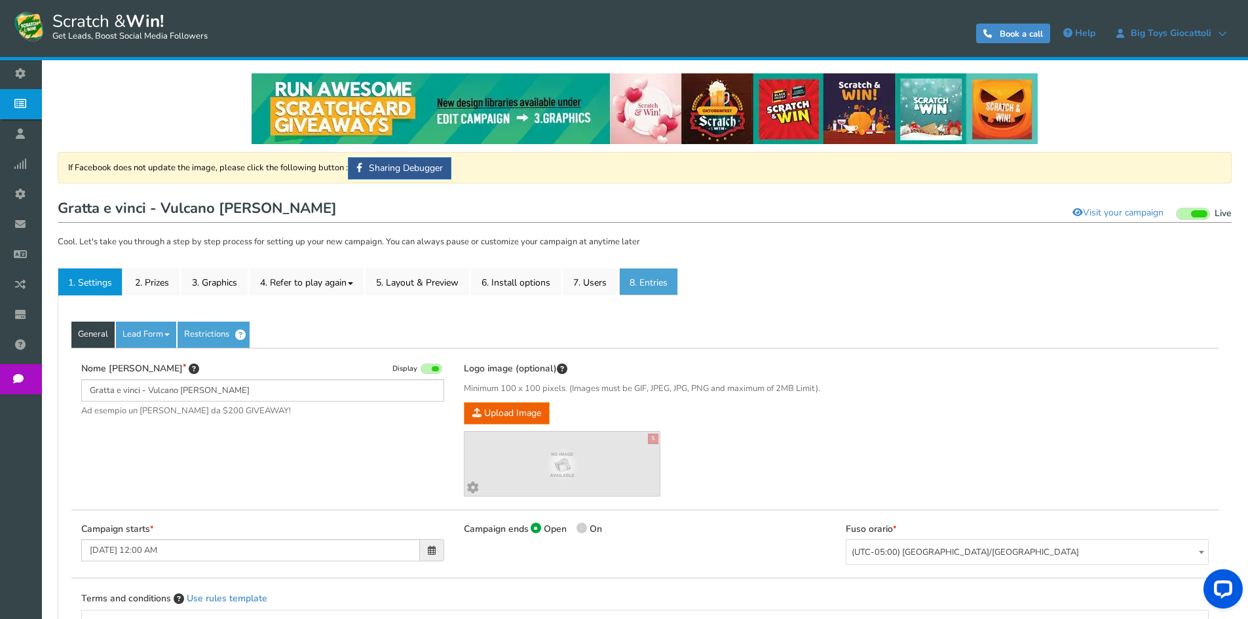
click at [661, 288] on link "8. Entries" at bounding box center [648, 282] width 59 height 28
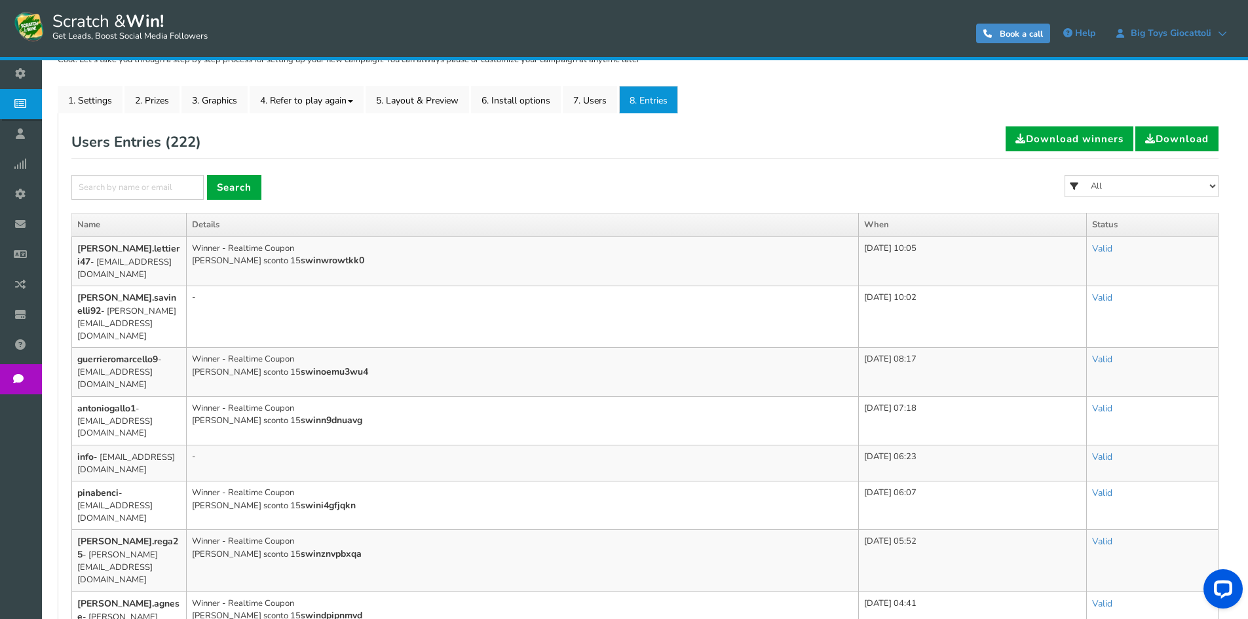
scroll to position [196, 0]
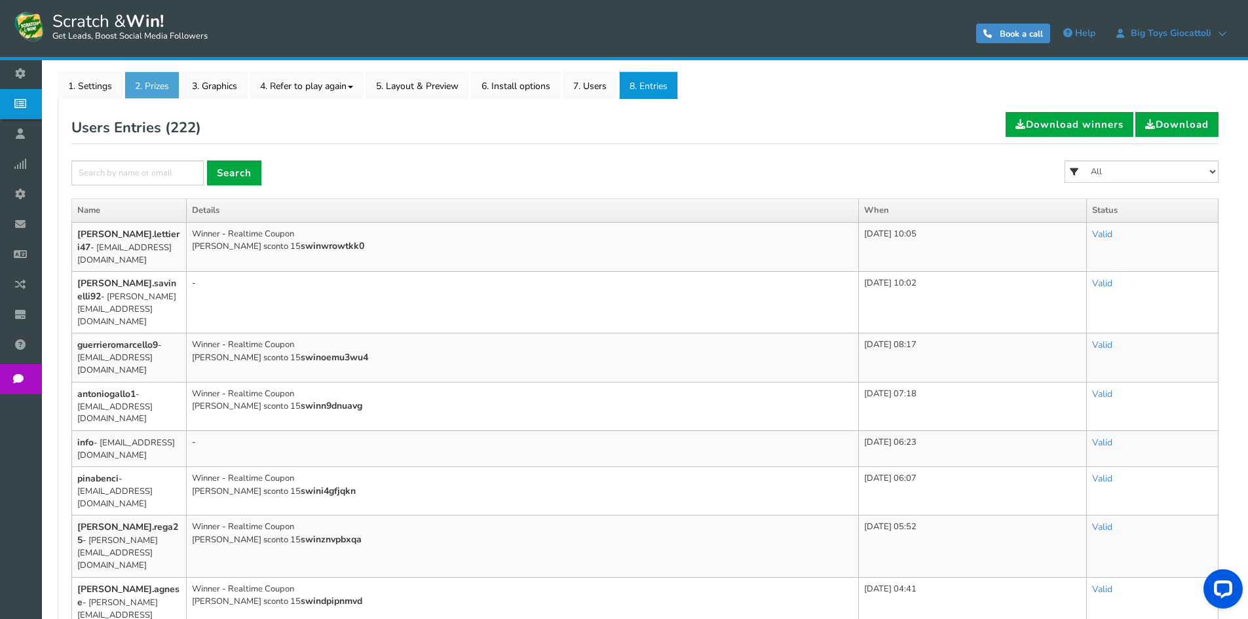
click at [147, 81] on link "2. Prizes" at bounding box center [151, 85] width 55 height 28
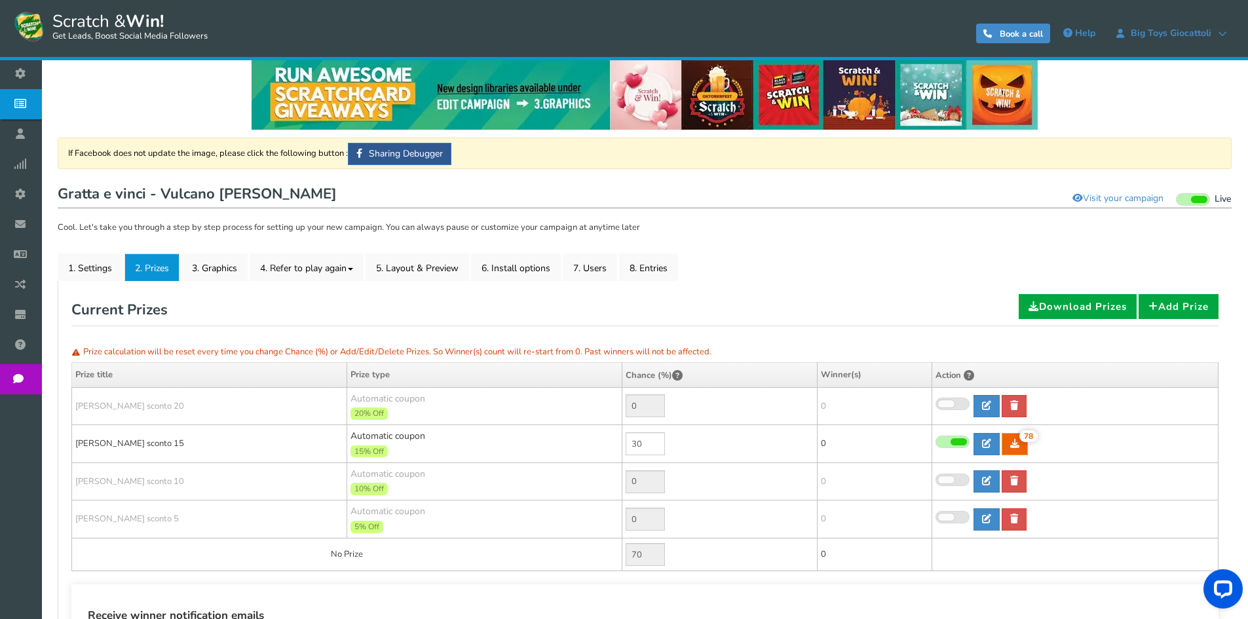
scroll to position [0, 0]
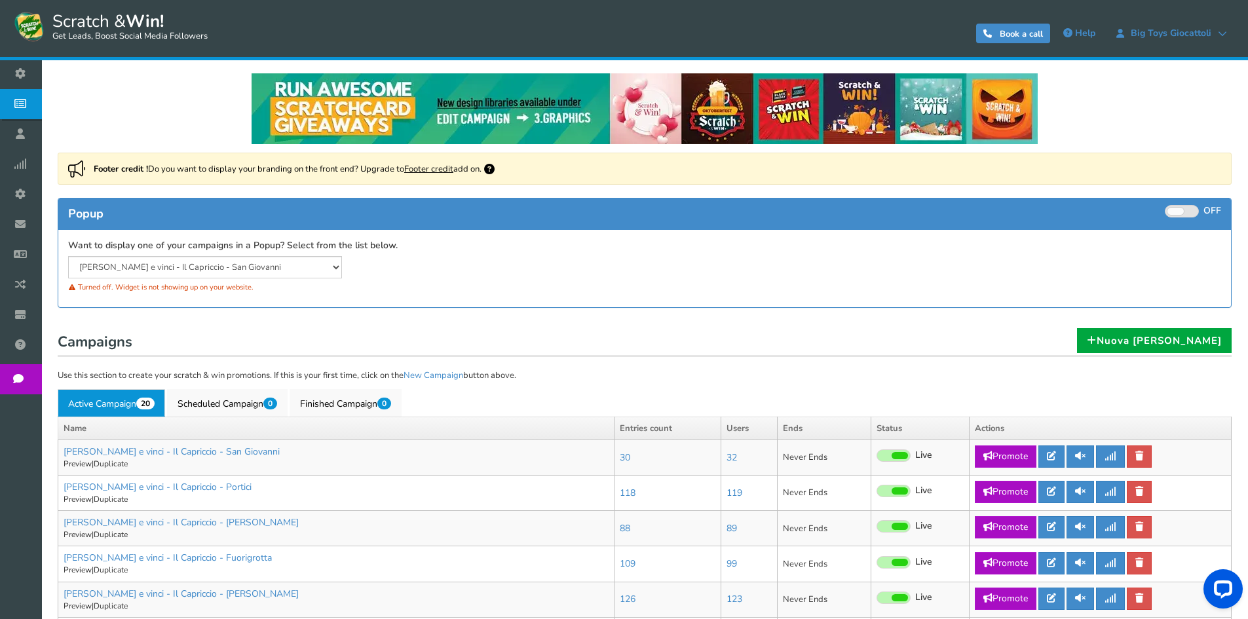
scroll to position [327, 0]
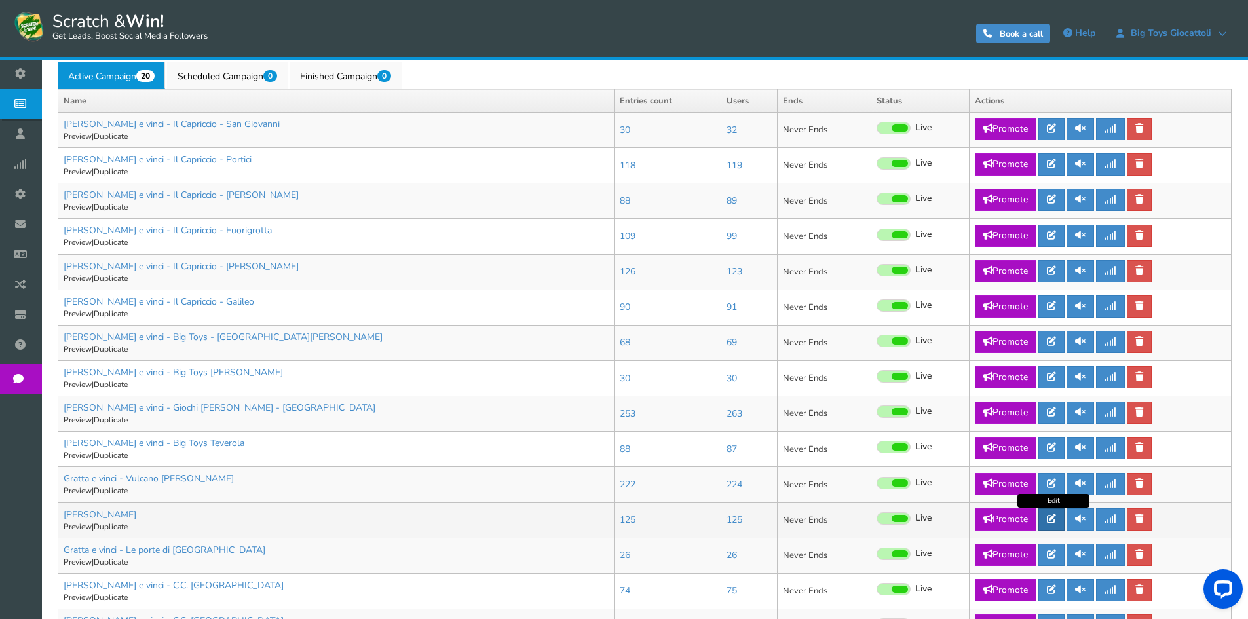
click at [1060, 518] on link at bounding box center [1051, 519] width 26 height 22
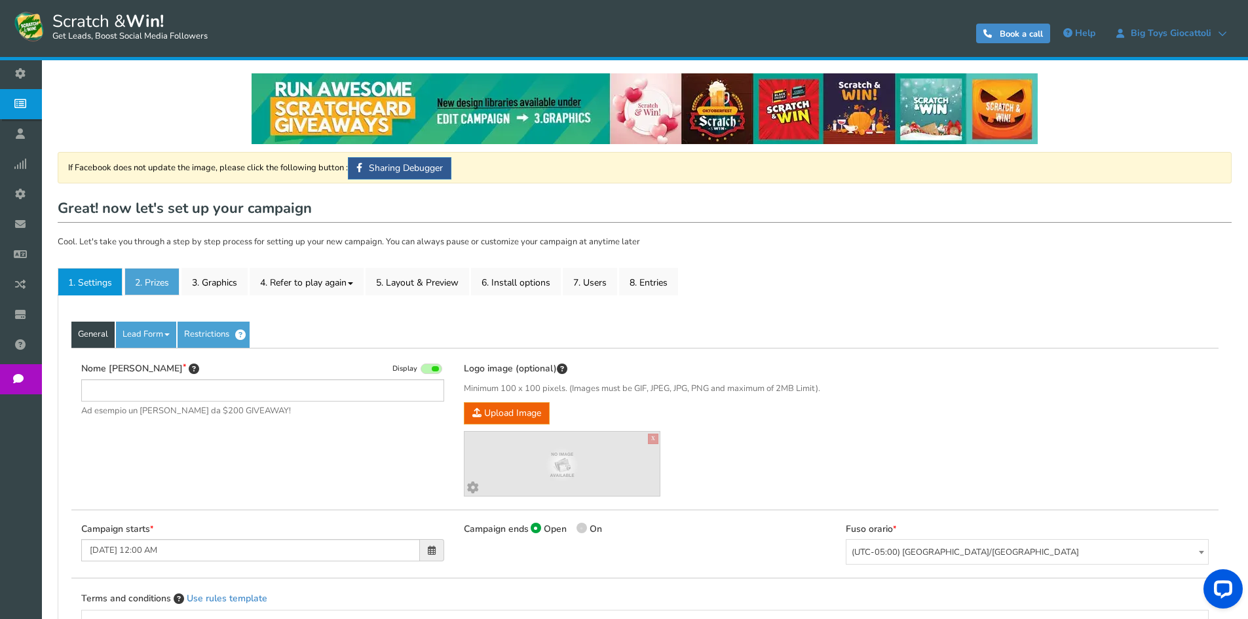
type input "[PERSON_NAME]"
click at [175, 286] on link "2. Prizes" at bounding box center [151, 282] width 55 height 28
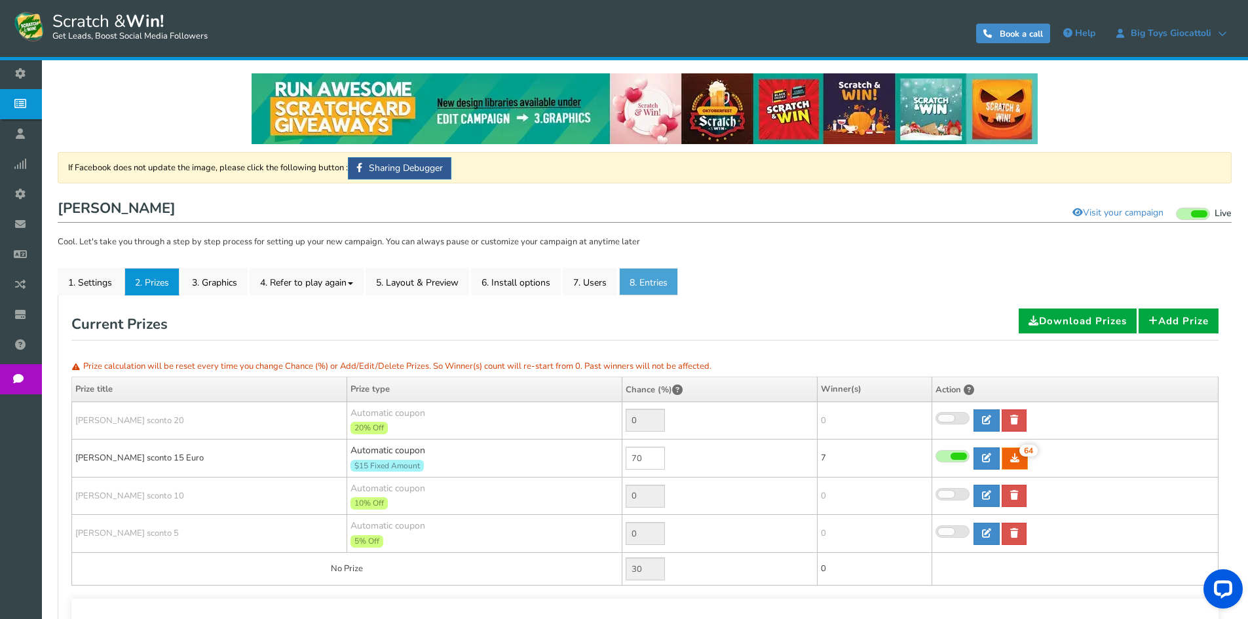
click at [654, 282] on link "8. Entries" at bounding box center [648, 282] width 59 height 28
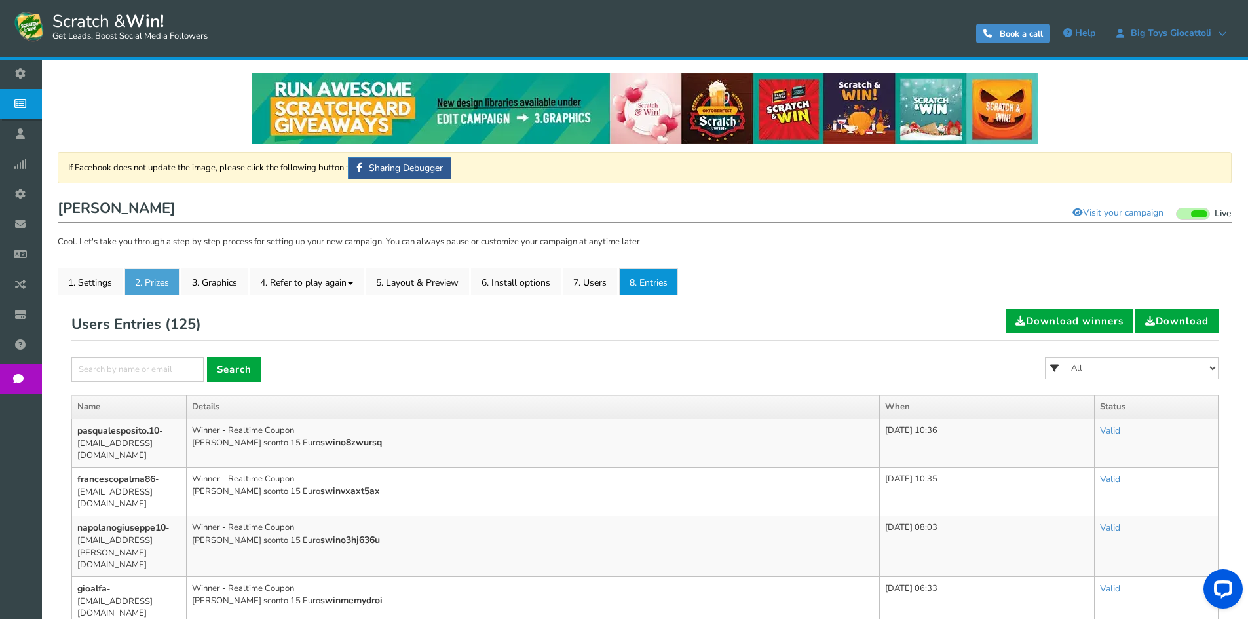
click at [148, 279] on link "2. Prizes" at bounding box center [151, 282] width 55 height 28
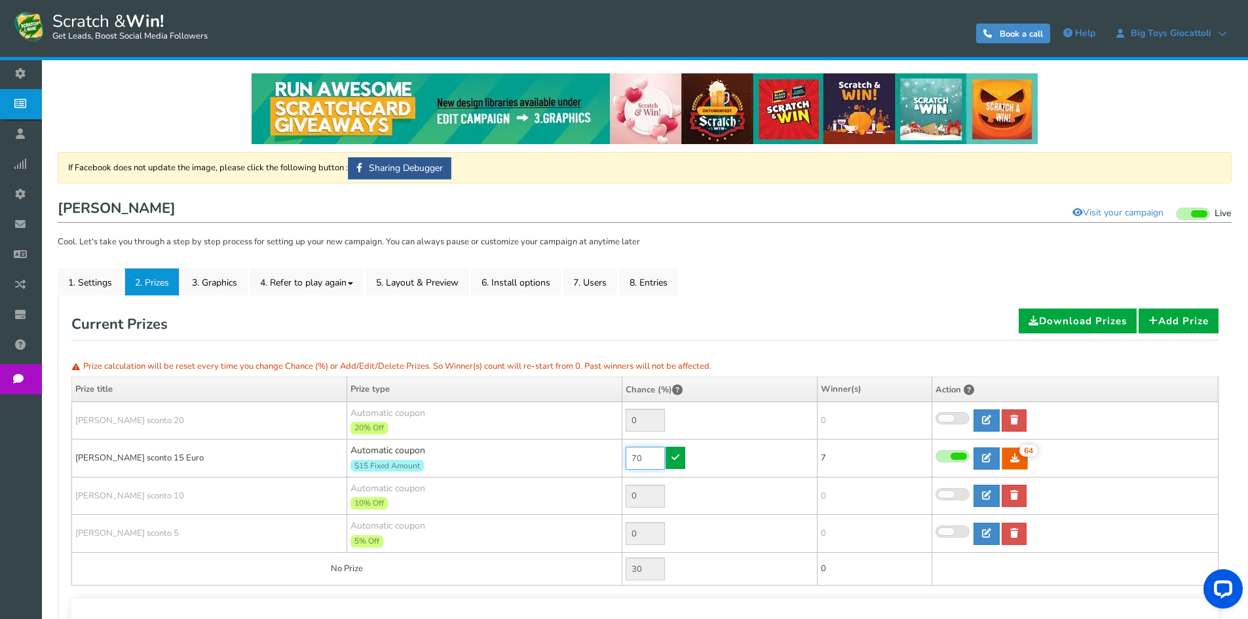
drag, startPoint x: 644, startPoint y: 454, endPoint x: 608, endPoint y: 457, distance: 36.2
click at [608, 457] on tr "[PERSON_NAME] sconto 15 Euro Automatic coupon $15 Fixed Amount Min.order value:…" at bounding box center [645, 458] width 1146 height 38
type input "30"
click at [673, 453] on icon at bounding box center [675, 457] width 8 height 9
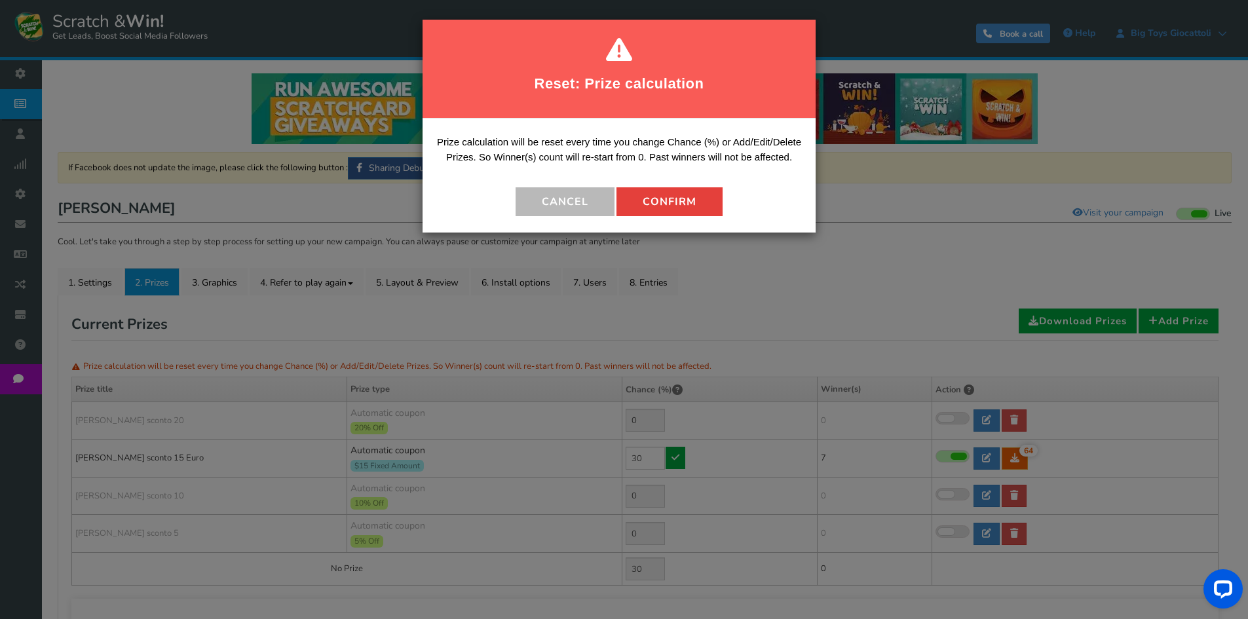
click at [657, 204] on button "Confirm" at bounding box center [669, 201] width 106 height 29
type input "70"
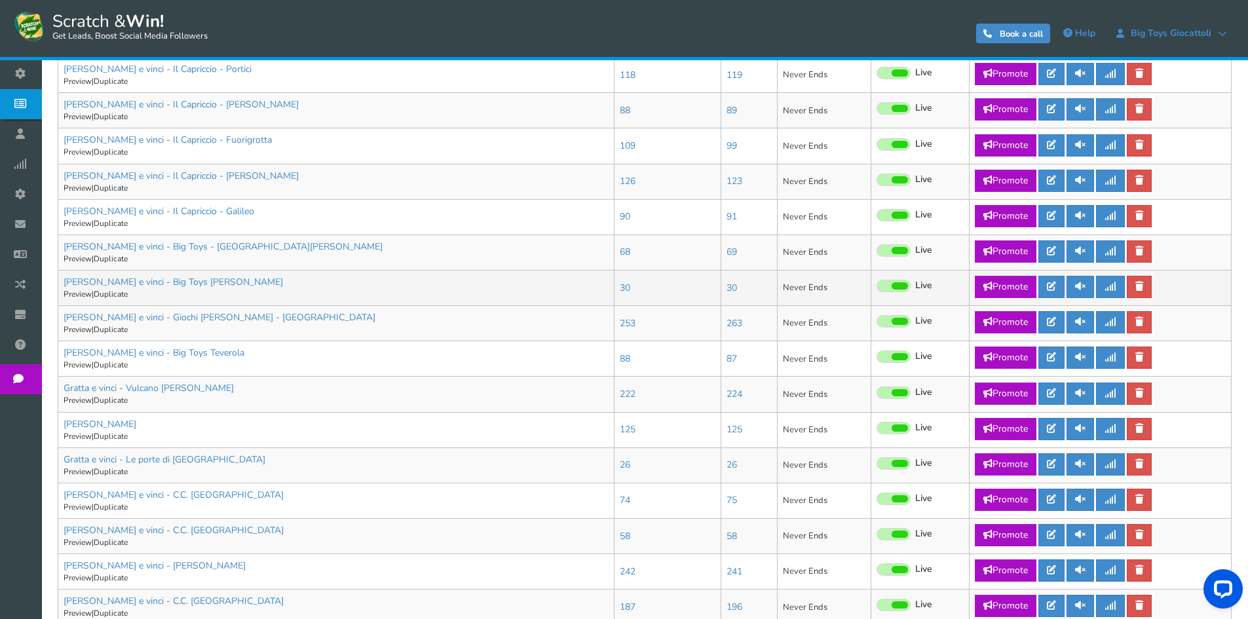
scroll to position [589, 0]
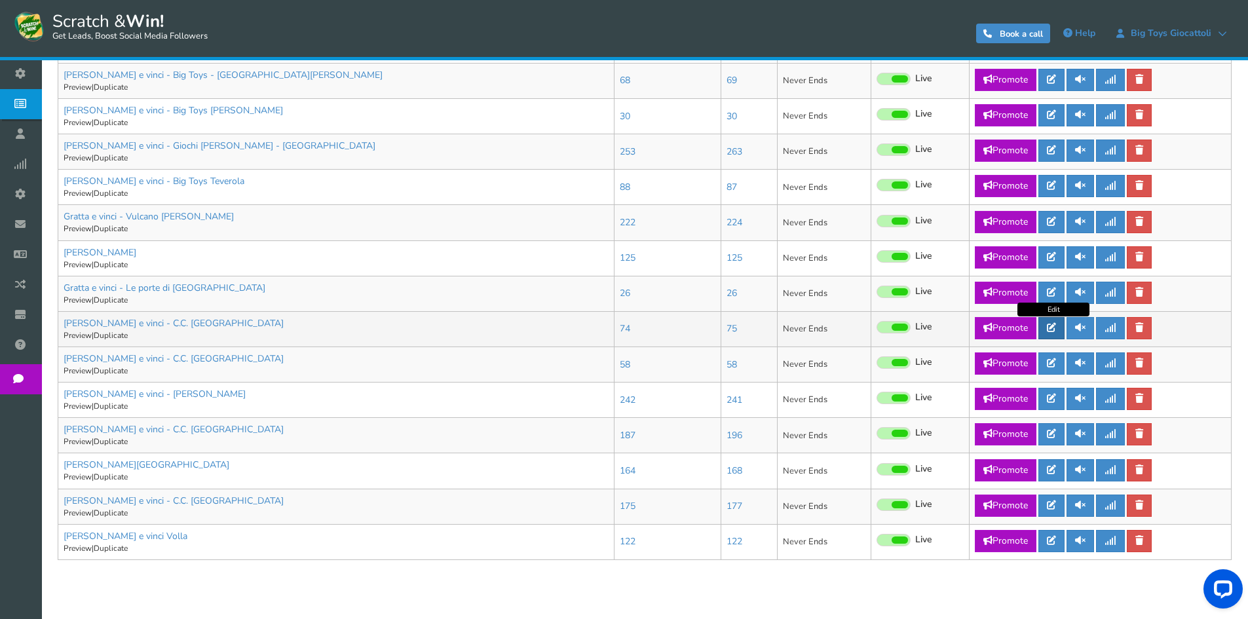
click at [1053, 325] on icon at bounding box center [1051, 327] width 9 height 9
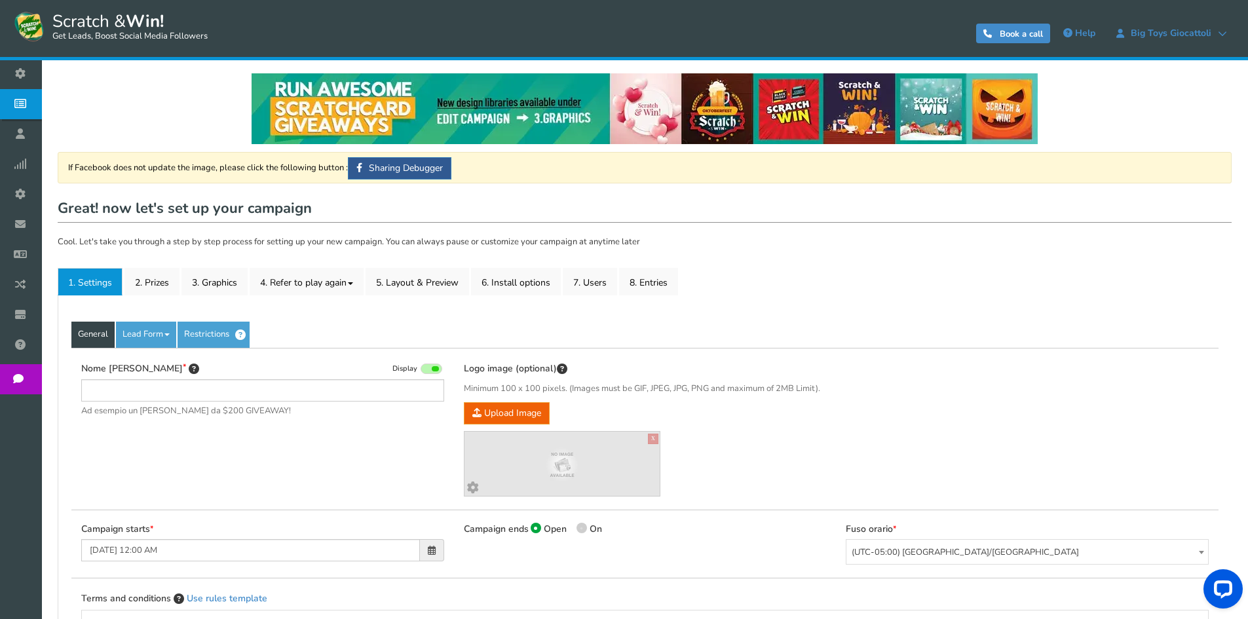
type input "[PERSON_NAME] e vinci - C.C. [GEOGRAPHIC_DATA]"
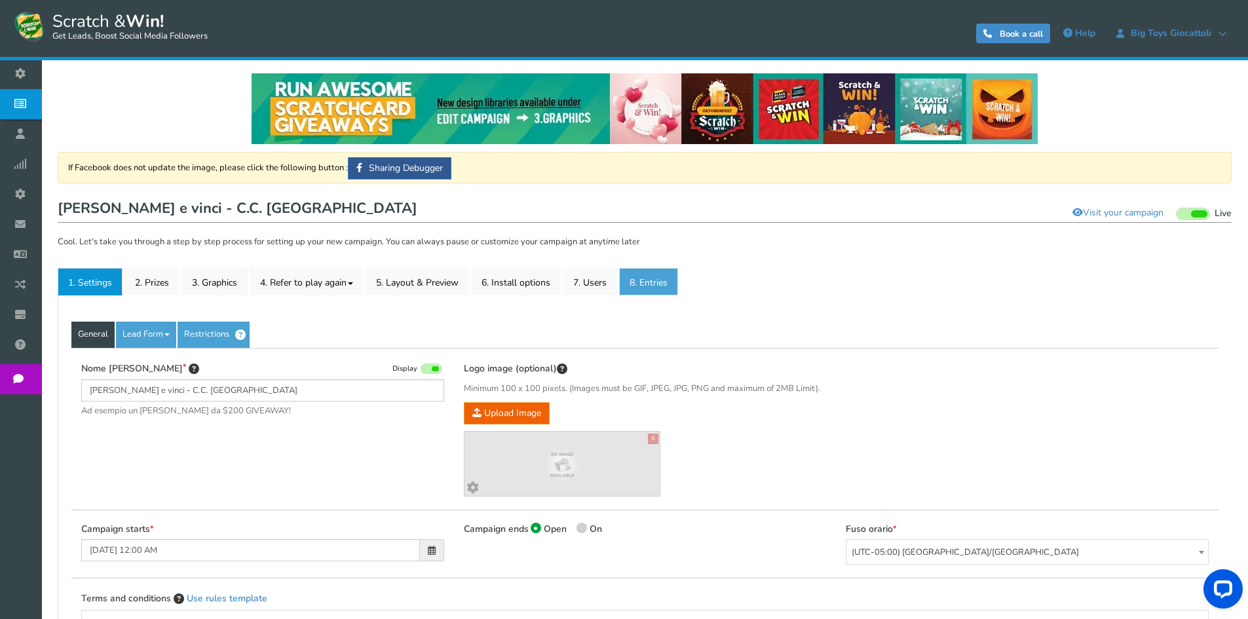
click at [657, 279] on link "8. Entries" at bounding box center [648, 282] width 59 height 28
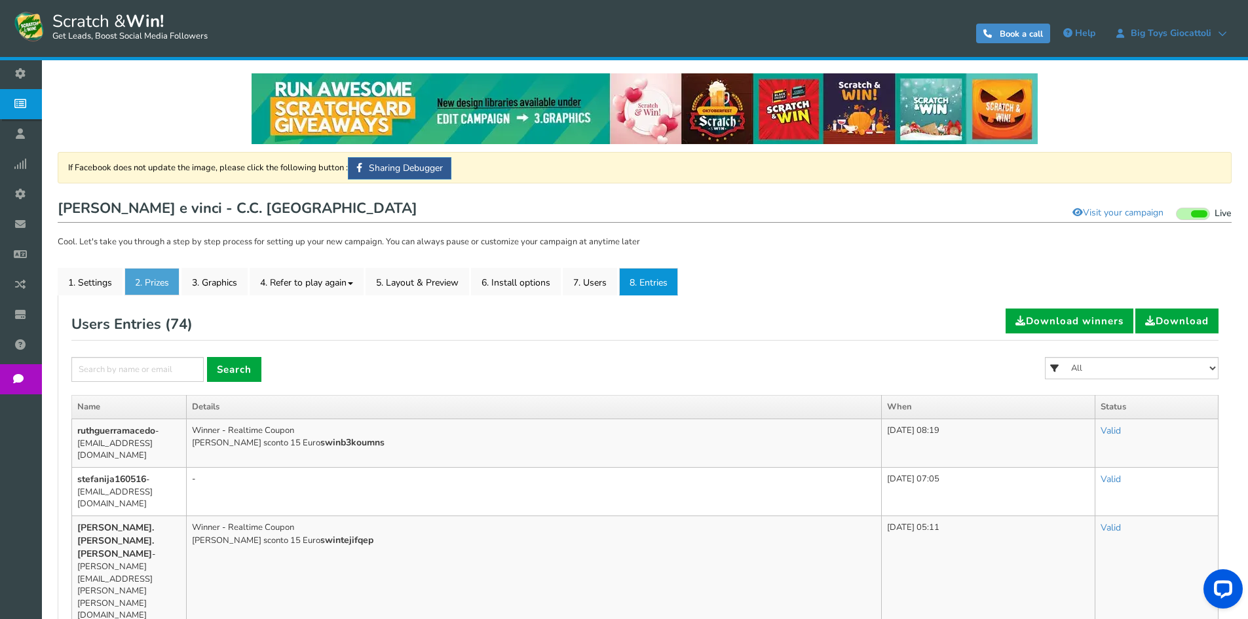
click at [138, 280] on link "2. Prizes" at bounding box center [151, 282] width 55 height 28
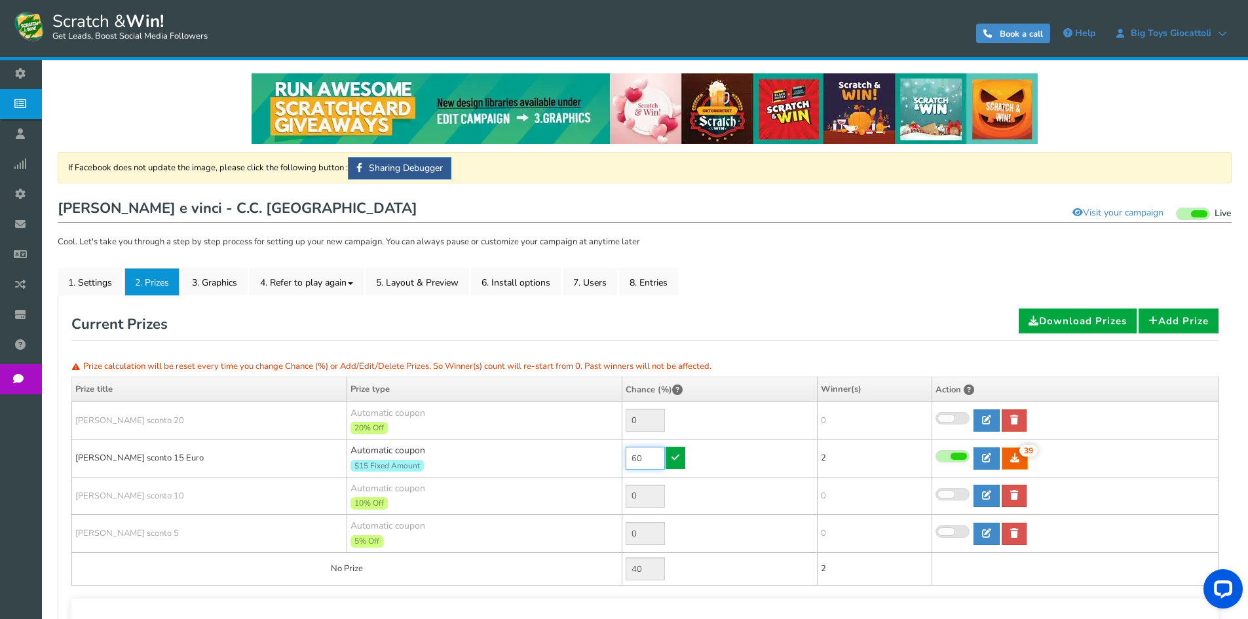
drag, startPoint x: 643, startPoint y: 455, endPoint x: 626, endPoint y: 455, distance: 17.0
click at [627, 455] on input "60" at bounding box center [644, 458] width 39 height 23
type input "30"
click at [667, 460] on link at bounding box center [675, 458] width 20 height 22
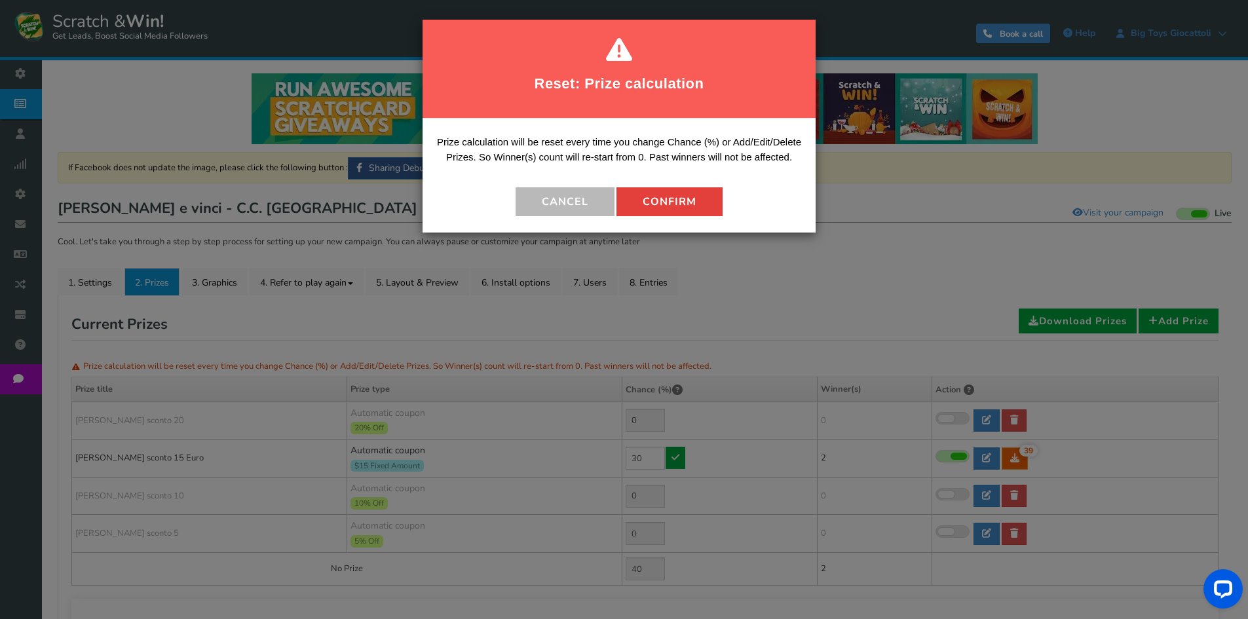
click at [653, 204] on button "Confirm" at bounding box center [669, 201] width 106 height 29
type input "70"
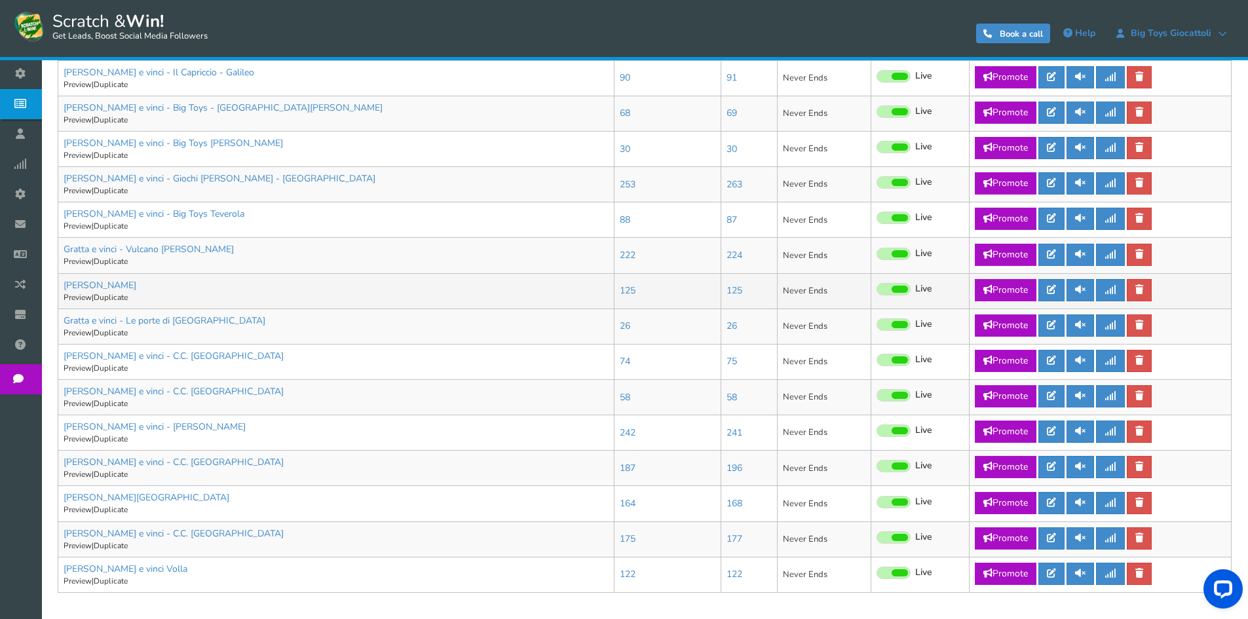
scroll to position [630, 0]
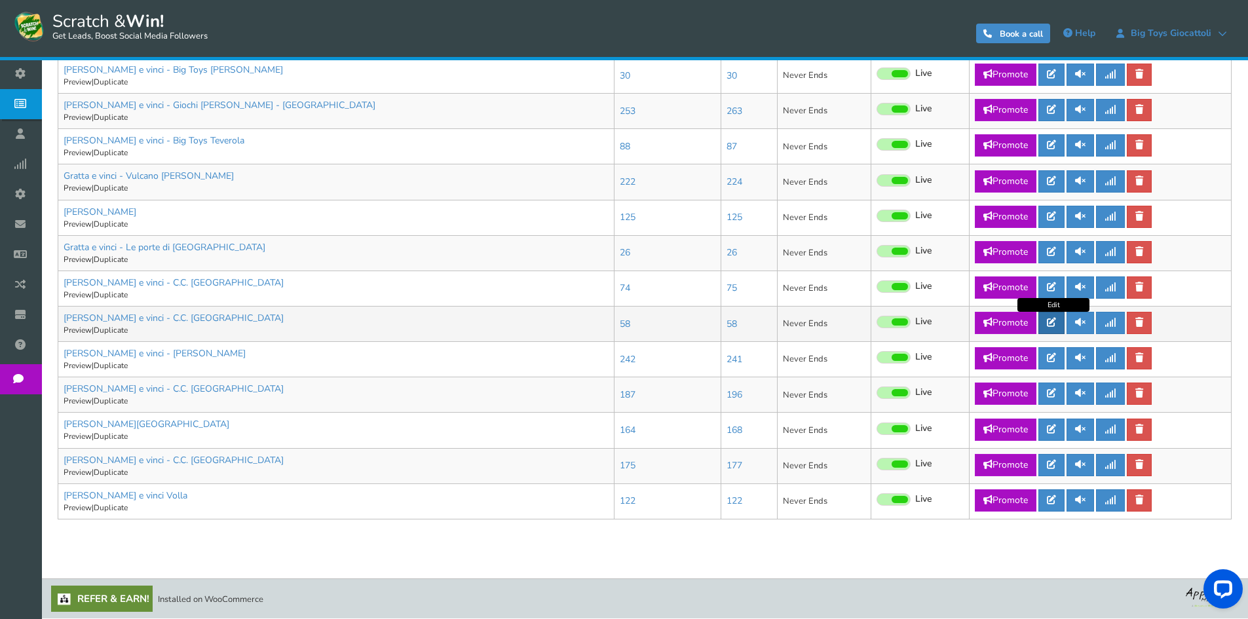
click at [1051, 322] on icon at bounding box center [1051, 322] width 9 height 9
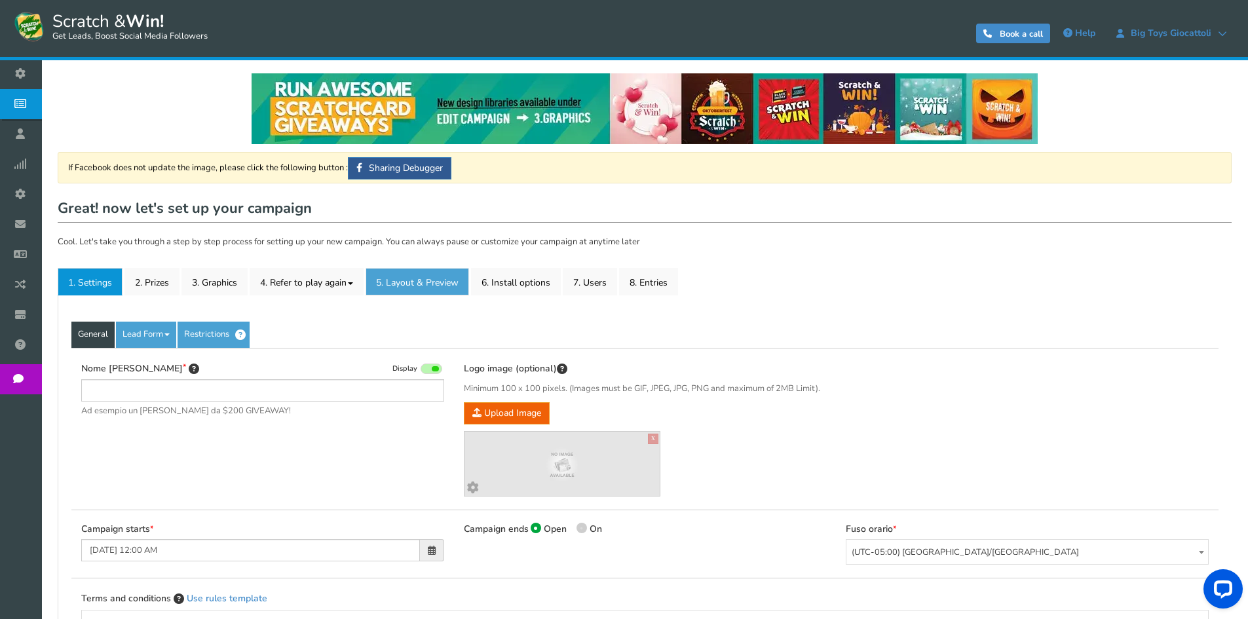
type input "[PERSON_NAME] e vinci - C.C. [GEOGRAPHIC_DATA]"
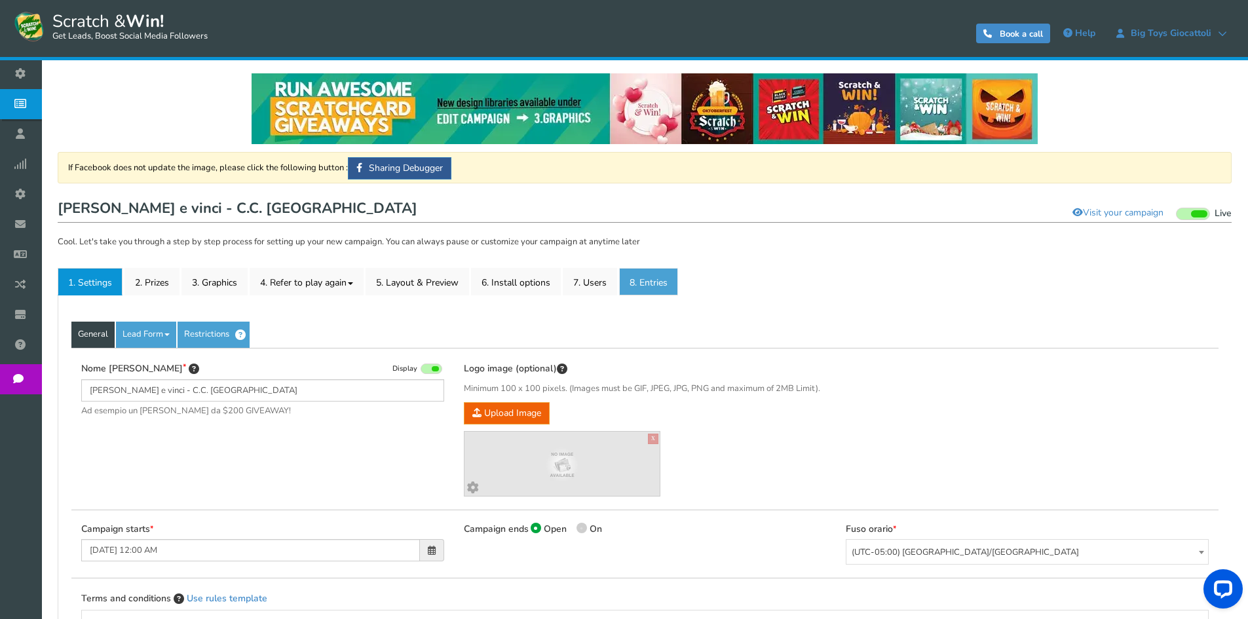
click at [649, 289] on link "8. Entries" at bounding box center [648, 282] width 59 height 28
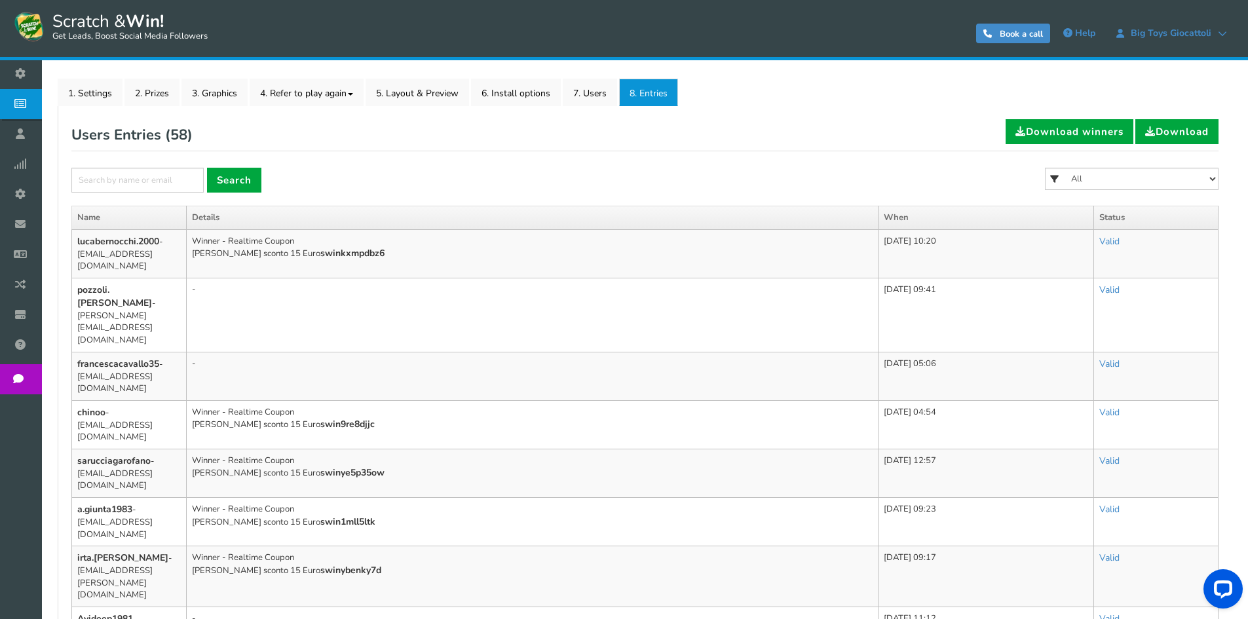
scroll to position [196, 0]
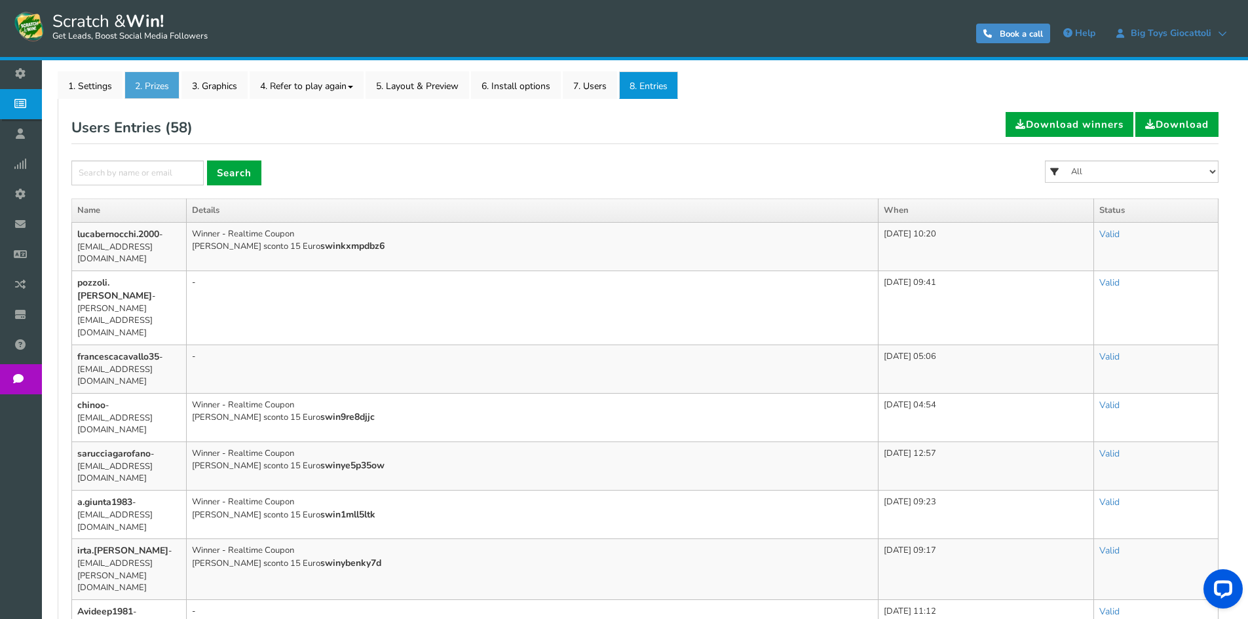
click at [149, 90] on link "2. Prizes" at bounding box center [151, 85] width 55 height 28
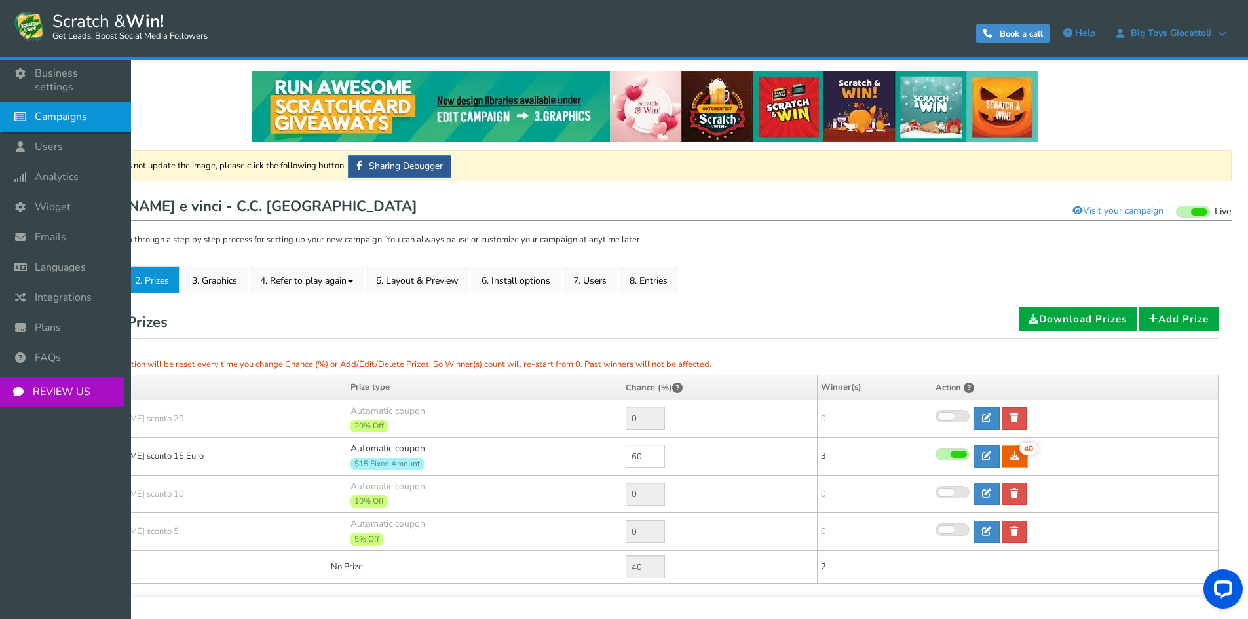
scroll to position [0, 0]
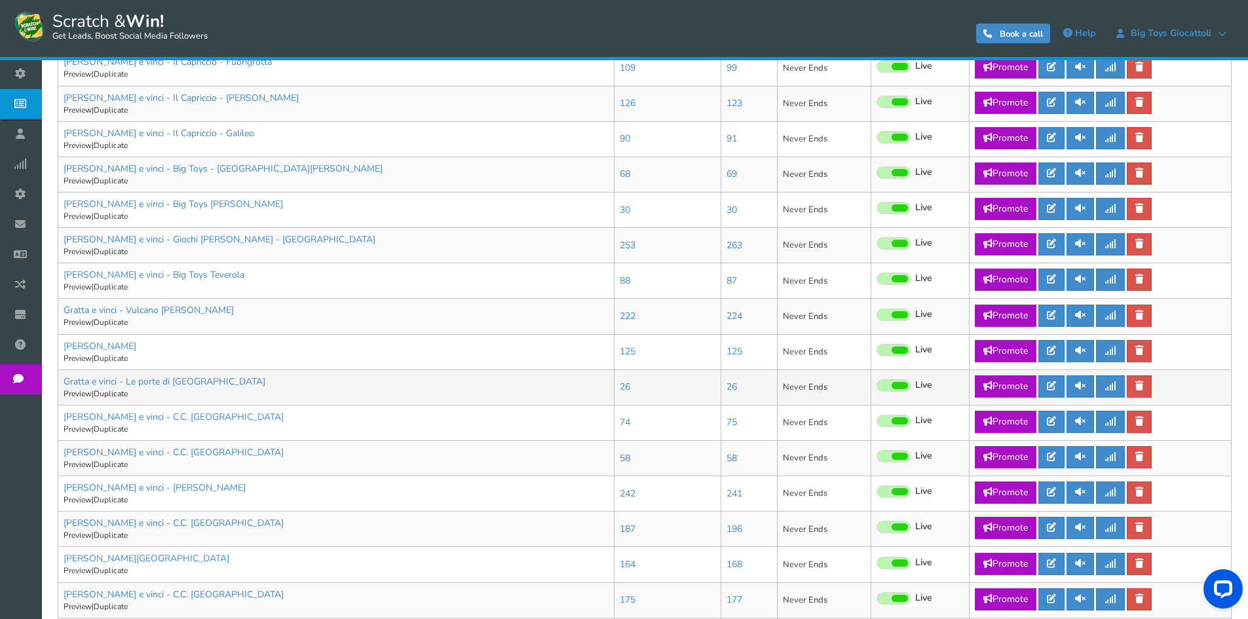
scroll to position [630, 0]
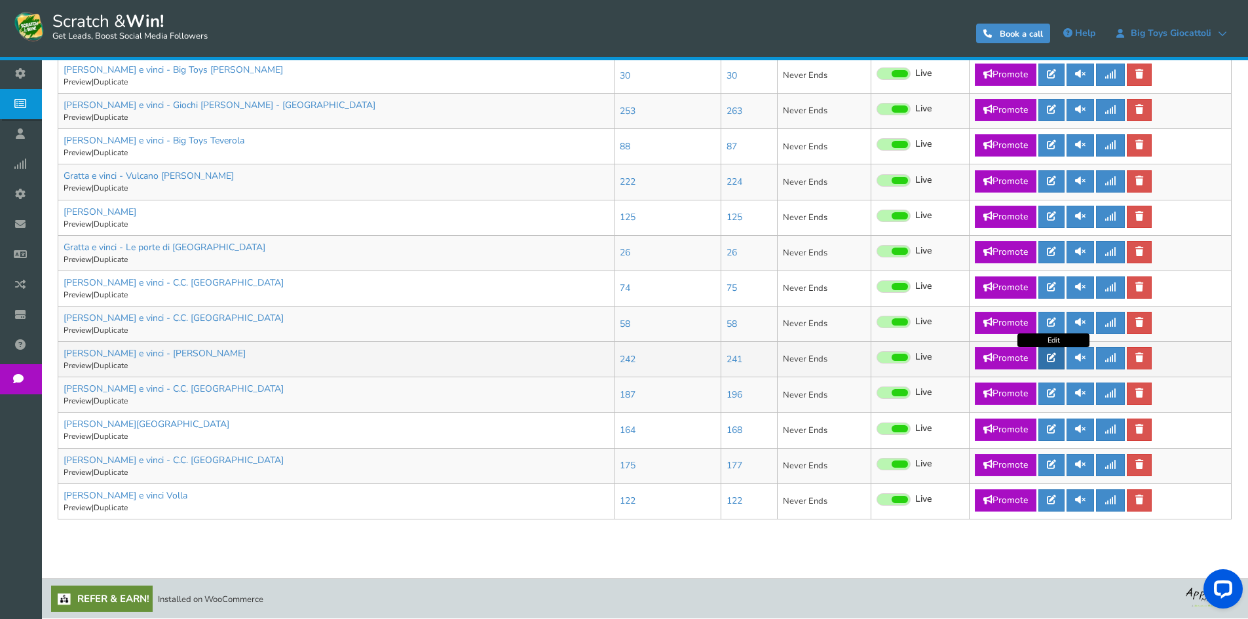
click at [1044, 358] on link at bounding box center [1051, 358] width 26 height 22
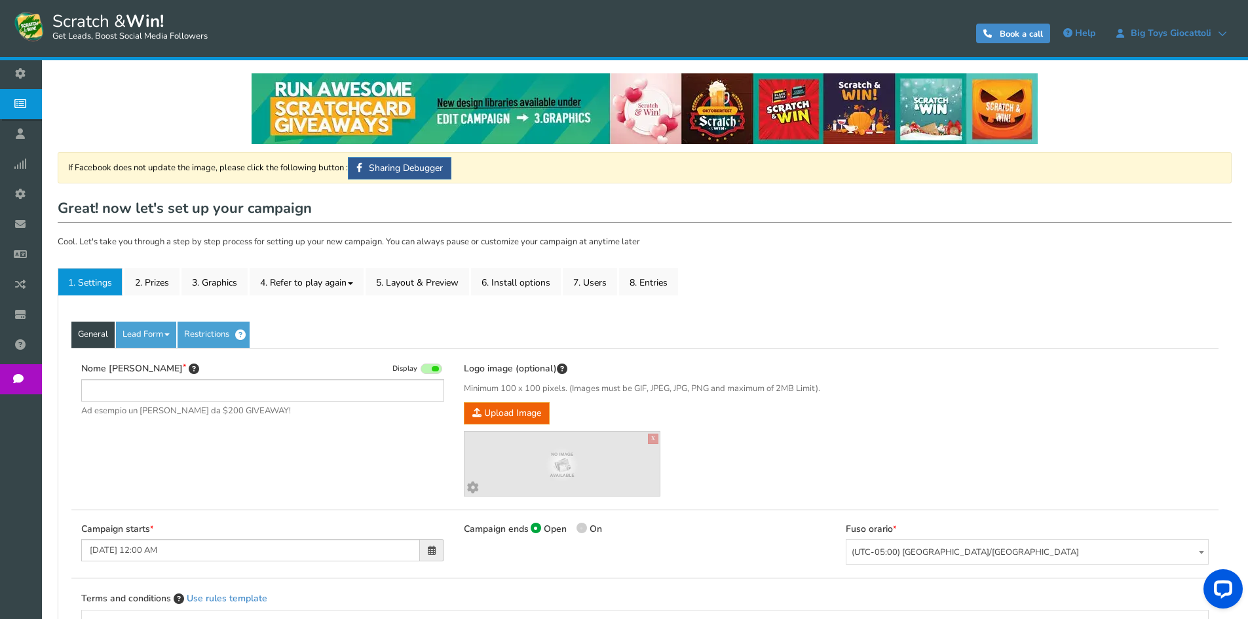
type input "[PERSON_NAME] e vinci - [PERSON_NAME]"
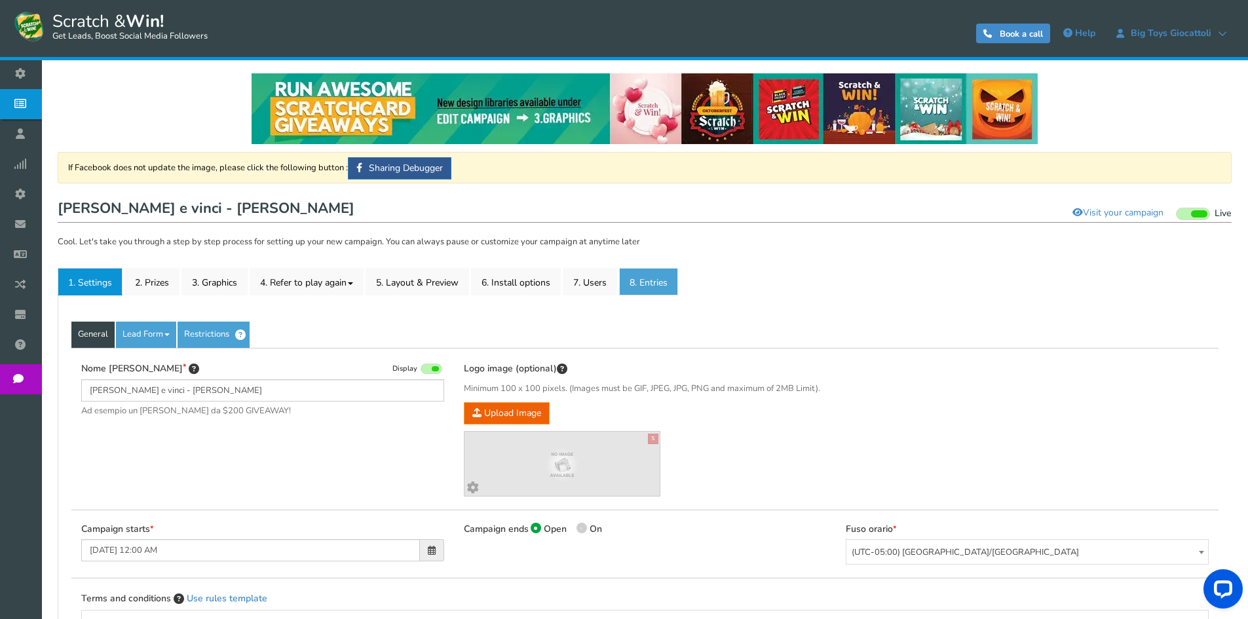
click at [660, 276] on link "8. Entries" at bounding box center [648, 282] width 59 height 28
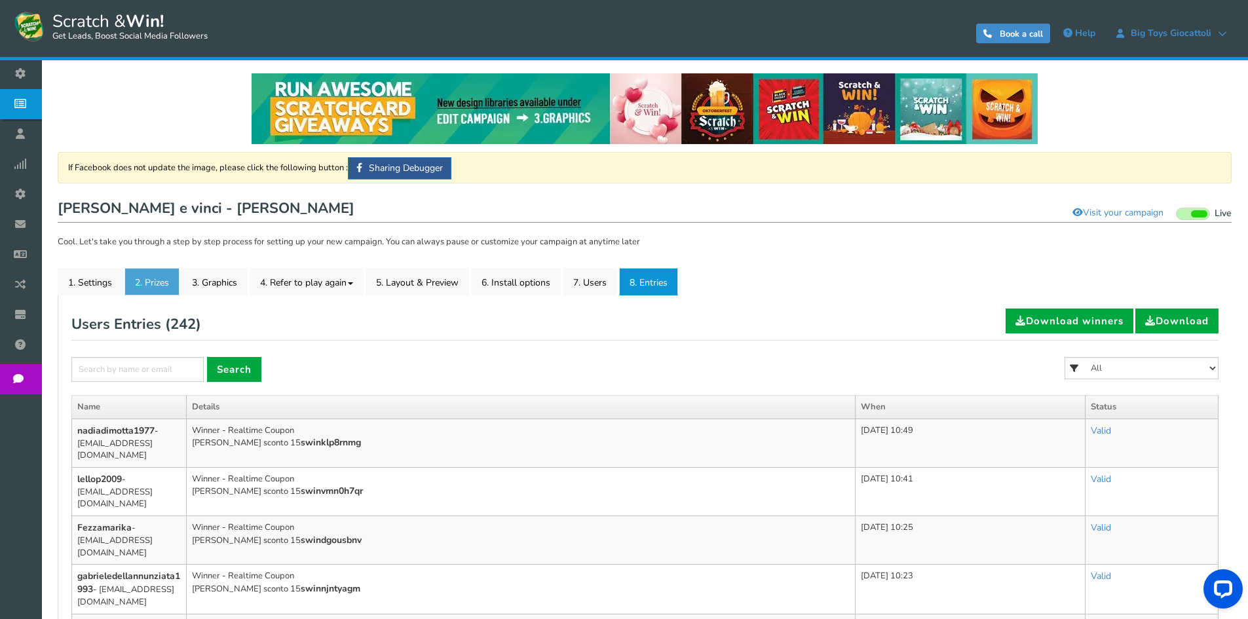
click at [159, 283] on link "2. Prizes" at bounding box center [151, 282] width 55 height 28
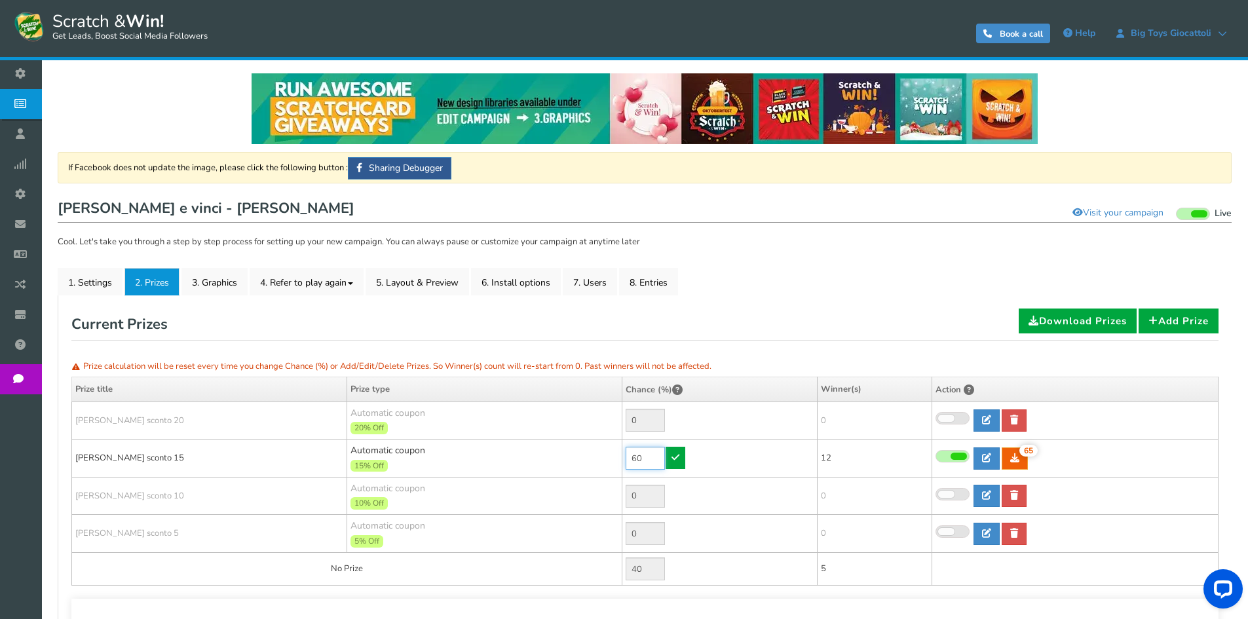
drag, startPoint x: 654, startPoint y: 456, endPoint x: 563, endPoint y: 447, distance: 91.5
click at [574, 456] on tr "[PERSON_NAME] sconto 15 Automatic coupon 15% Off Min.order value: 0 60 65 65 12" at bounding box center [645, 458] width 1146 height 38
drag, startPoint x: 631, startPoint y: 456, endPoint x: 587, endPoint y: 450, distance: 43.7
click at [590, 456] on tr "[PERSON_NAME] sconto 15 Automatic coupon 15% Off Min.order value: 0 30 65 65 12" at bounding box center [645, 458] width 1146 height 38
type input "10"
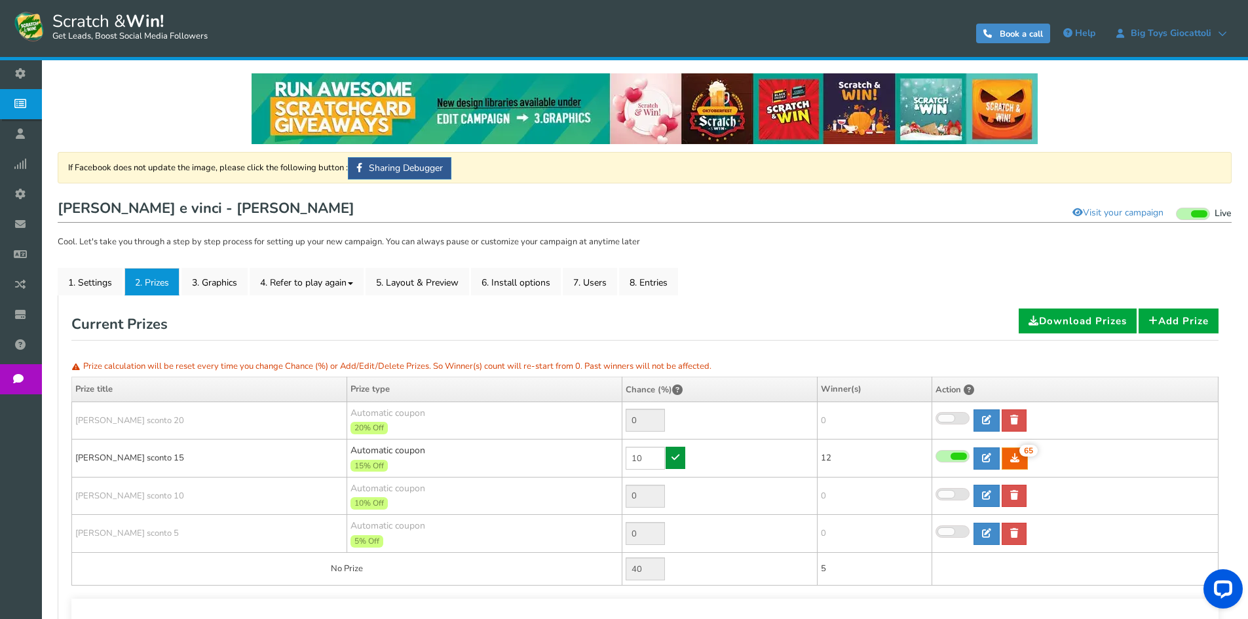
click at [677, 453] on icon at bounding box center [675, 457] width 8 height 9
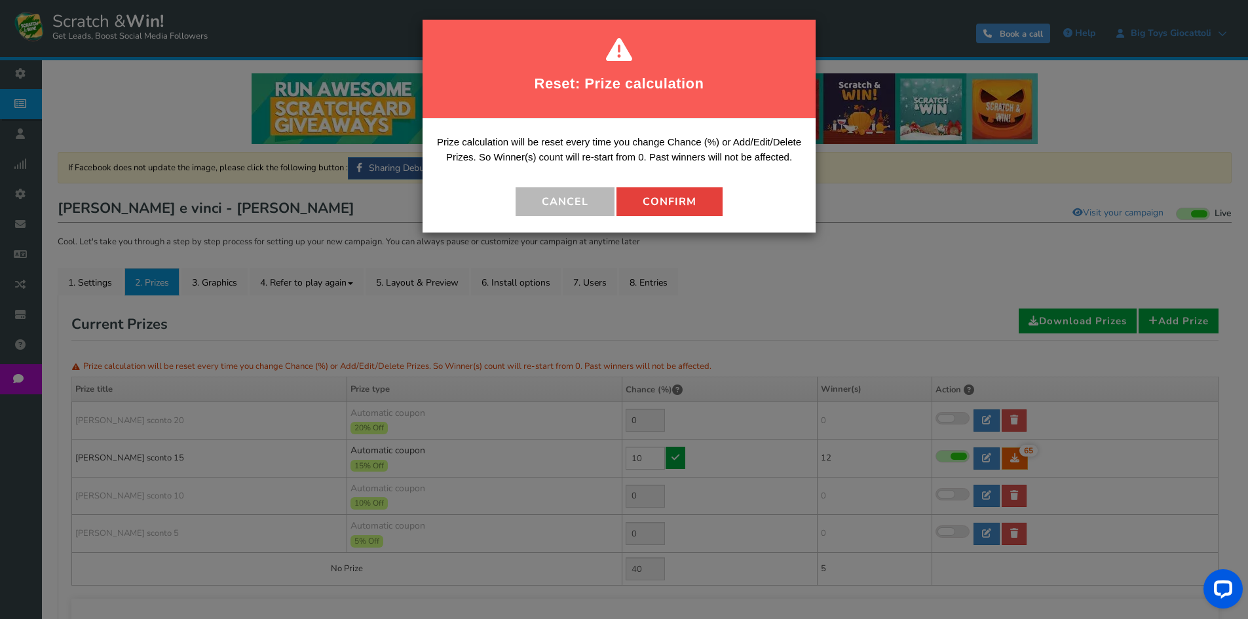
click at [672, 208] on button "Confirm" at bounding box center [669, 201] width 106 height 29
type input "90"
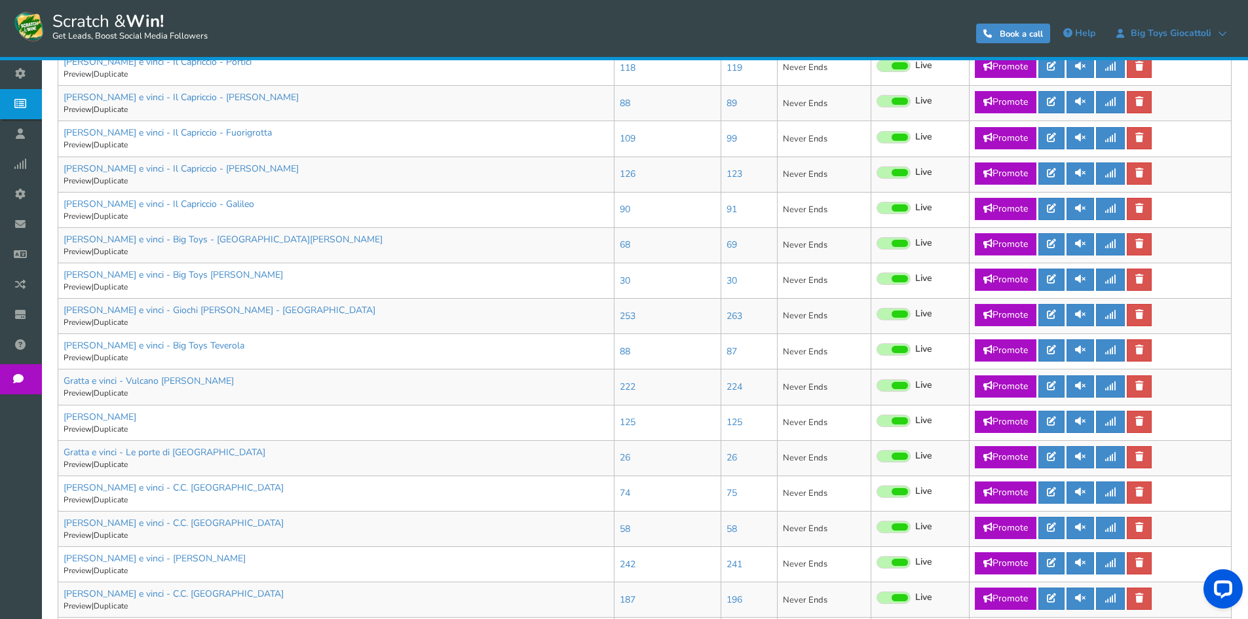
scroll to position [589, 0]
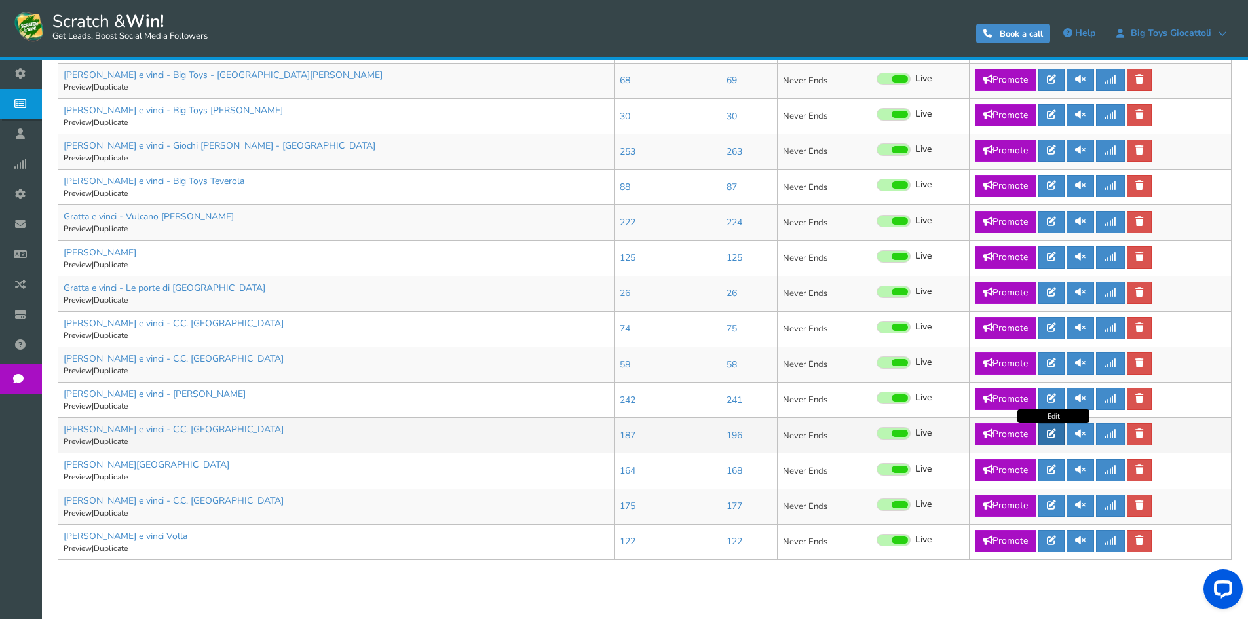
click at [1052, 432] on icon at bounding box center [1051, 433] width 9 height 9
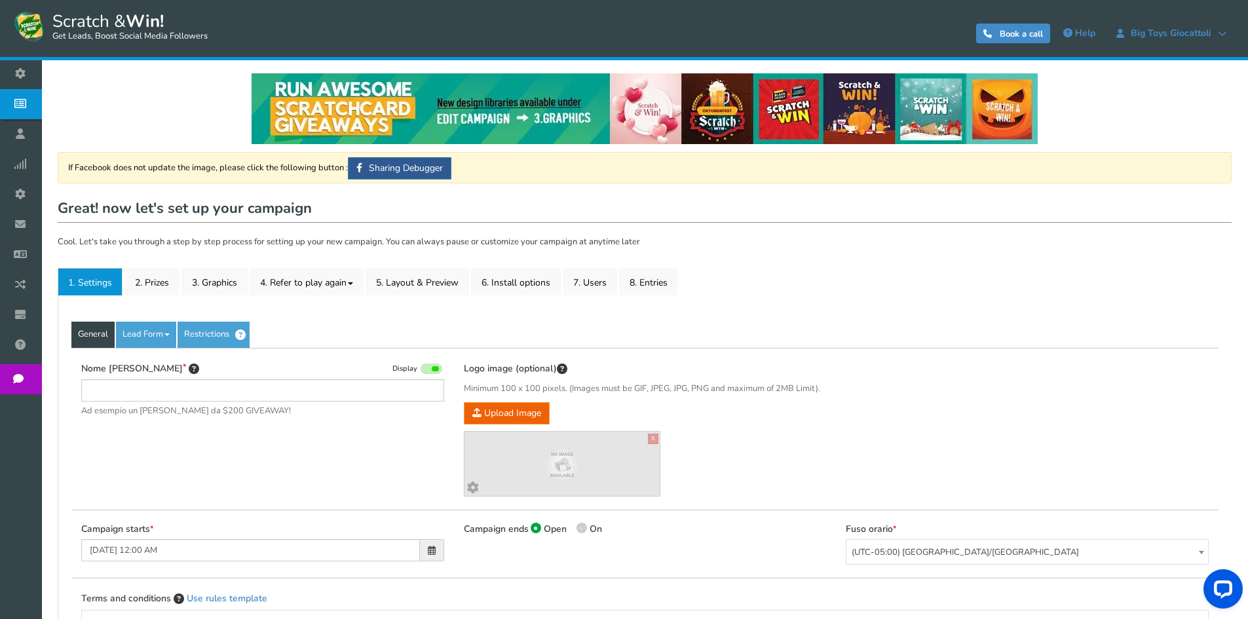
type input "[PERSON_NAME] e vinci - C.C. [GEOGRAPHIC_DATA]"
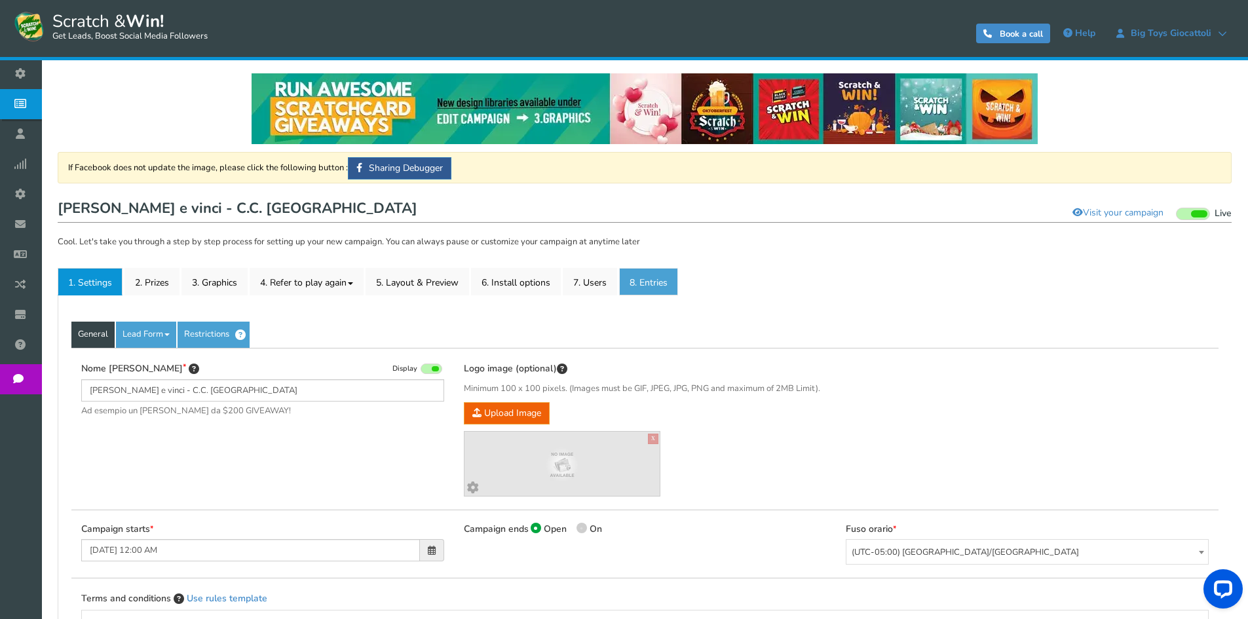
click at [648, 271] on link "8. Entries" at bounding box center [648, 282] width 59 height 28
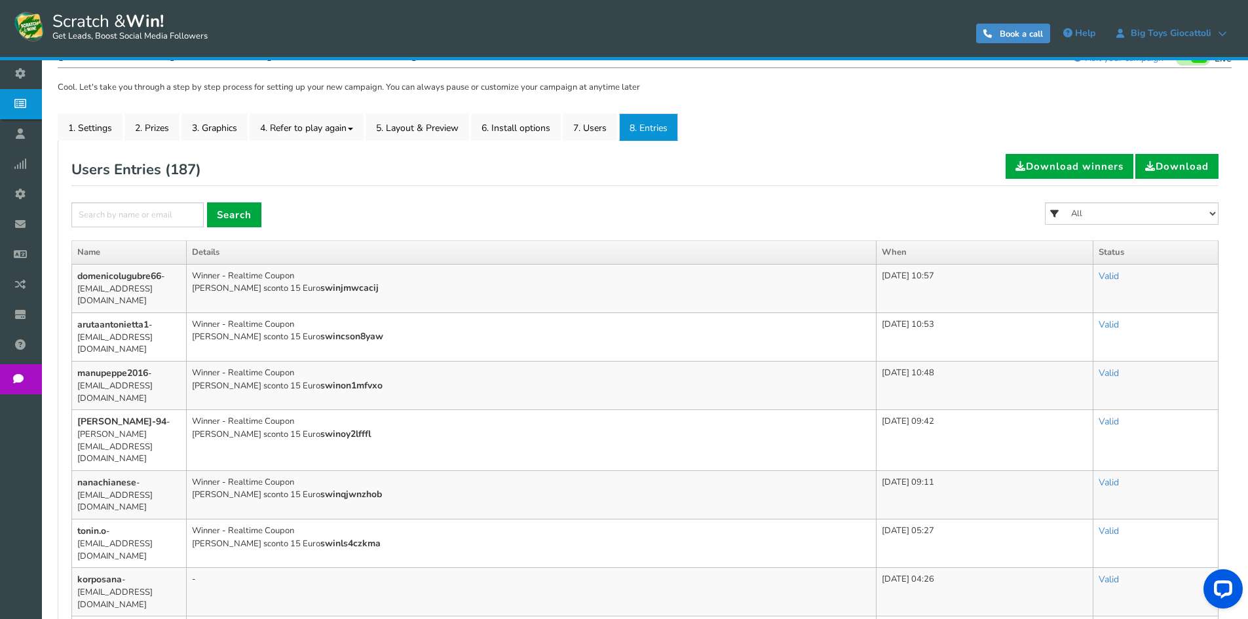
scroll to position [131, 0]
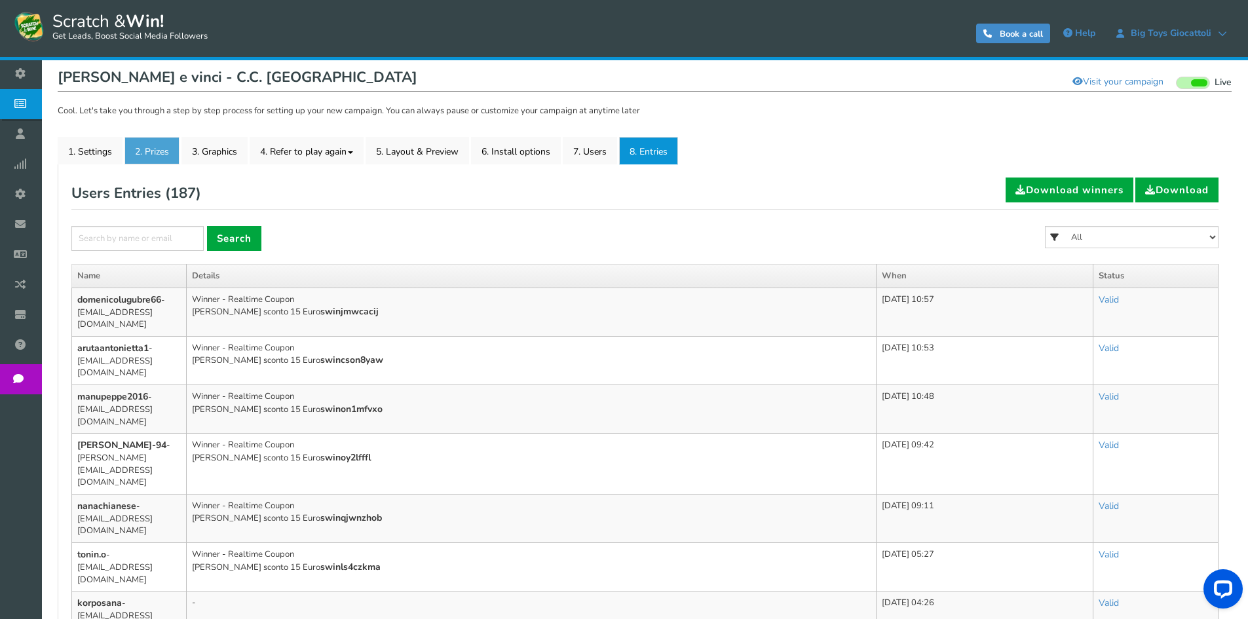
click at [147, 148] on link "2. Prizes" at bounding box center [151, 151] width 55 height 28
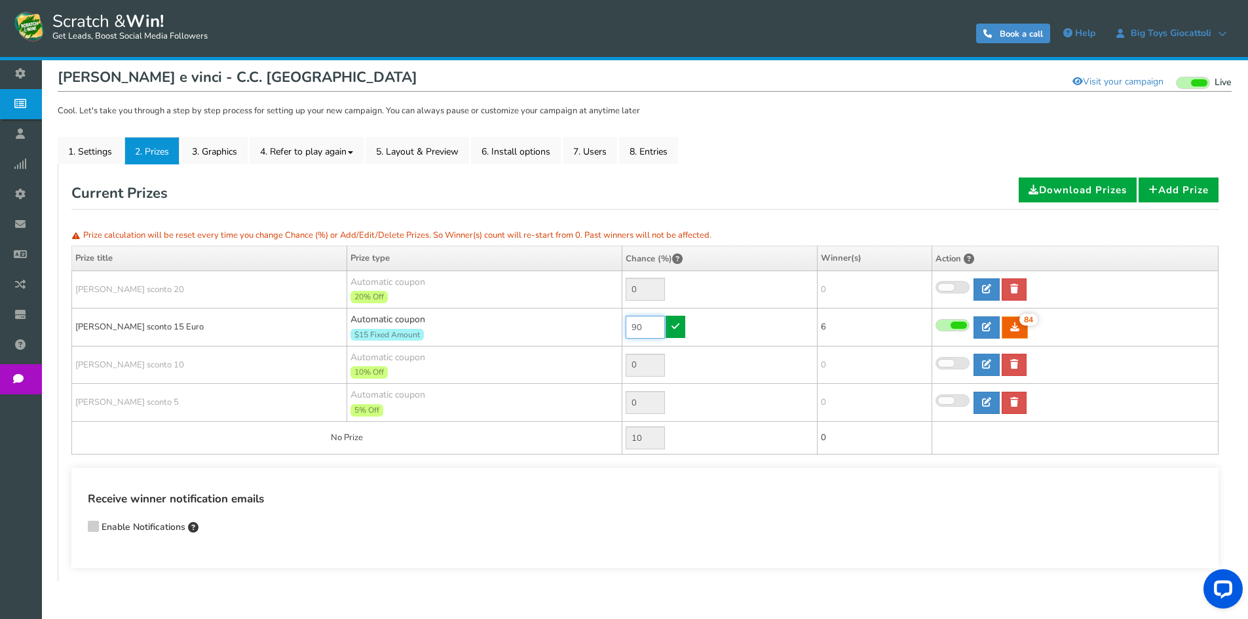
drag, startPoint x: 652, startPoint y: 327, endPoint x: 551, endPoint y: 318, distance: 101.3
click at [570, 324] on tr "[PERSON_NAME] sconto 15 Euro Automatic coupon $15 Fixed Amount Min.order value:…" at bounding box center [645, 327] width 1146 height 38
type input "10"
click at [680, 326] on link at bounding box center [675, 327] width 20 height 22
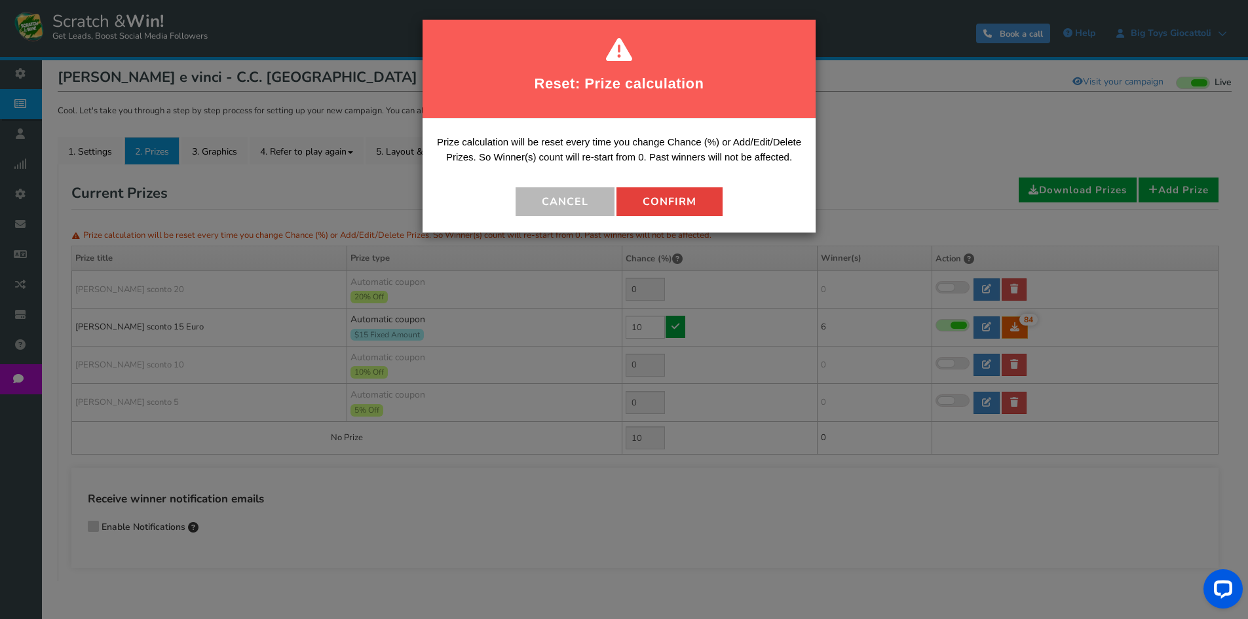
click at [671, 198] on button "Confirm" at bounding box center [669, 201] width 106 height 29
type input "90"
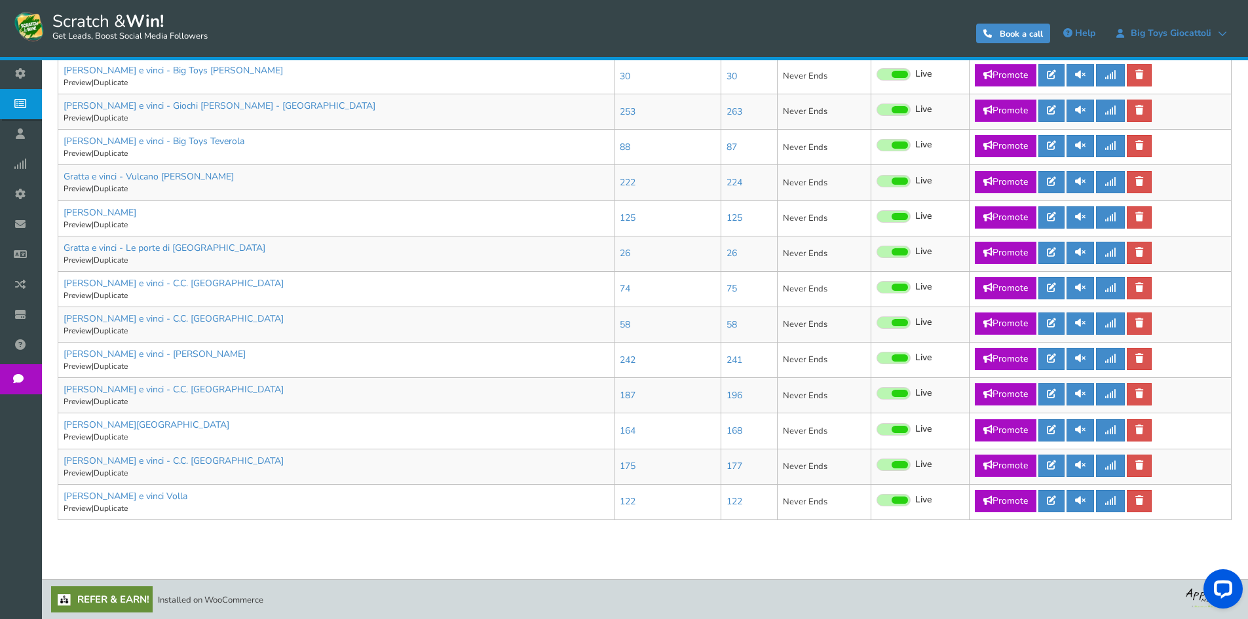
scroll to position [630, 0]
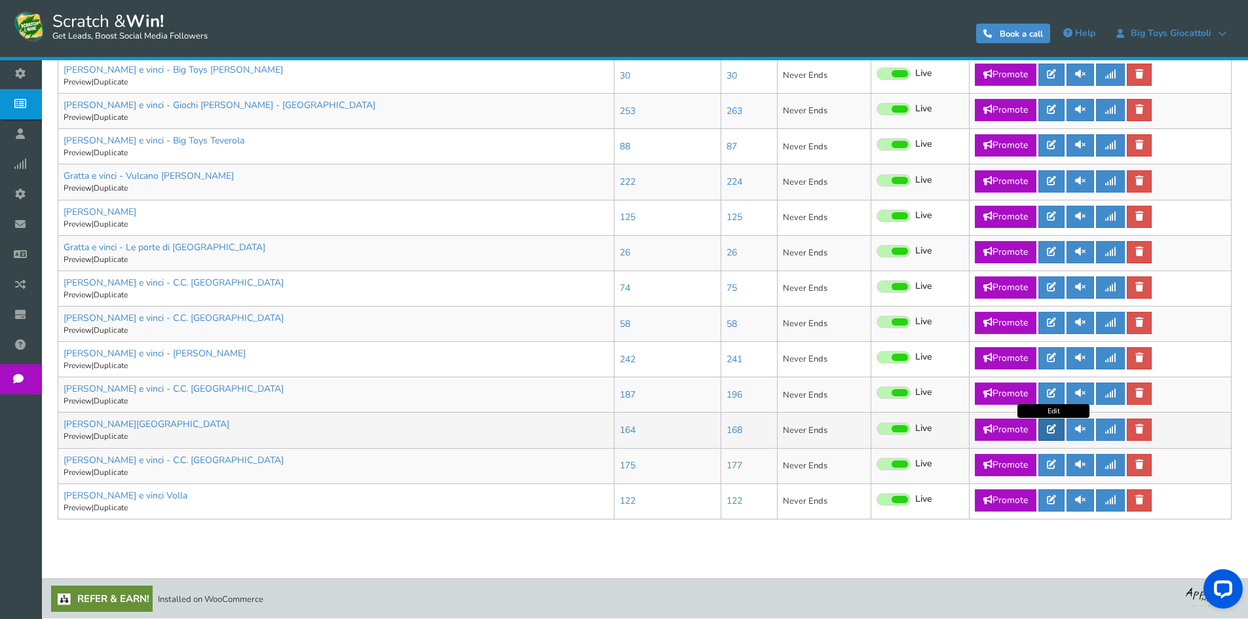
click at [1049, 430] on icon at bounding box center [1051, 428] width 9 height 9
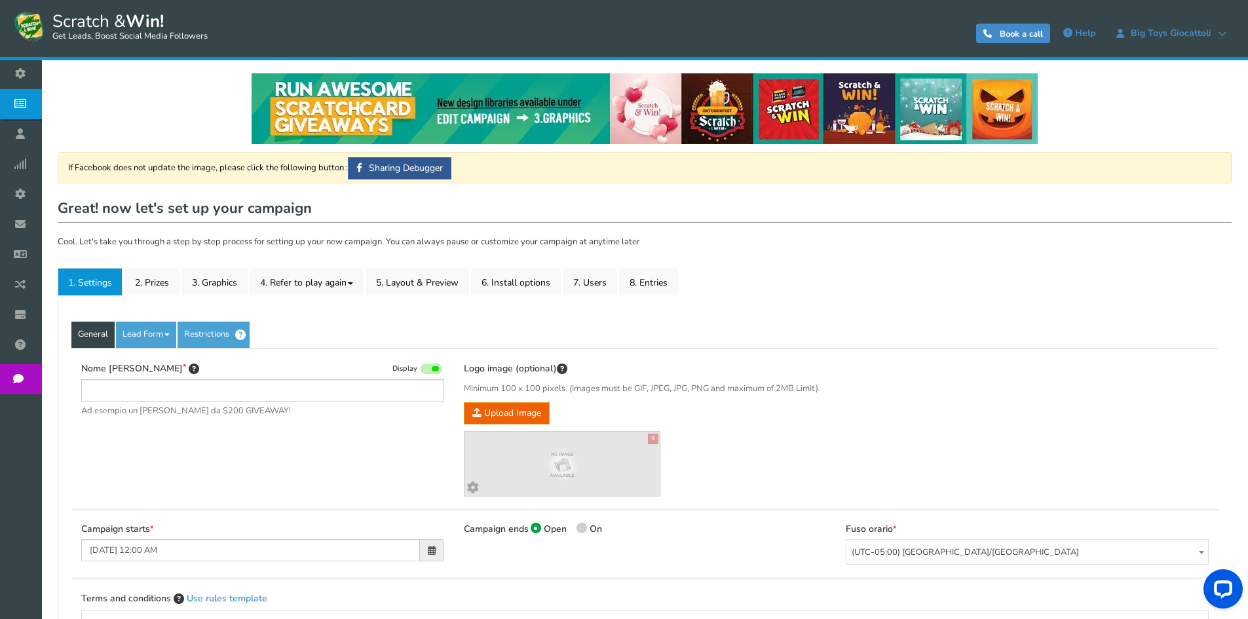
type input "[PERSON_NAME][GEOGRAPHIC_DATA]"
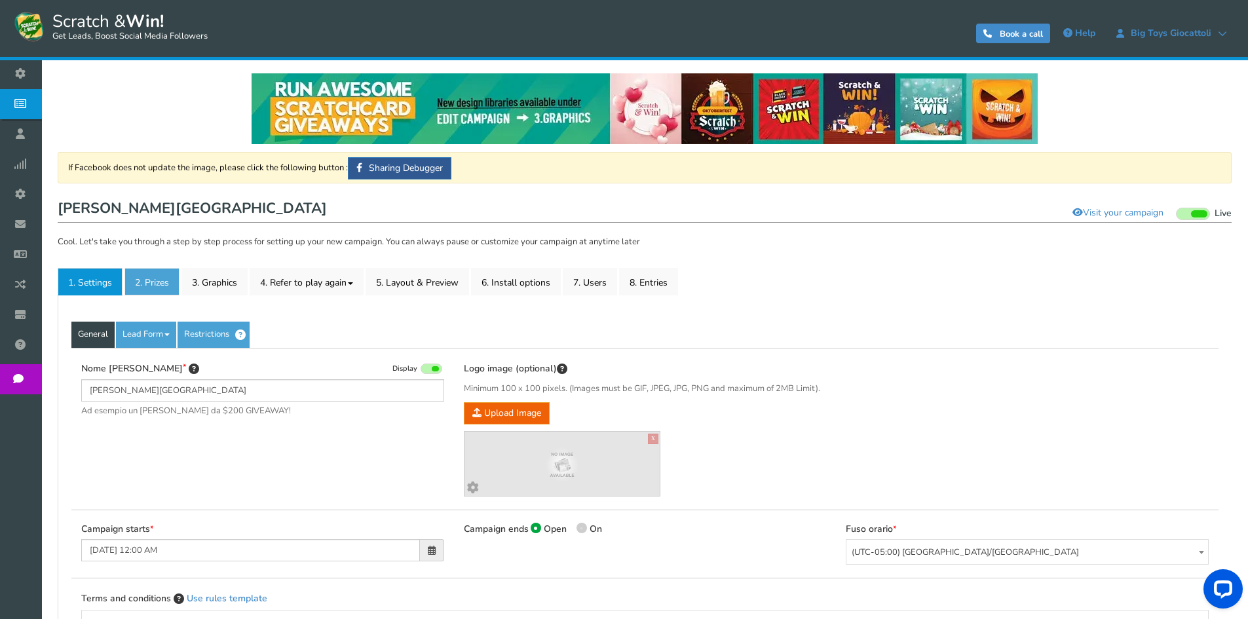
click at [147, 284] on link "2. Prizes" at bounding box center [151, 282] width 55 height 28
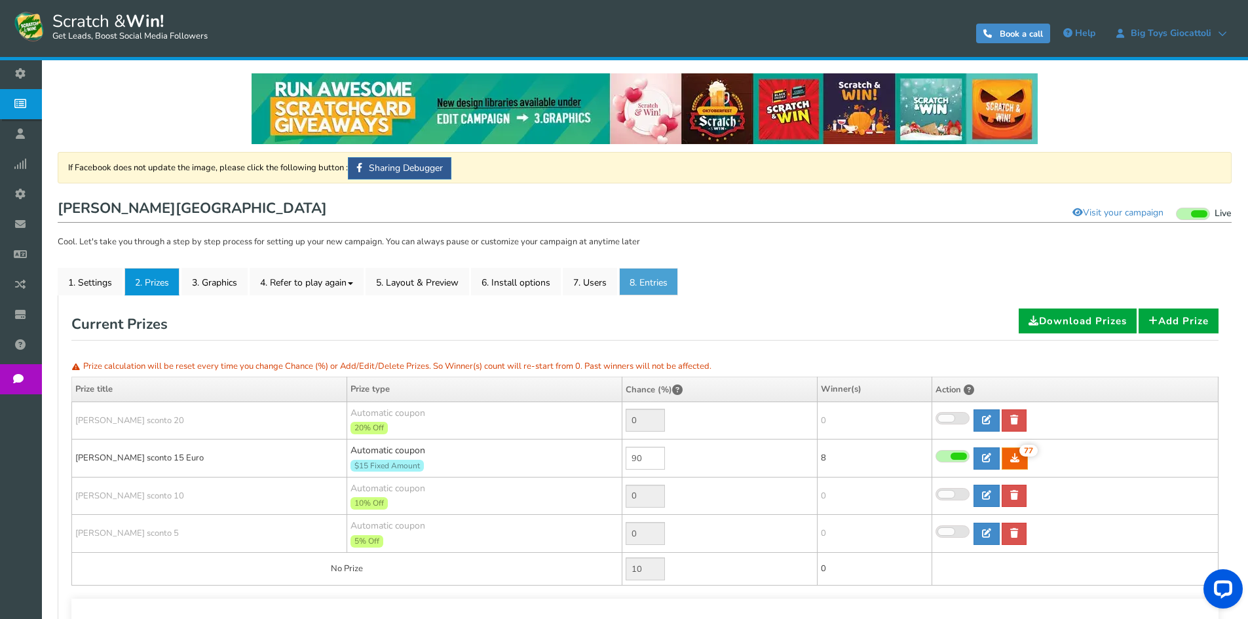
click at [639, 286] on link "8. Entries" at bounding box center [648, 282] width 59 height 28
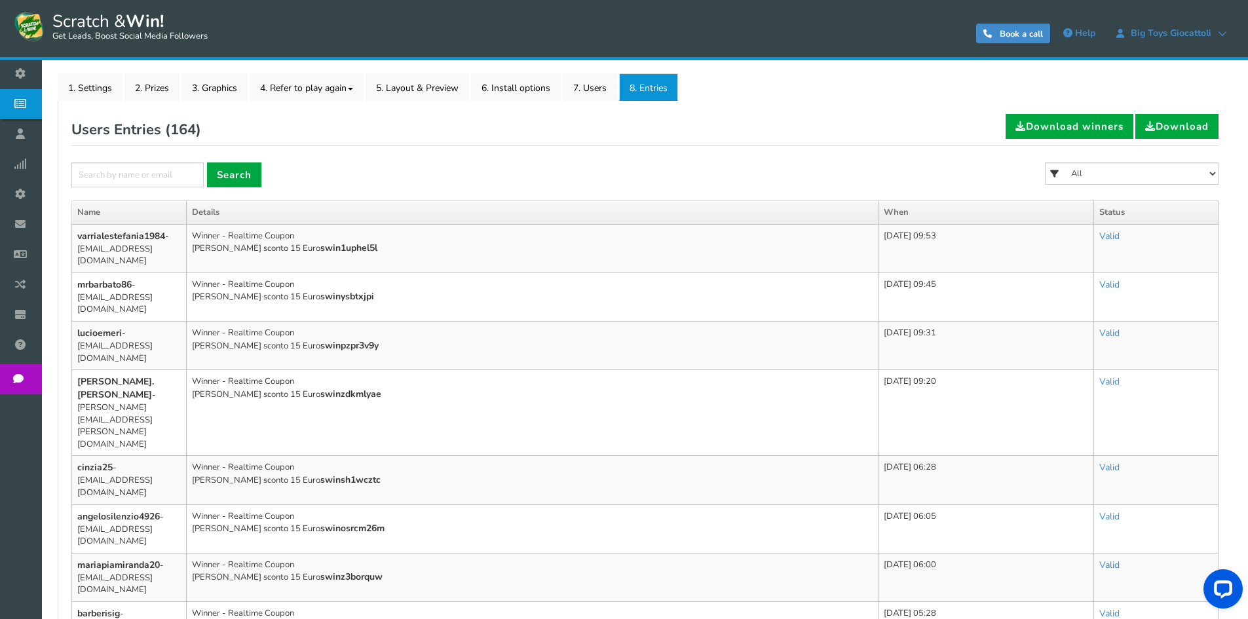
scroll to position [186, 0]
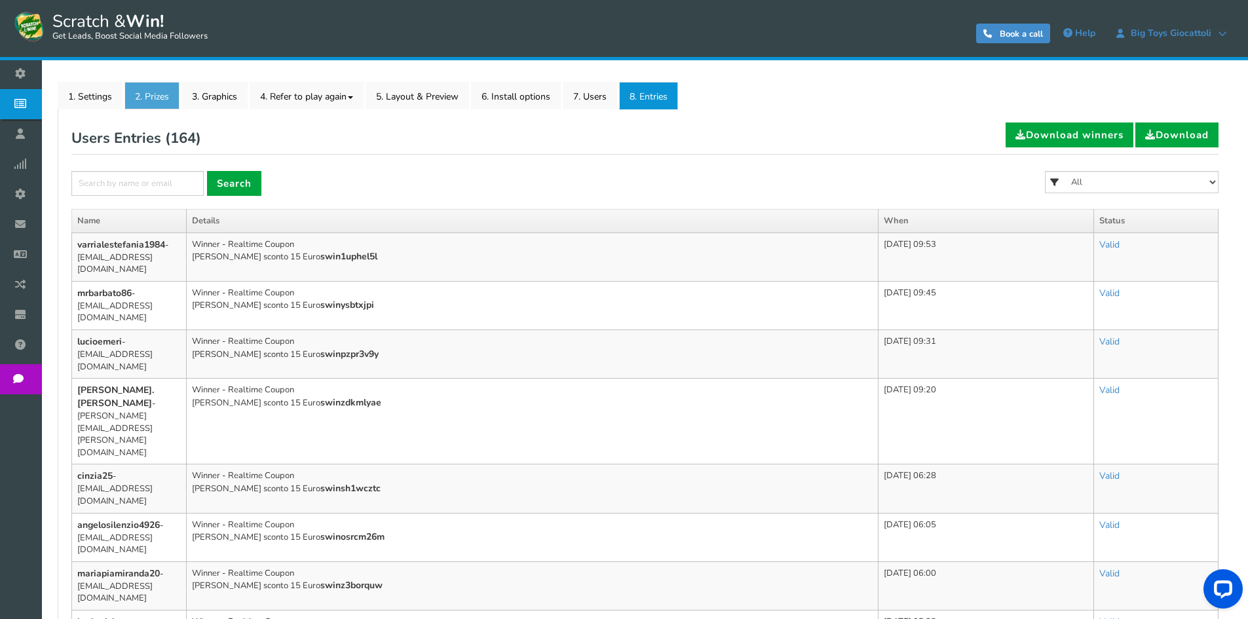
click at [136, 103] on link "2. Prizes" at bounding box center [151, 96] width 55 height 28
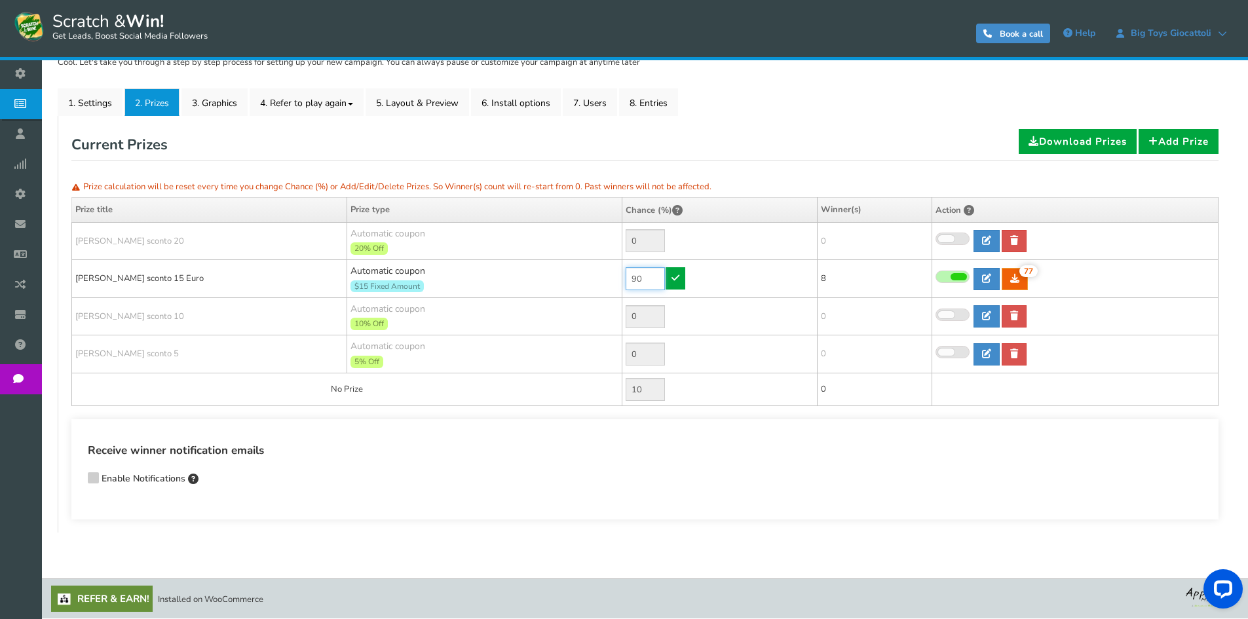
drag, startPoint x: 634, startPoint y: 280, endPoint x: 595, endPoint y: 269, distance: 40.2
click at [603, 274] on tr "[PERSON_NAME] sconto 15 Euro Automatic coupon $15 Fixed Amount Min.order value:…" at bounding box center [645, 279] width 1146 height 38
type input "10"
click at [669, 280] on link at bounding box center [675, 278] width 20 height 22
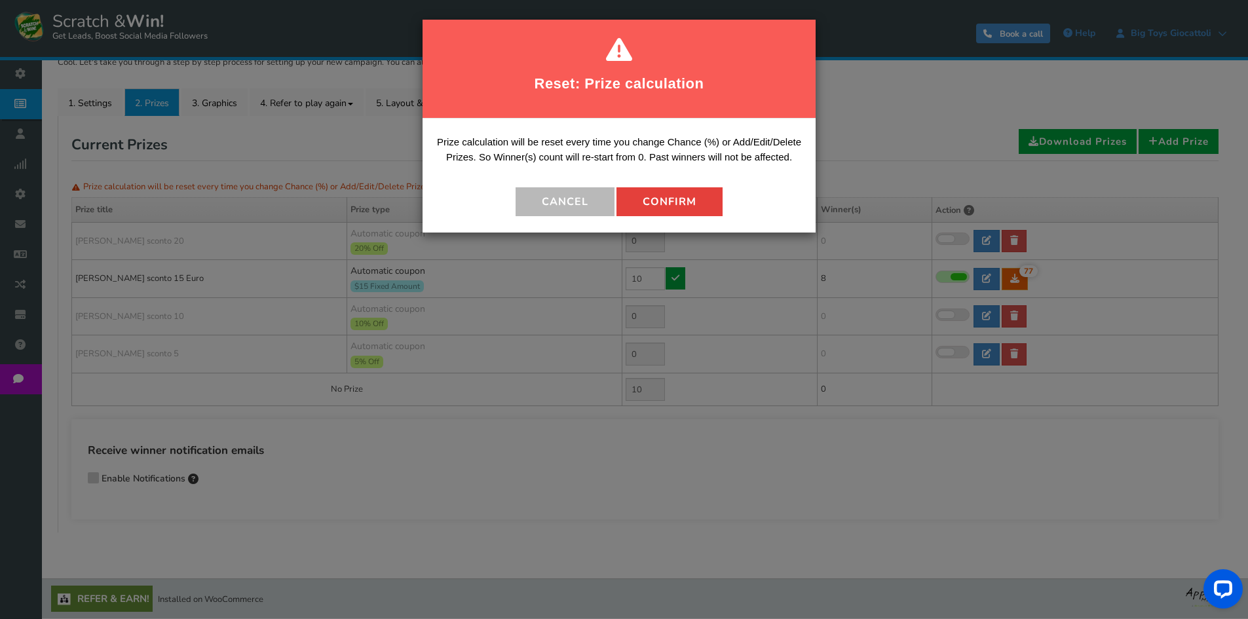
click at [652, 205] on button "Confirm" at bounding box center [669, 201] width 106 height 29
type input "90"
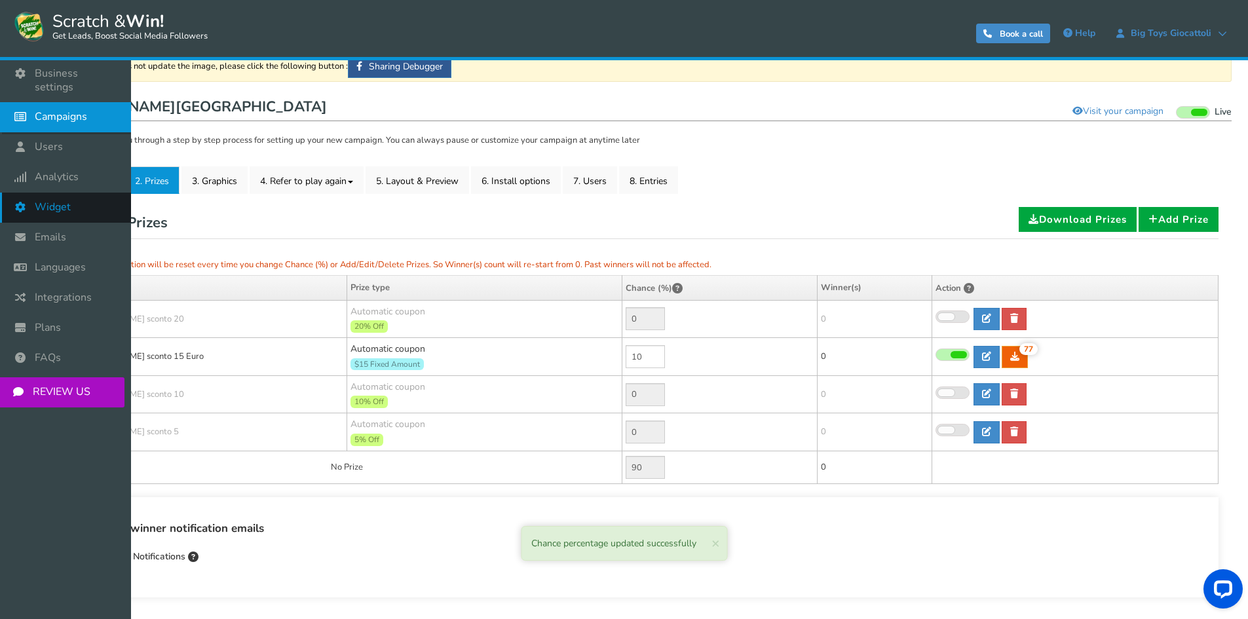
scroll to position [0, 0]
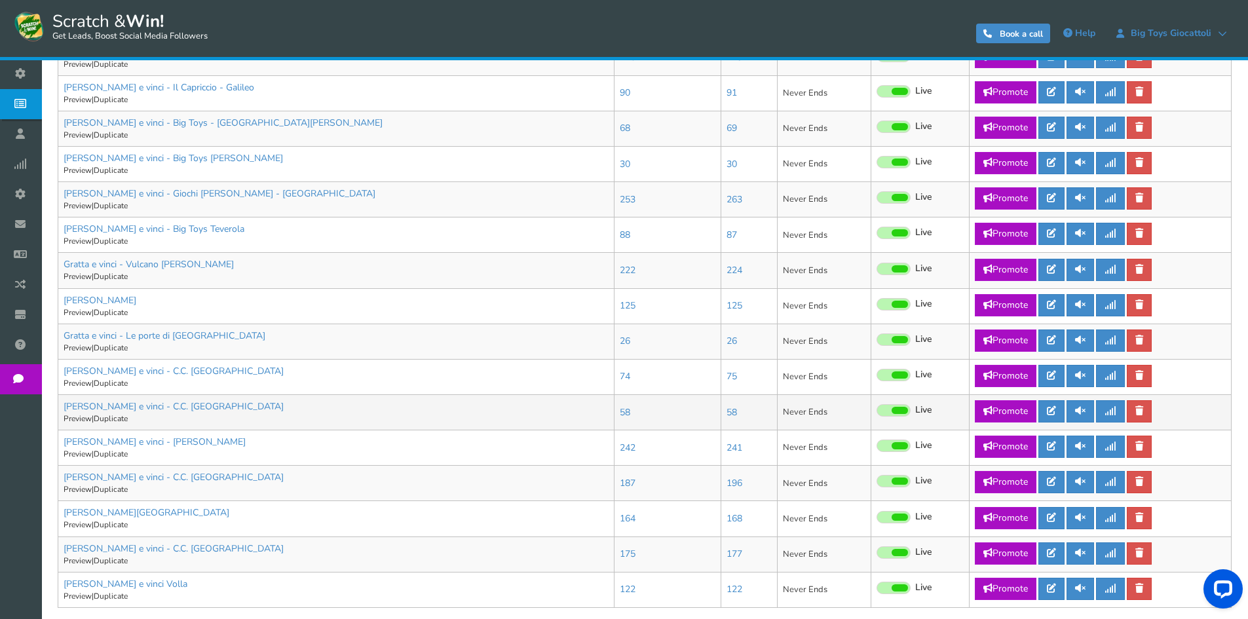
scroll to position [630, 0]
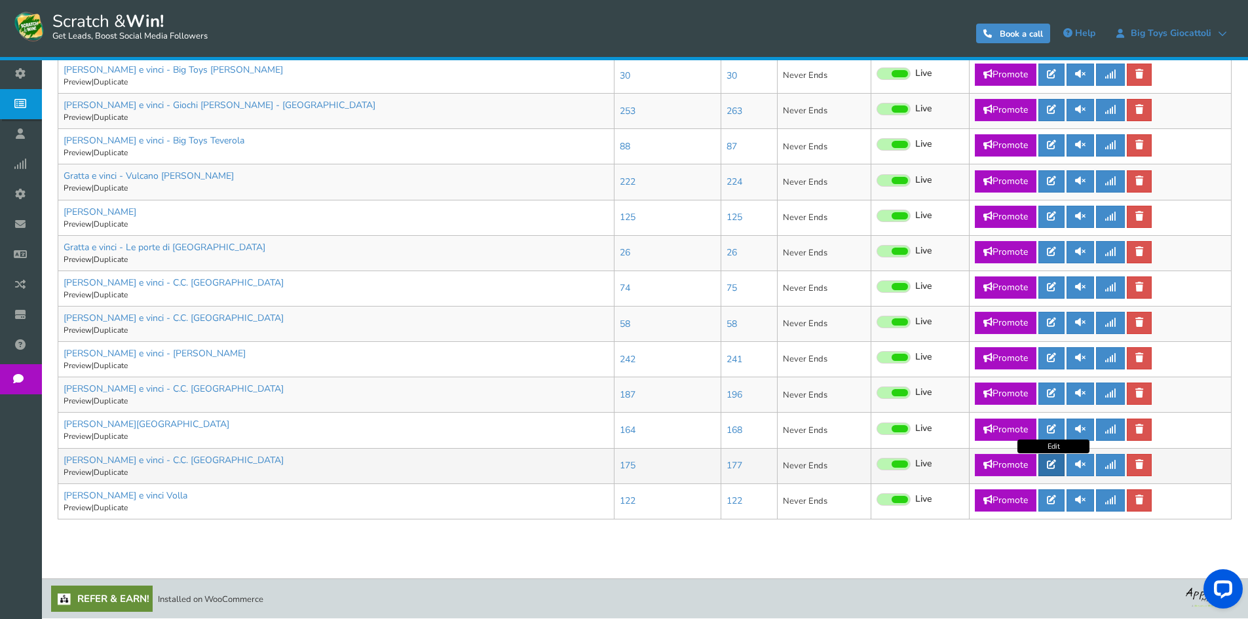
click at [1051, 460] on icon at bounding box center [1051, 464] width 9 height 9
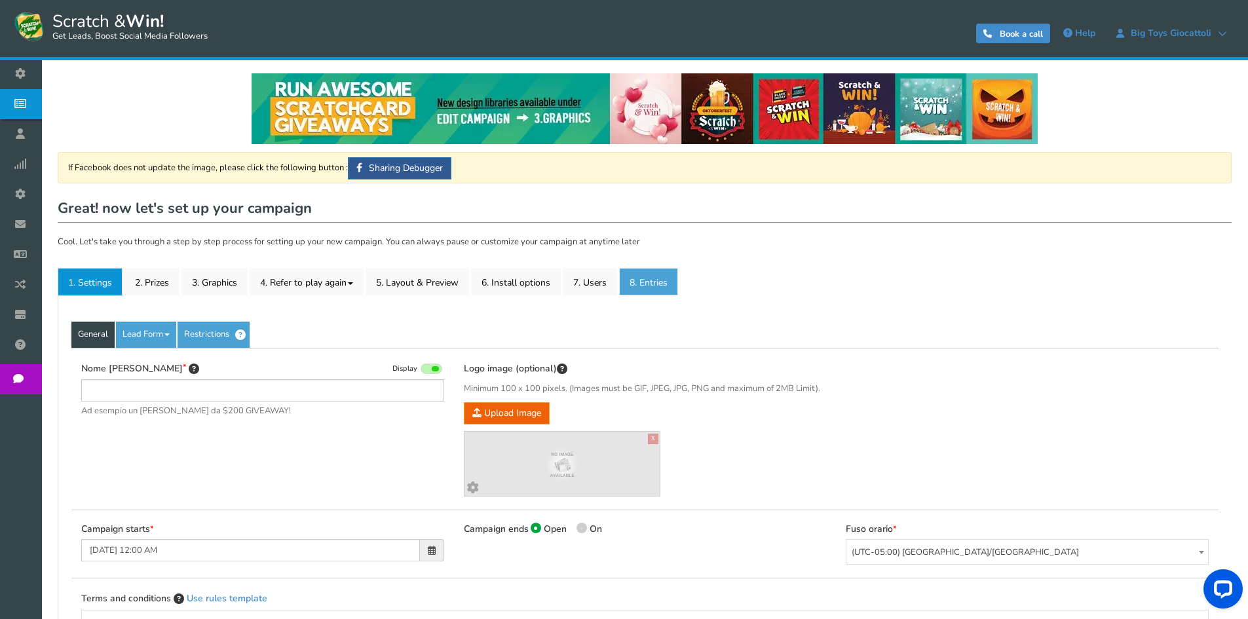
type input "[PERSON_NAME] e vinci - C.C. [GEOGRAPHIC_DATA]"
click at [673, 291] on link "8. Entries" at bounding box center [648, 282] width 59 height 28
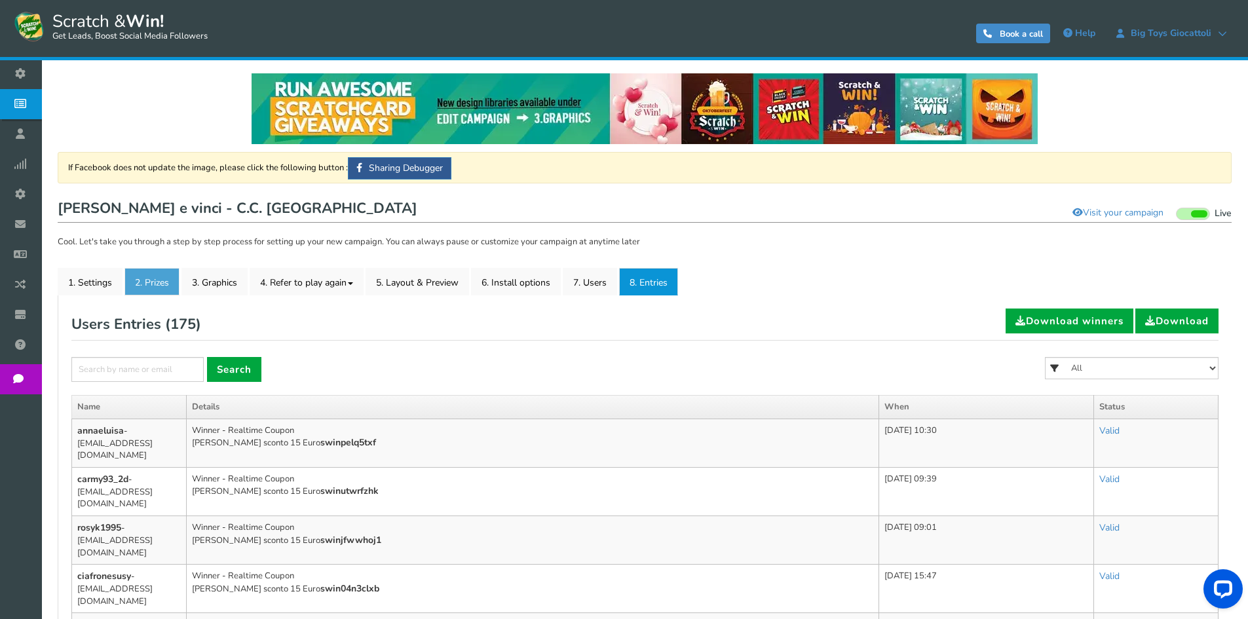
click at [159, 271] on link "2. Prizes" at bounding box center [151, 282] width 55 height 28
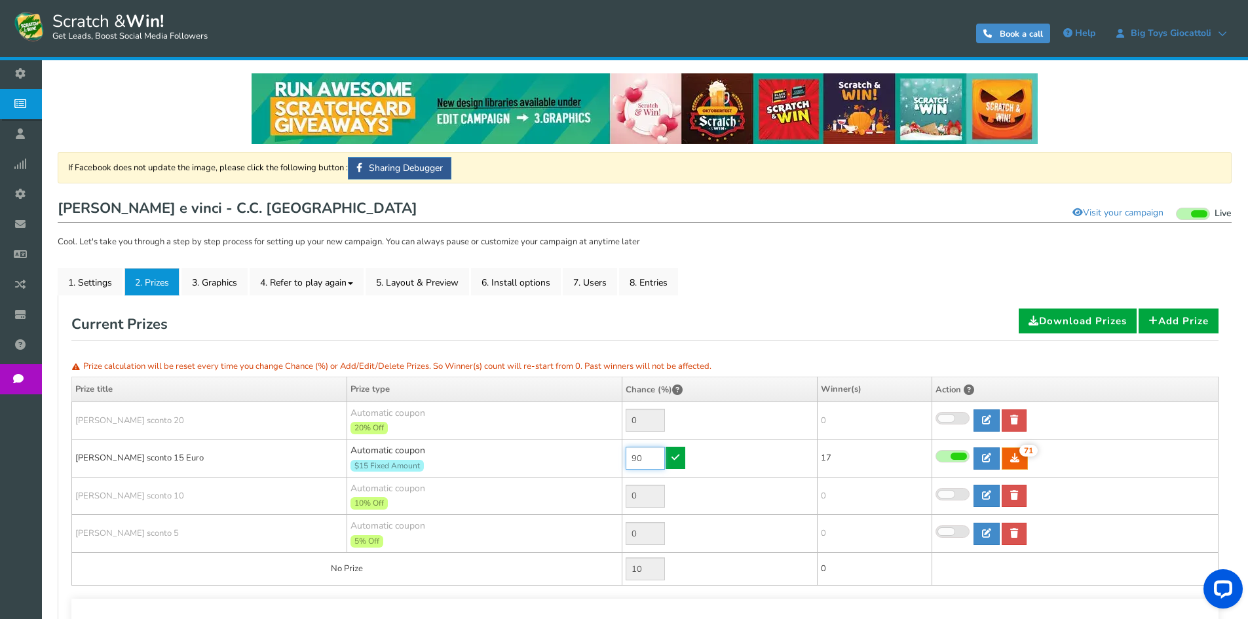
drag, startPoint x: 646, startPoint y: 460, endPoint x: 566, endPoint y: 453, distance: 80.8
click at [566, 453] on tr "[PERSON_NAME] sconto 15 Euro Automatic coupon $15 Fixed Amount Min.order value:…" at bounding box center [645, 458] width 1146 height 38
type input "10"
click at [680, 460] on link at bounding box center [675, 458] width 20 height 22
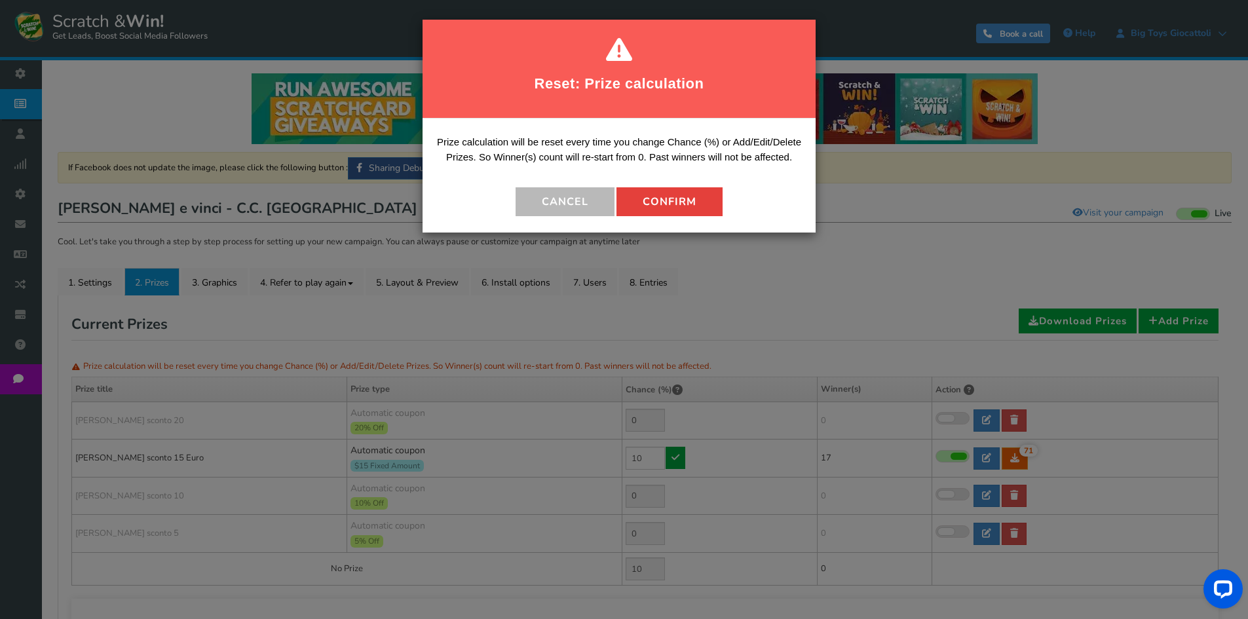
click at [679, 196] on button "Confirm" at bounding box center [669, 201] width 106 height 29
type input "90"
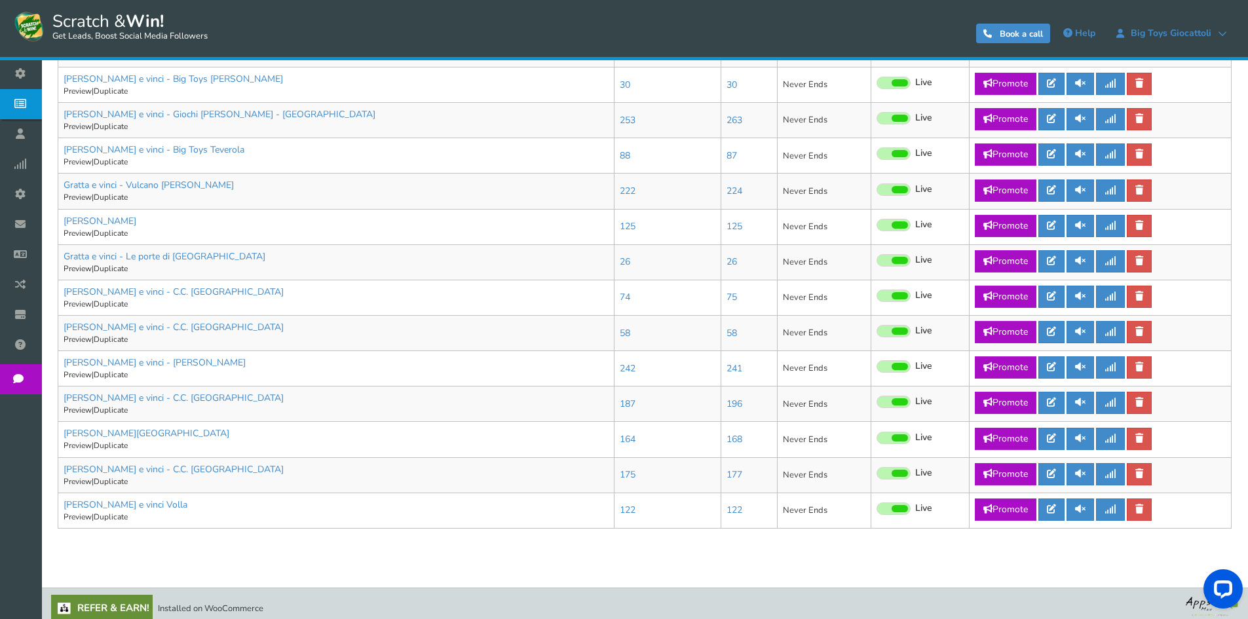
scroll to position [630, 0]
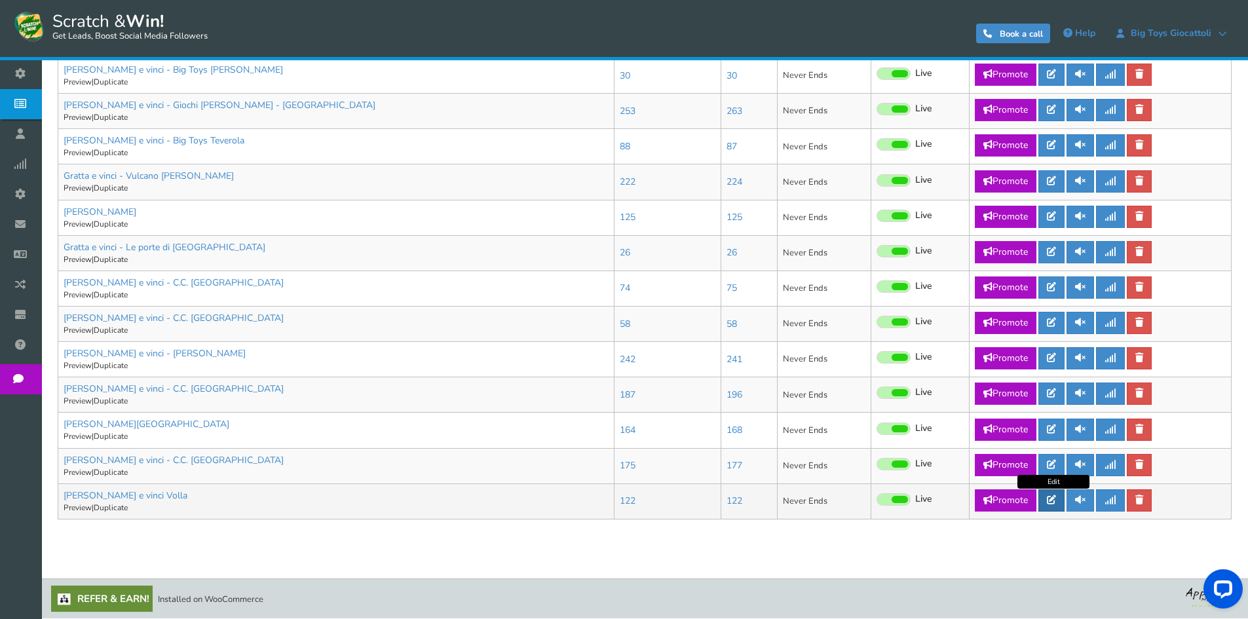
click at [1049, 498] on icon at bounding box center [1051, 499] width 9 height 9
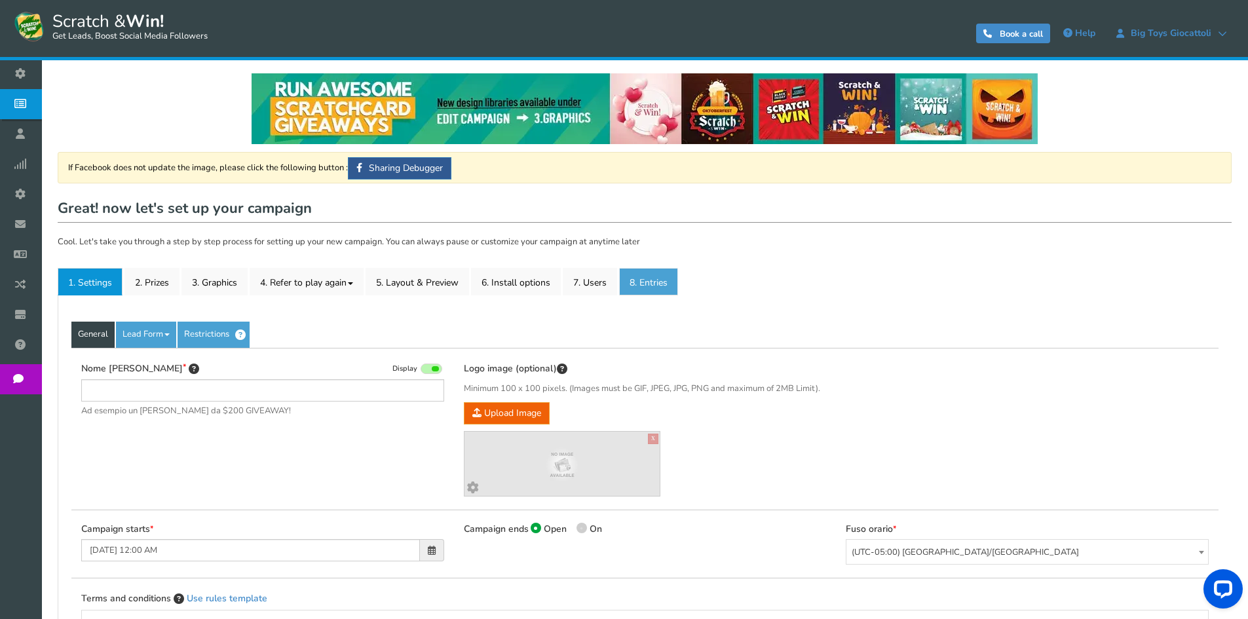
type input "[PERSON_NAME] e vinci Volla"
click at [665, 281] on link "8. Entries" at bounding box center [648, 282] width 59 height 28
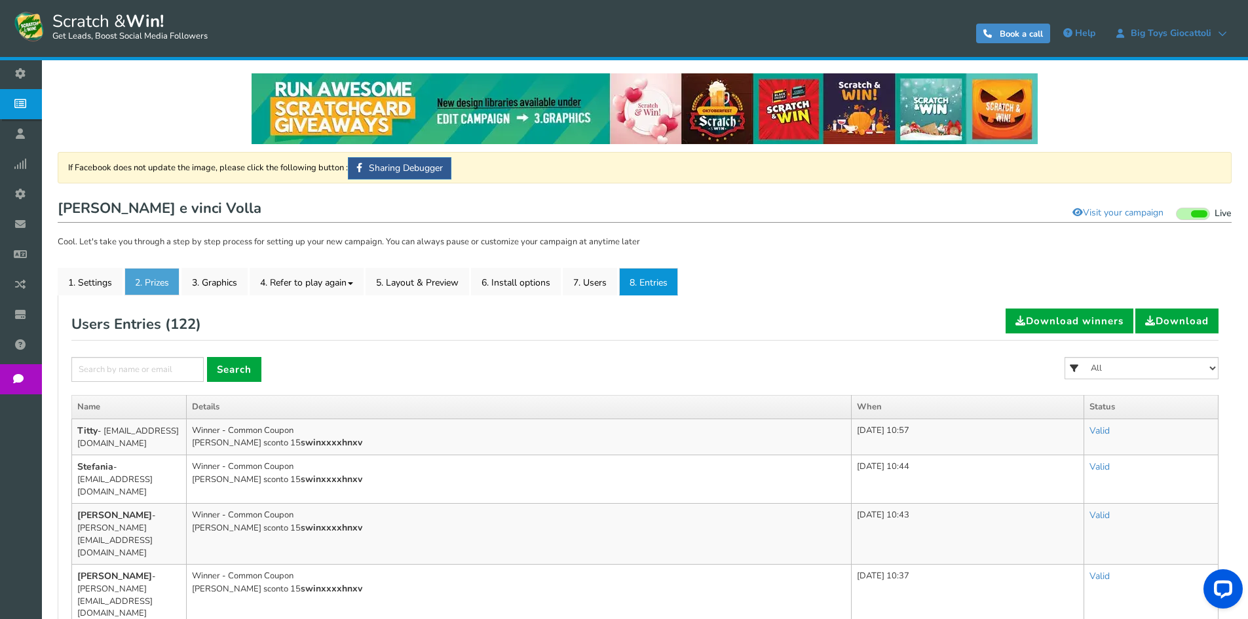
click at [150, 281] on link "2. Prizes" at bounding box center [151, 282] width 55 height 28
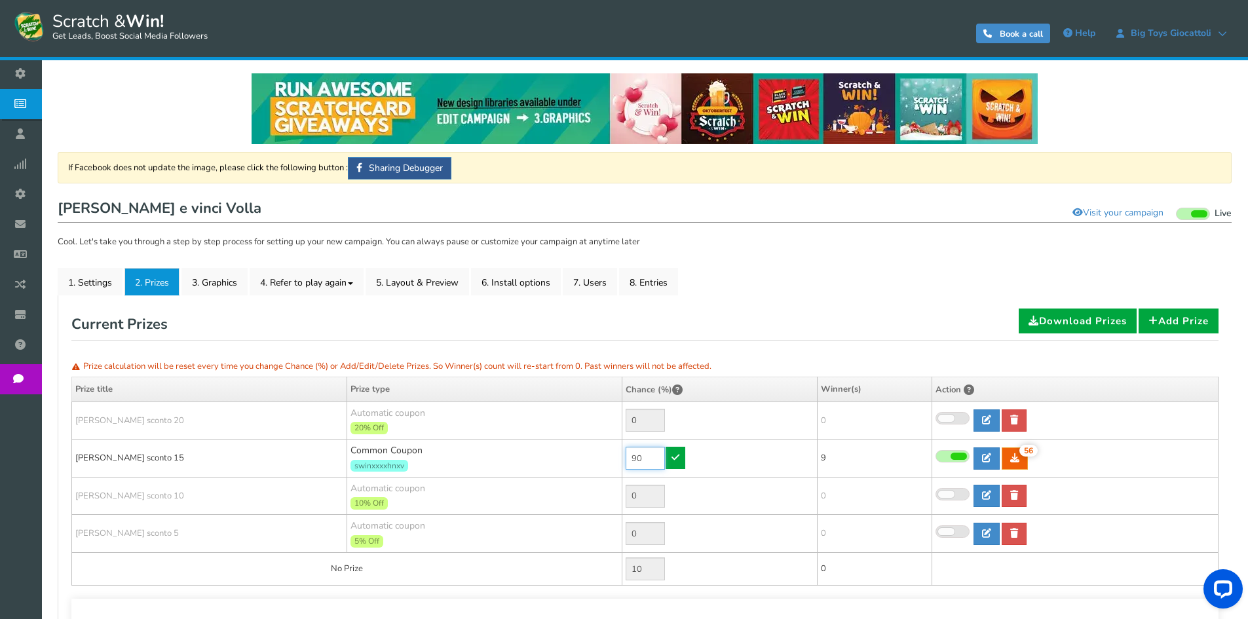
drag, startPoint x: 652, startPoint y: 454, endPoint x: 582, endPoint y: 462, distance: 70.5
click at [587, 462] on tr "[PERSON_NAME] sconto 15 Common Coupon swinxxxxhnxv 90 56 56 9 [GEOGRAPHIC_DATA]…" at bounding box center [645, 458] width 1146 height 38
type input "10"
click at [668, 456] on link at bounding box center [675, 458] width 20 height 22
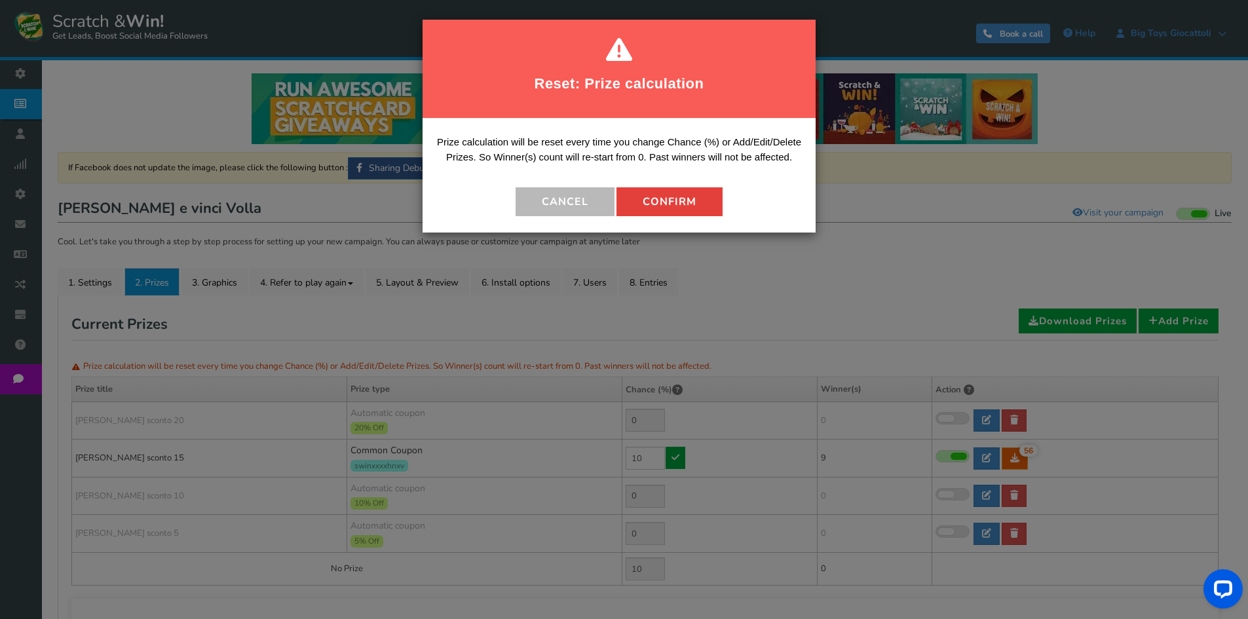
click at [673, 214] on button "Confirm" at bounding box center [669, 201] width 106 height 29
type input "90"
